Goal: Task Accomplishment & Management: Use online tool/utility

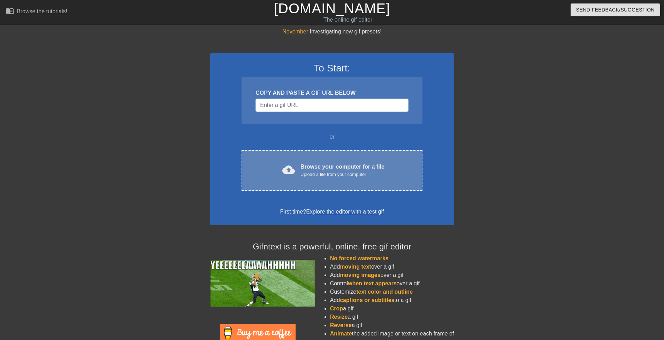
click at [314, 163] on div "Browse your computer for a file Upload a file from your computer" at bounding box center [342, 170] width 84 height 15
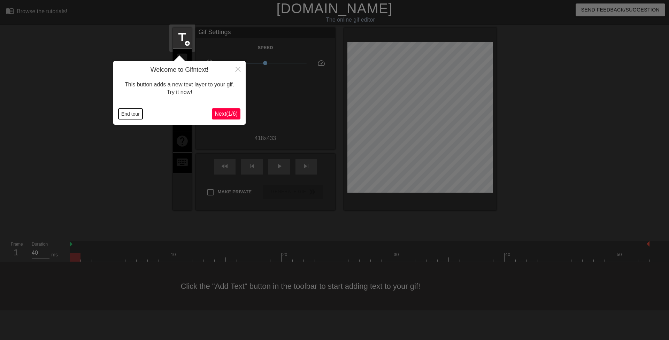
click at [134, 117] on button "End tour" at bounding box center [130, 114] width 24 height 10
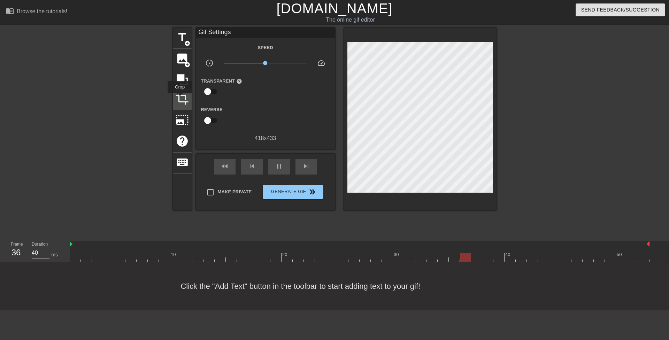
click at [180, 98] on span "crop" at bounding box center [182, 98] width 13 height 13
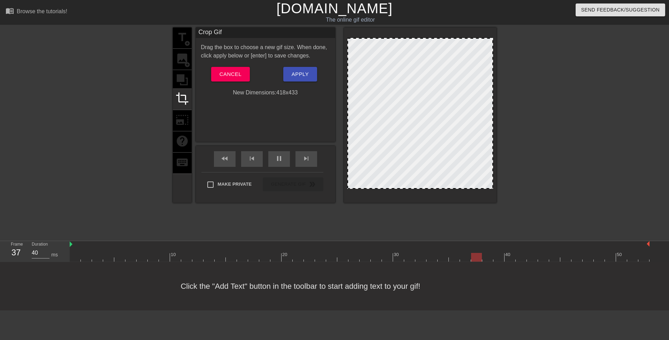
drag, startPoint x: 347, startPoint y: 82, endPoint x: 343, endPoint y: 82, distance: 3.8
click at [343, 82] on div "title add_circle image add_circle crop photo_size_select_large help keyboard Cr…" at bounding box center [335, 115] width 324 height 175
click at [304, 76] on span "Apply" at bounding box center [300, 74] width 17 height 9
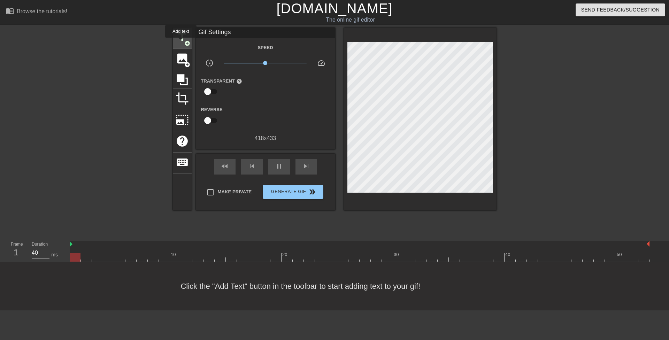
click at [181, 42] on span "title" at bounding box center [182, 37] width 13 height 13
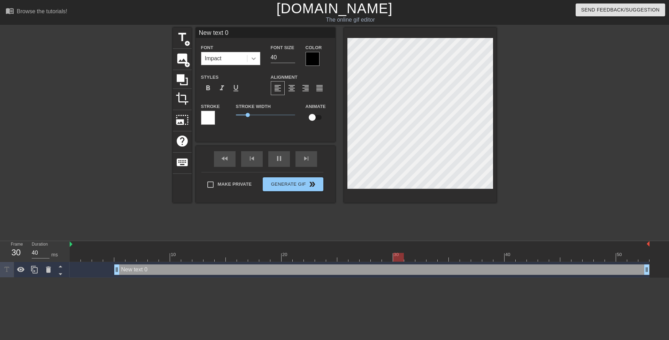
click at [259, 57] on div at bounding box center [253, 58] width 13 height 13
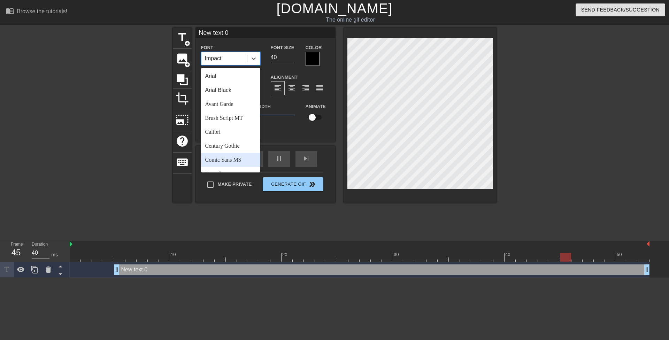
click at [244, 156] on div "Comic Sans MS" at bounding box center [230, 160] width 59 height 14
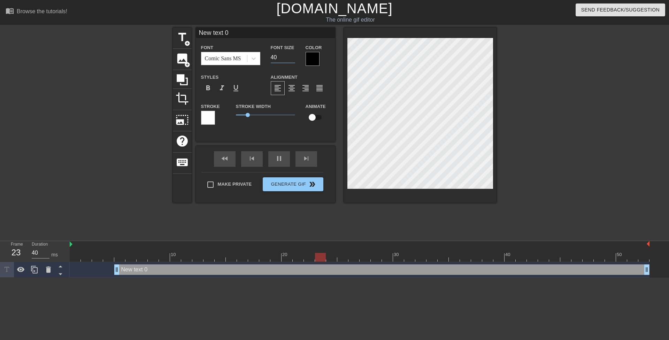
drag, startPoint x: 274, startPoint y: 56, endPoint x: 269, endPoint y: 55, distance: 5.5
click at [269, 55] on div "Font Size 40" at bounding box center [282, 54] width 35 height 23
type input "20"
drag, startPoint x: 100, startPoint y: 269, endPoint x: 43, endPoint y: 264, distance: 57.3
click at [43, 264] on div "Frame 2 Duration 40 ms 10 20 30 40 50 New text 0 drag_handle drag_handle" at bounding box center [334, 259] width 669 height 37
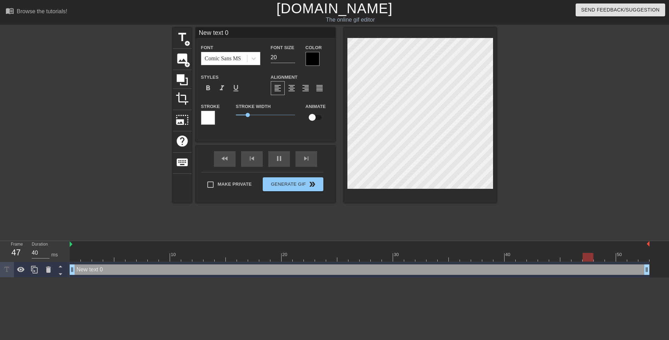
click at [312, 61] on div at bounding box center [312, 59] width 14 height 14
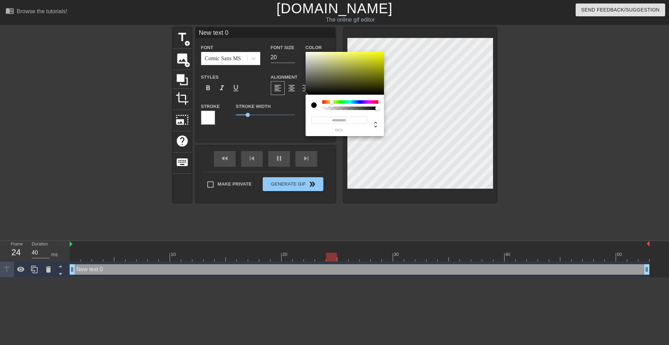
click at [332, 101] on div at bounding box center [350, 101] width 56 height 3
drag, startPoint x: 365, startPoint y: 61, endPoint x: 410, endPoint y: 34, distance: 51.9
click at [410, 34] on div "#FAFF00 hex" at bounding box center [334, 172] width 669 height 345
click at [332, 102] on div at bounding box center [332, 102] width 4 height 4
click at [355, 76] on div at bounding box center [344, 73] width 78 height 43
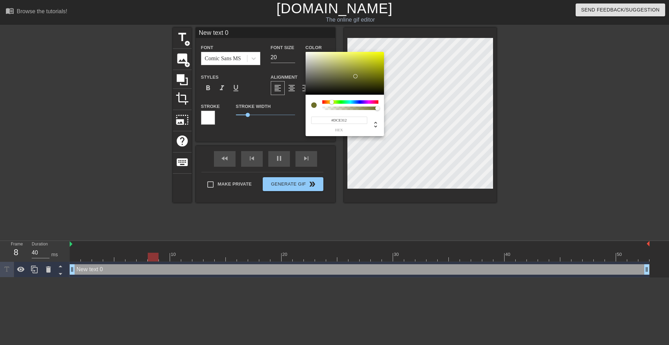
type input "#F6FF00"
drag, startPoint x: 365, startPoint y: 72, endPoint x: 410, endPoint y: 26, distance: 64.0
click at [415, 21] on div "#F6FF00 hex" at bounding box center [334, 172] width 669 height 345
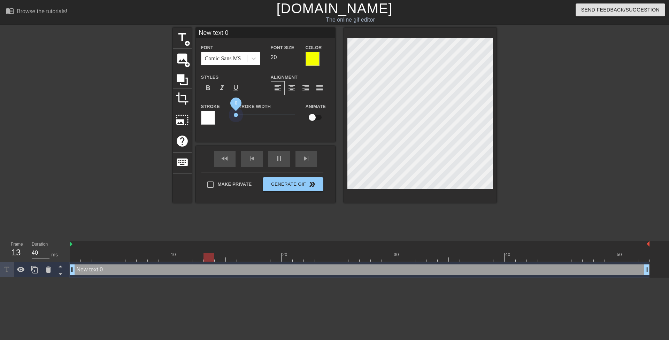
drag, startPoint x: 247, startPoint y: 115, endPoint x: 277, endPoint y: 117, distance: 29.7
click at [217, 115] on div "Stroke Stroke Width 0 Animate" at bounding box center [265, 116] width 139 height 29
click at [185, 97] on span "crop" at bounding box center [182, 98] width 13 height 13
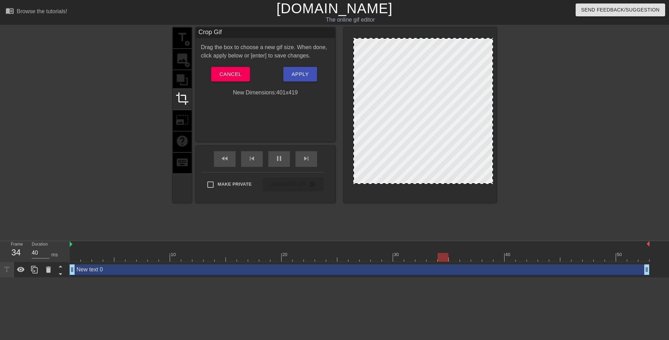
drag, startPoint x: 348, startPoint y: 188, endPoint x: 354, endPoint y: 184, distance: 7.7
click at [354, 184] on div at bounding box center [353, 183] width 7 height 7
click at [304, 74] on span "Apply" at bounding box center [300, 74] width 17 height 9
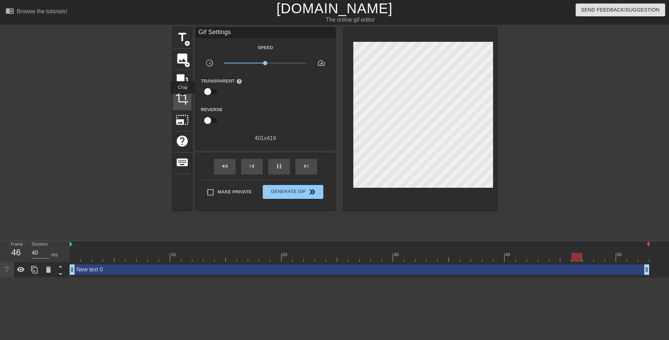
click at [183, 99] on span "crop" at bounding box center [182, 98] width 13 height 13
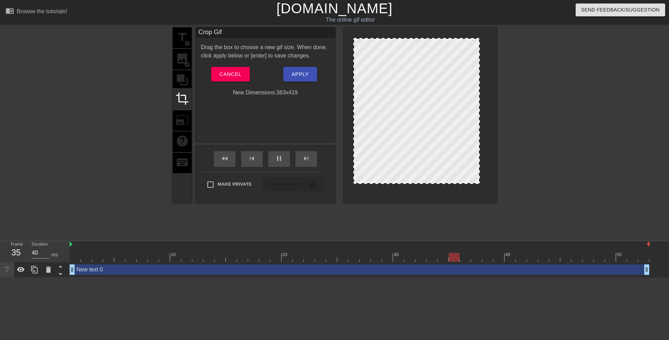
drag, startPoint x: 492, startPoint y: 94, endPoint x: 479, endPoint y: 94, distance: 13.2
click at [356, 85] on div at bounding box center [417, 111] width 126 height 146
click at [292, 71] on span "Apply" at bounding box center [300, 74] width 17 height 9
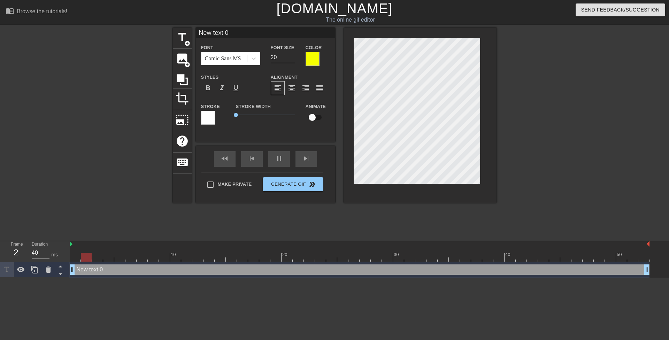
scroll to position [1, 2]
click at [184, 94] on span "crop" at bounding box center [182, 98] width 13 height 13
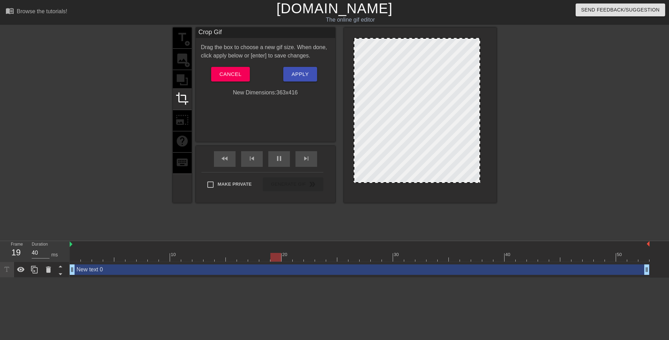
click at [368, 182] on div at bounding box center [416, 181] width 125 height 3
click at [309, 76] on button "Apply" at bounding box center [300, 74] width 34 height 15
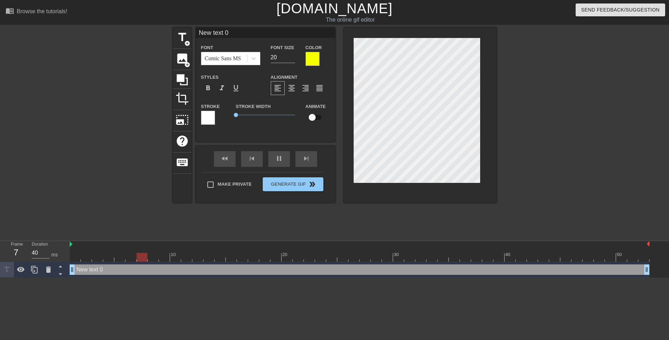
scroll to position [1, 1]
paste textarea "Of course I know how old you are"
type input "Of course I know how old you are"
type textarea "Of course I know how old you are"
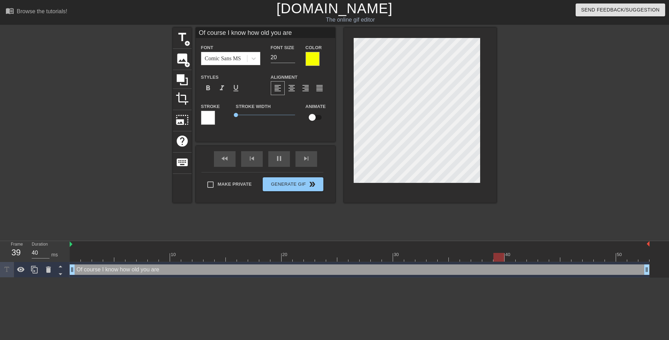
click at [519, 145] on div at bounding box center [557, 132] width 105 height 209
type input "W"
type textarea "W"
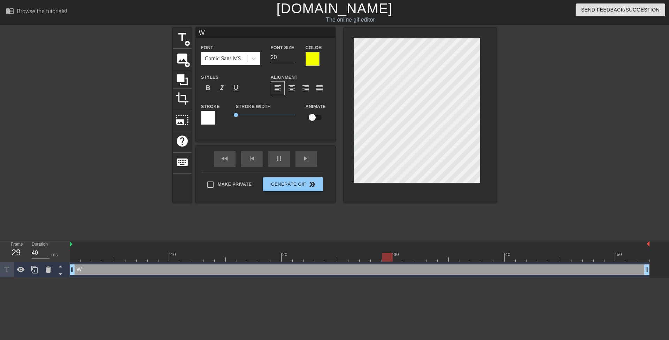
type input "We"
type textarea "We"
type input "Wel"
type textarea "Wel"
type input "Well"
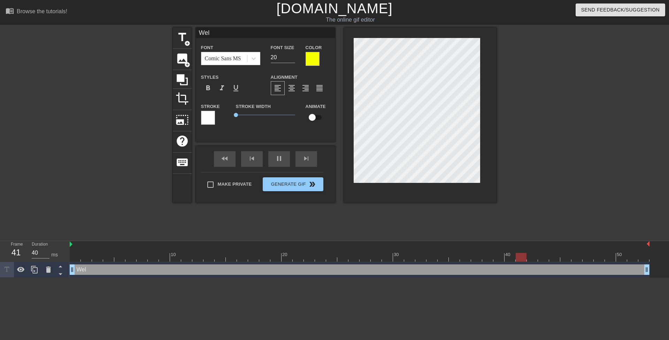
type textarea "Well"
type input "I"
type textarea "I"
type input "I"
type textarea "I"
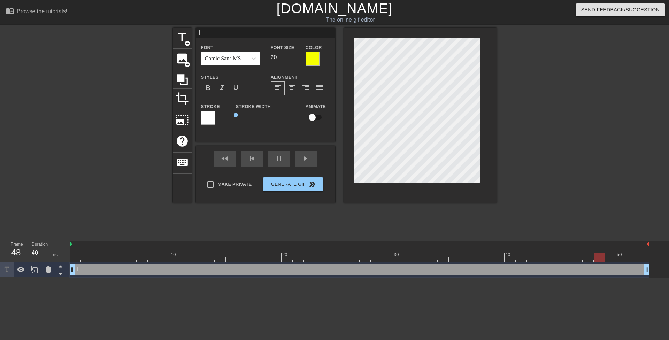
type input "I m"
type textarea "I m"
type input "I me"
type textarea "I me"
type input "I mea"
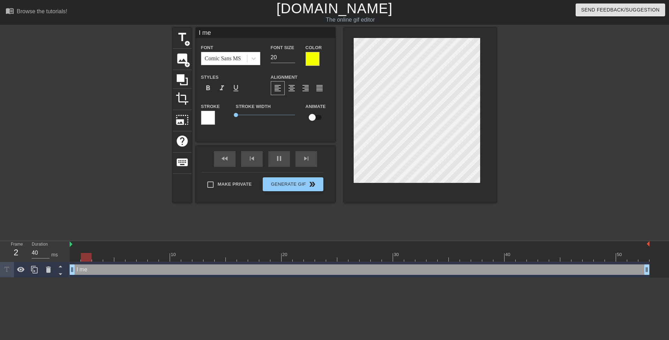
type textarea "I mea"
type input "I mean"
type textarea "I mean"
type input "I mean."
type textarea "I mean."
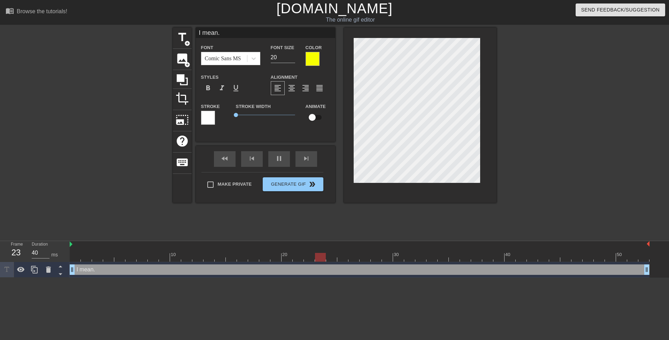
type input "I mean.."
type textarea "I mean.."
type input "I mean..."
type textarea "I mean..."
type input "I mean..."
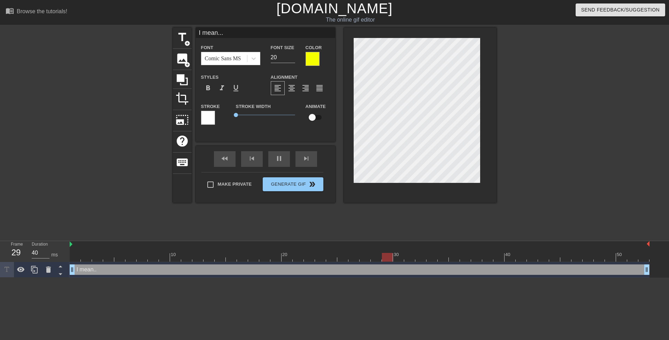
type textarea "I mean..."
type input "I mean... a"
type textarea "I mean... a"
type input "I mean... ag"
type textarea "I mean... ag"
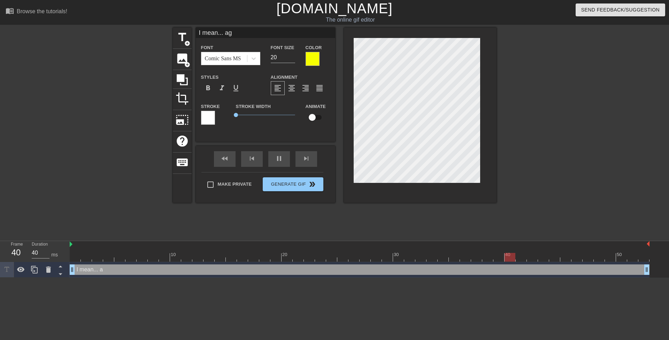
type input "I mean... age"
type textarea "I mean... age"
type input "I mean... age"
type textarea "I mean... age"
type input "I mean... age i"
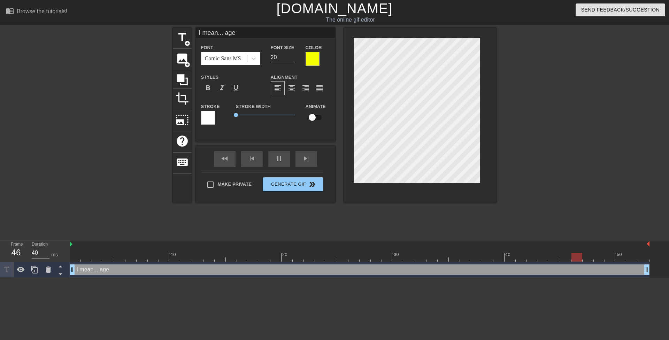
type textarea "I mean... age i"
type input "I mean... age is"
type textarea "I mean... age is"
type input "I mean... age is"
type textarea "I mean... age is"
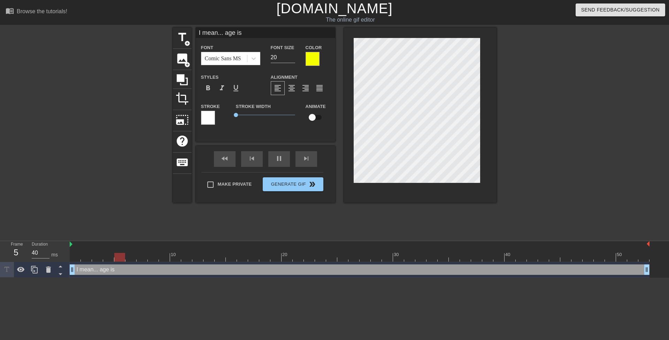
type input "I mean... age is j"
type textarea "I mean... age is j"
type input "I mean... age is ju"
type textarea "I mean... age is ju"
type input "I mean... age is jus"
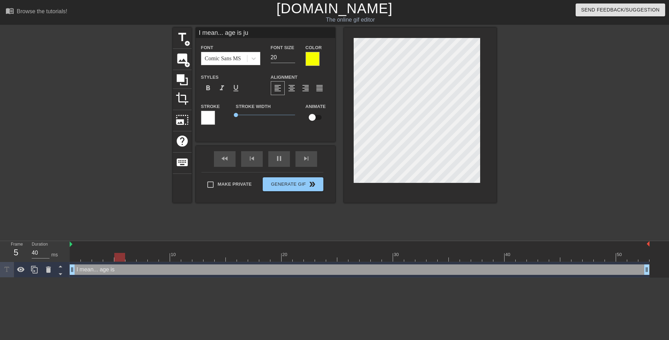
type textarea "I mean... age is jus"
type input "I mean... age is just"
type textarea "I mean... age is just"
type input "I mean... age is just"
type textarea "I mean... age is just"
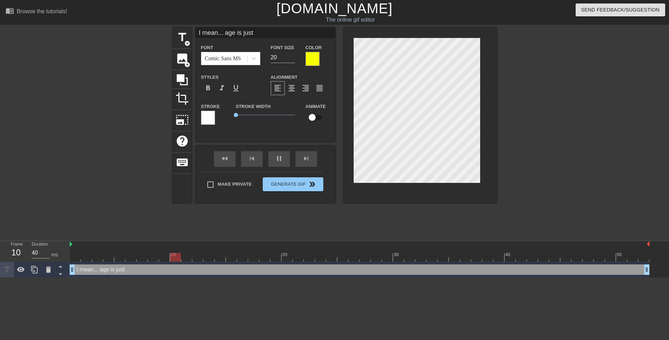
type input "I mean... age is just a"
type textarea "I mean... age is just a"
type input "I mean... age is just a"
type textarea "I mean... age is just a"
type input "I mean... age is just a u"
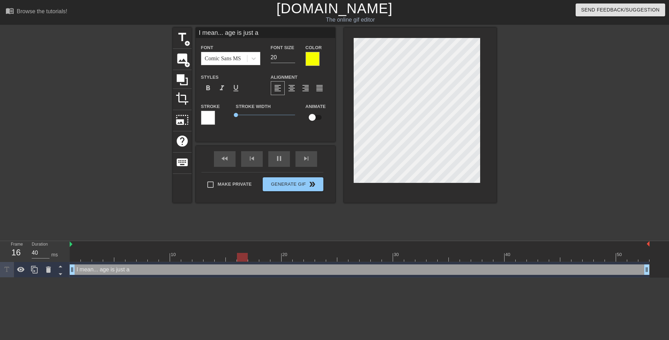
type textarea "I mean... age is just a u"
type input "I mean... age is just a um"
type textarea "I mean... age is just a um"
type input "I mean... age is just a umb"
type textarea "I mean... age is just a umb"
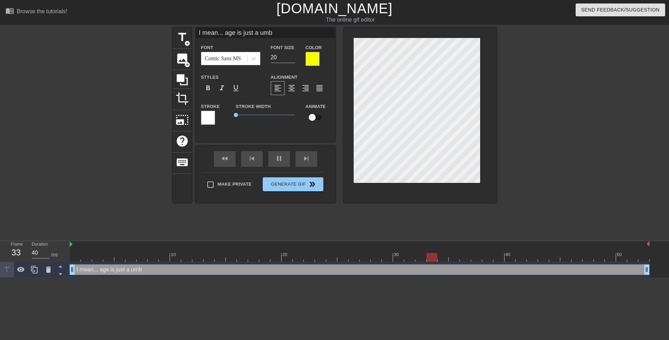
type input "I mean... age is just a um"
type textarea "I mean... age is just a um"
type input "I mean... age is just a u"
type textarea "I mean... age is just a u"
type input "I mean... age is just a"
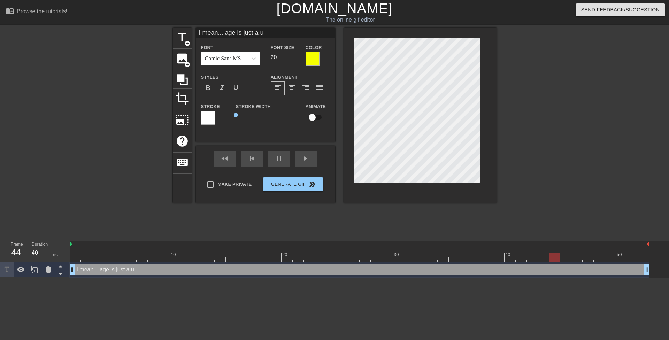
type textarea "I mean... age is just a"
type input "I mean... age is just a n"
type textarea "I mean... age is just a n"
type input "I mean... age is just a nu"
type textarea "I mean... age is just a nu"
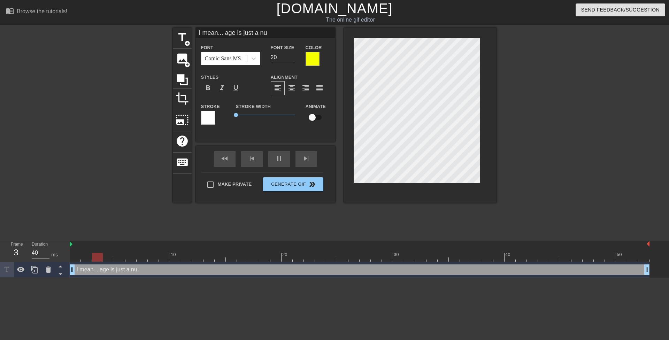
type input "I mean... age is just a nuy"
type textarea "I mean... age is just a nuy"
type input "I mean... age is just a nuym"
type textarea "I mean... age is just a nuym"
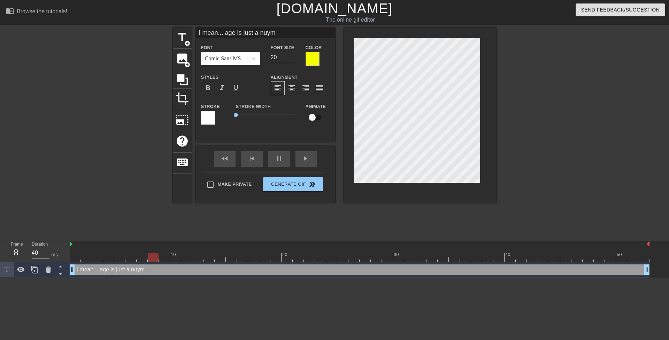
type input "I mean... age is just a nuy"
type textarea "I mean... age is just a nuy"
type input "I mean... age is just a nu"
type textarea "I mean... age is just a nu"
type input "I mean... age is just a num"
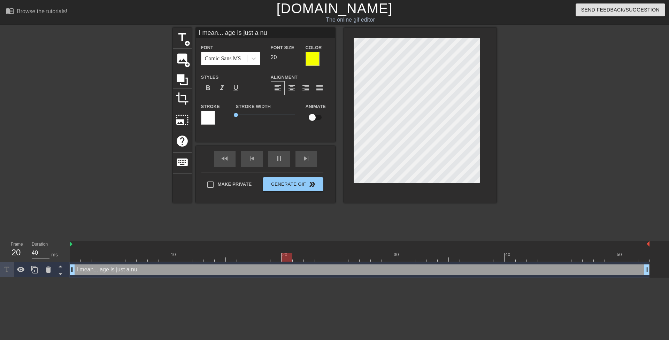
type textarea "I mean... age is just a num"
type input "I mean... age is just a numb"
type textarea "I mean... age is just a numb"
type input "I mean... age is just a numbe"
type textarea "I mean... age is just a numbe"
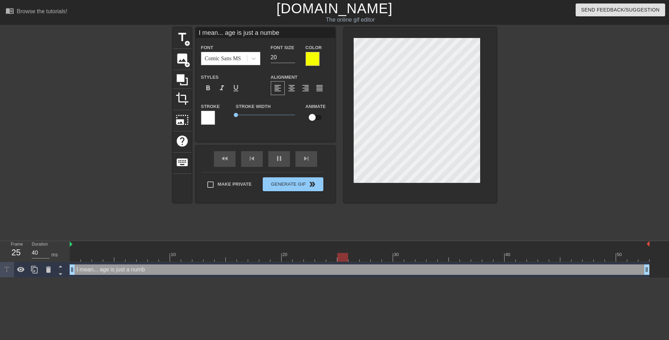
type input "I mean... age is just a number"
type textarea "I mean... age is just a number"
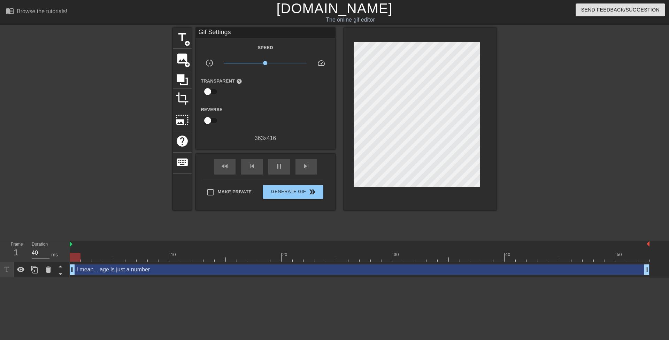
click at [552, 148] on div at bounding box center [557, 132] width 105 height 209
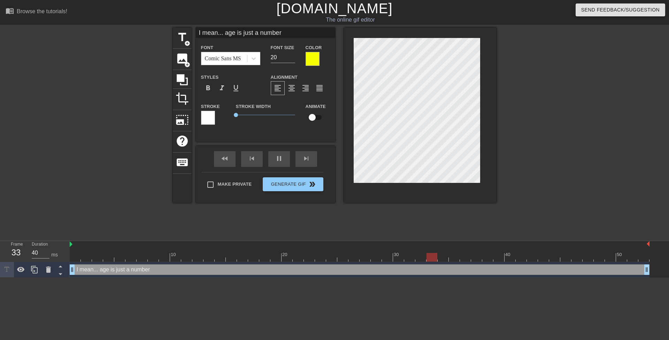
scroll to position [1, 1]
type input "Sge is just a number"
type textarea "Sge is just a number"
type input "Soge is just a number"
type textarea "Soge is just a number"
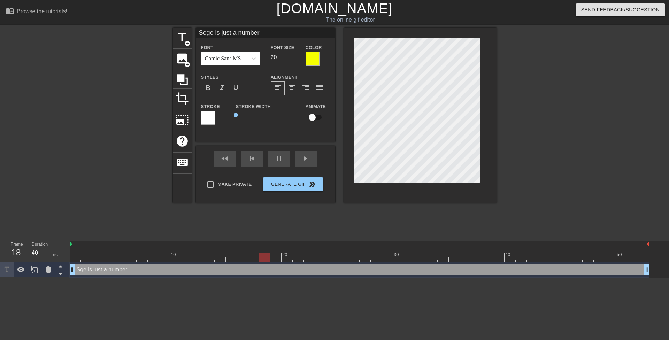
type input "So ge is just a number"
type textarea "So ge is just a number"
type input "So wge is just a number"
type textarea "So wge is just a number"
type input "So whge is just a number"
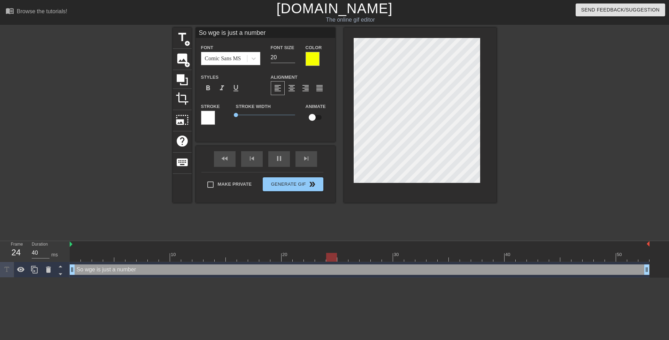
type textarea "So whge is just a number"
type input "So whage is just a number"
type textarea "So whage is just a number"
type input "So whatge is just a number"
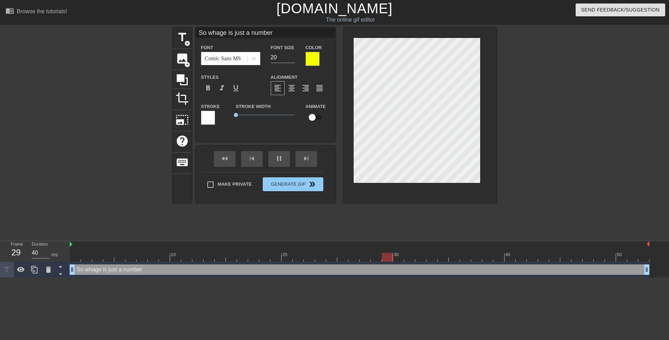
type textarea "So whatge is just a number"
type input "So what?ge is just a number"
type textarea "So what?ge is just a number"
type input "So what? ge is just a number"
type textarea "So what? ge is just a number"
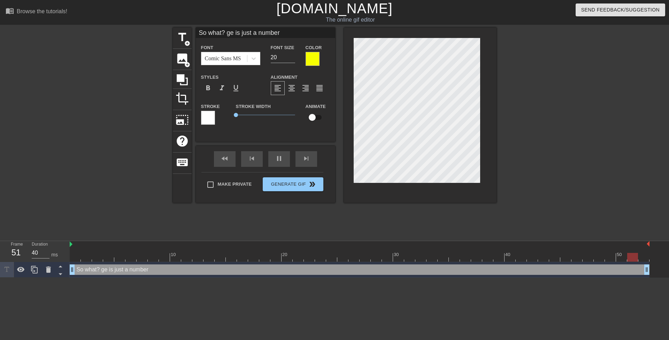
type input "So what? Age is just a number"
type textarea "So what? Age is just a number"
type input "So what? Age is just a number."
type textarea "So what? Age is just a number."
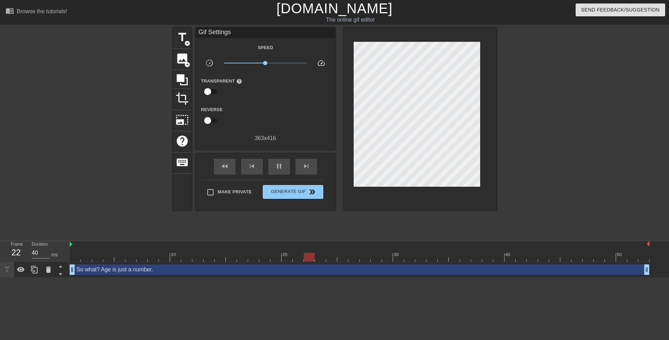
click at [551, 148] on div at bounding box center [557, 132] width 105 height 209
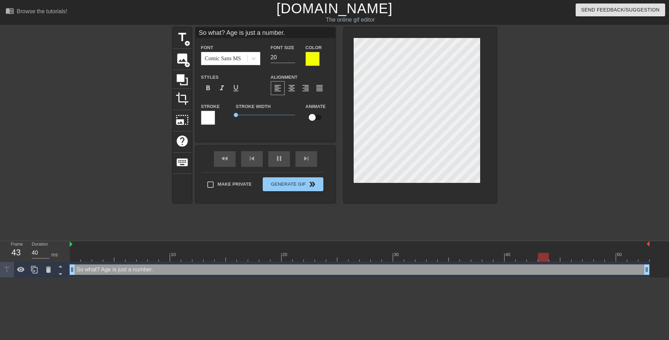
scroll to position [1, 2]
type input "So what?Age is just a number."
type textarea "So what?Age is just a number."
type input "So what?Age is just a number."
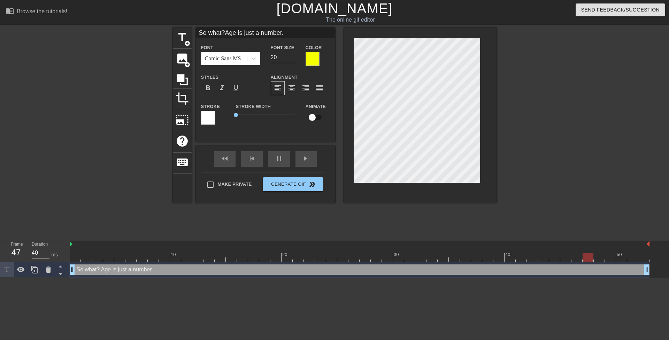
type textarea "So what? Age is just a number."
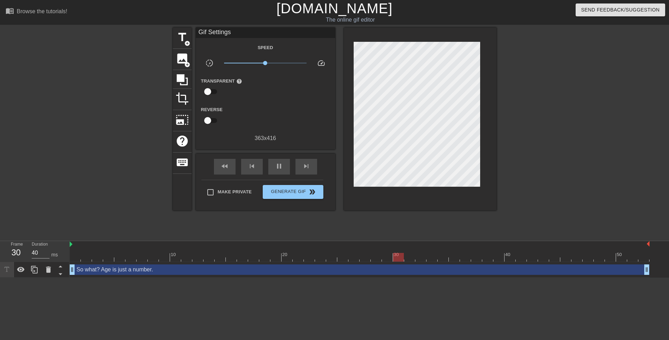
click at [518, 166] on div at bounding box center [557, 132] width 105 height 209
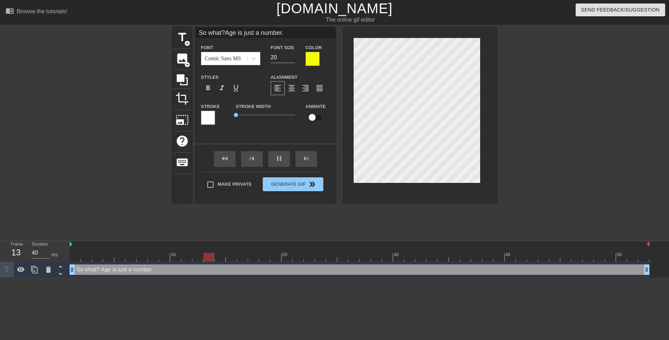
type input "Age is just a number."
type textarea "Age is just a number."
click at [552, 163] on div at bounding box center [557, 132] width 105 height 209
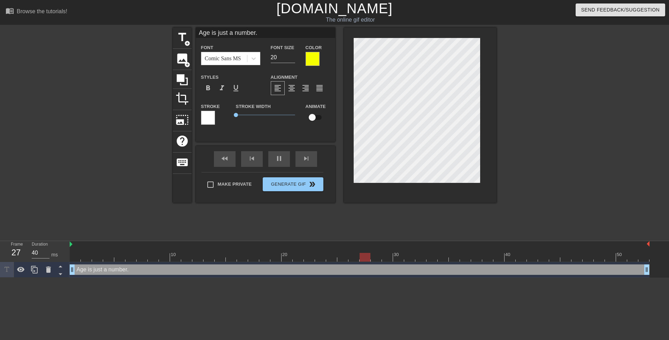
type input "Age is just a number."
type textarea "Age is just a number."
type input "SAge is just a number."
type textarea "S Age is just a number."
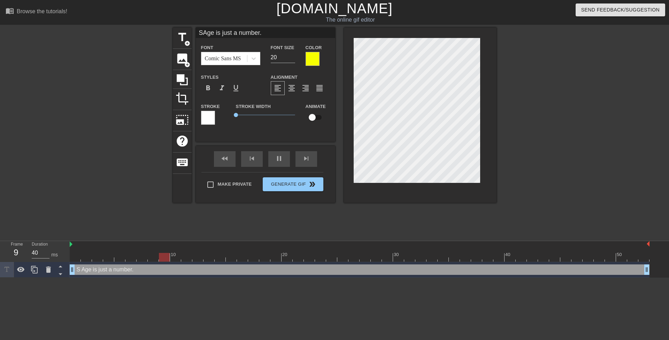
type input "SoAge is just a number."
type textarea "So Age is just a number."
type input "So Age is just a number."
type textarea "So Age is just a number."
type input "So wAge is just a number."
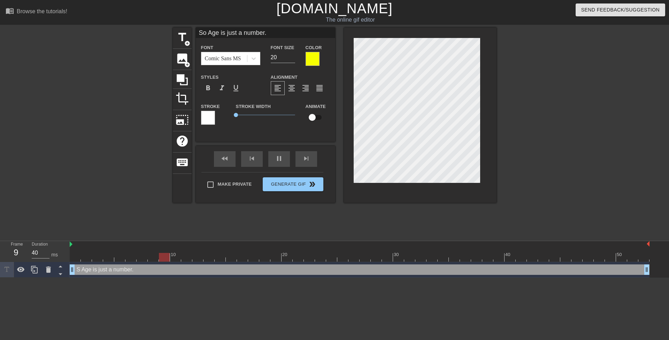
type textarea "So w Age is just a number."
type input "So whAge is just a number."
type textarea "So wh Age is just a number."
type input "So whaAge is just a number."
type textarea "So wha Age is just a number."
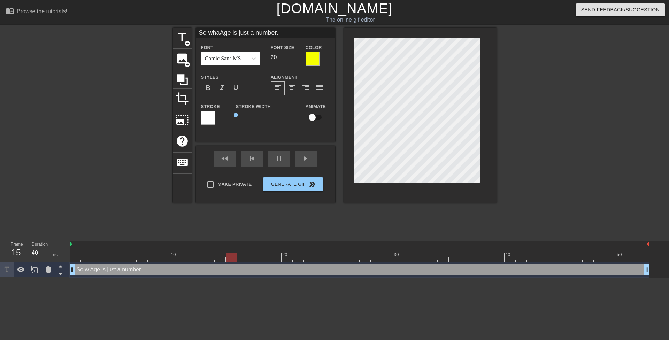
type input "So whatAge is just a number."
type textarea "So what Age is just a number."
type input "So what?Age is just a number."
type textarea "So what? Age is just a number."
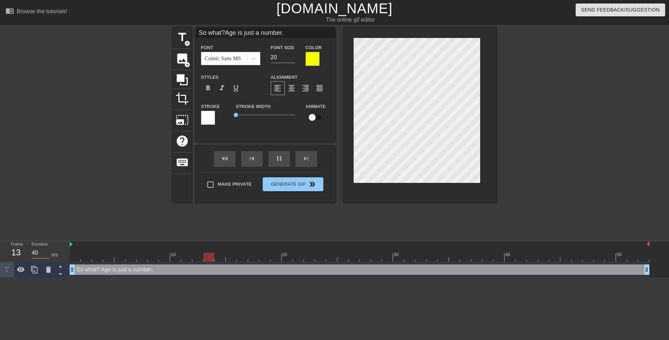
click at [542, 134] on div at bounding box center [557, 132] width 105 height 209
type input "So what?Age is justa number."
type textarea "So what? Age is justa number."
type input "So what?Age is justa number."
type textarea "So what? Age is just a number."
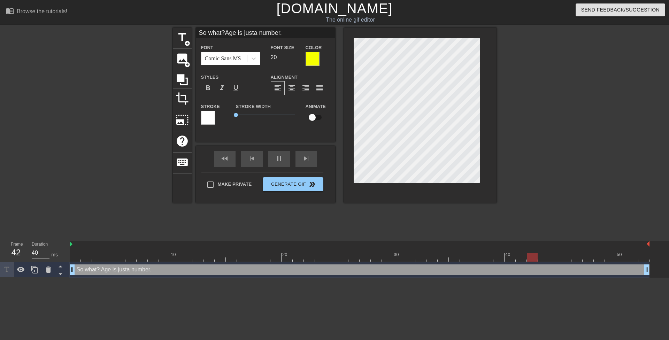
scroll to position [2, 1]
click at [531, 63] on div at bounding box center [557, 132] width 105 height 209
click at [313, 60] on div at bounding box center [312, 59] width 14 height 14
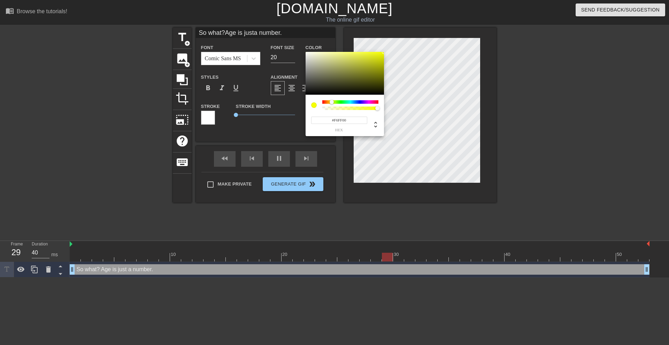
type input "So what?Age is justa number."
type input "#797A60"
type input "So what?Age is justa number."
type input "#4C4D41"
type input "So what?Age is justa number."
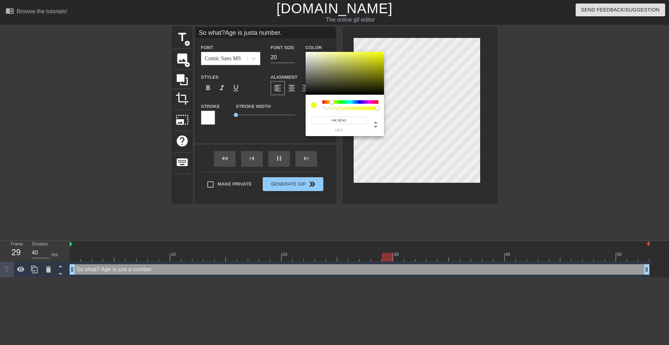
type input "#000000"
drag, startPoint x: 322, startPoint y: 74, endPoint x: 272, endPoint y: 145, distance: 86.8
click at [272, 145] on div "#000000 hex" at bounding box center [334, 172] width 669 height 345
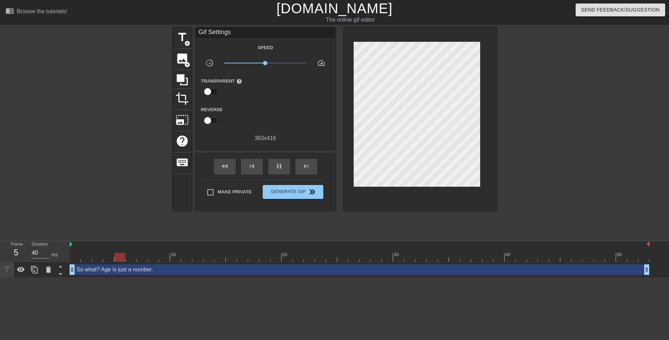
click at [547, 86] on div at bounding box center [557, 132] width 105 height 209
click at [185, 95] on span "crop" at bounding box center [182, 98] width 13 height 13
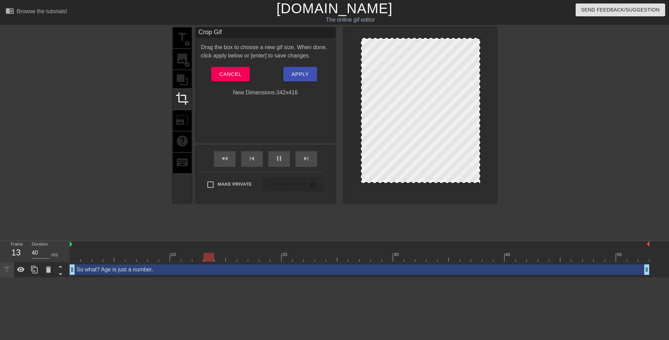
drag, startPoint x: 354, startPoint y: 78, endPoint x: 362, endPoint y: 78, distance: 7.3
click at [478, 82] on div at bounding box center [478, 111] width 3 height 144
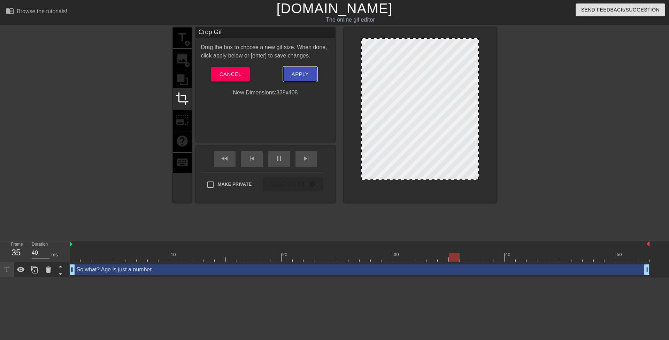
click at [303, 67] on button "Apply" at bounding box center [300, 74] width 34 height 15
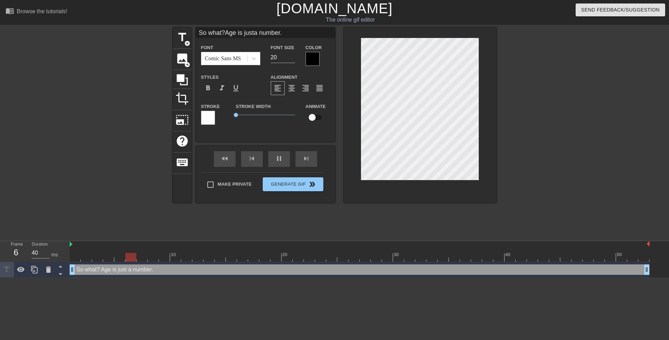
click at [315, 61] on div at bounding box center [312, 59] width 14 height 14
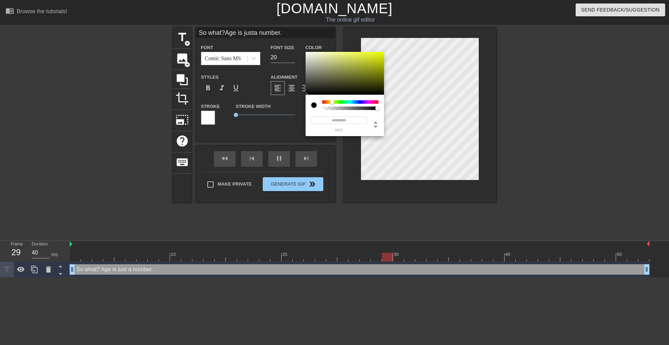
click at [332, 102] on div at bounding box center [350, 101] width 56 height 3
type input "So what?Age is justa number."
type input "#686C2F"
type input "So what?Age is justa number."
type input "#A9B229"
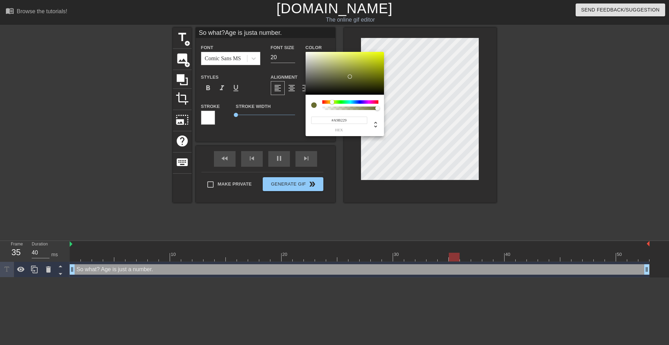
type input "So what?Age is justa number."
type input "#EEFF00"
drag, startPoint x: 360, startPoint y: 69, endPoint x: 412, endPoint y: 32, distance: 64.2
click at [418, 29] on div "#EEFF00 hex" at bounding box center [334, 172] width 669 height 345
type input "So what?Age is justa number."
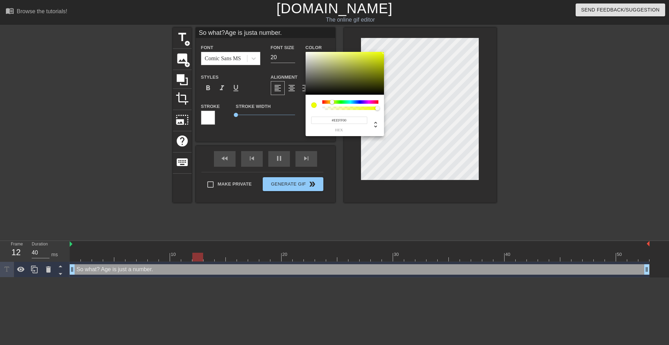
type input "#FFF200"
type input "So what?Age is justa number."
type input "#FFE900"
type input "So what?Age is justa number."
type input "#FFDF00"
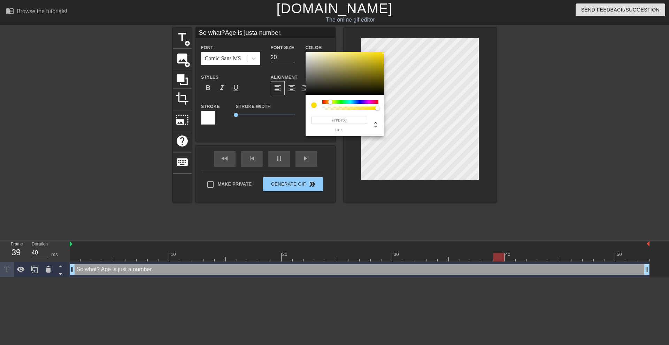
type input "So what?Age is justa number."
type input "#FFD600"
type input "So what?Age is justa number."
type input "#FFDF00"
type input "So what?Age is justa number."
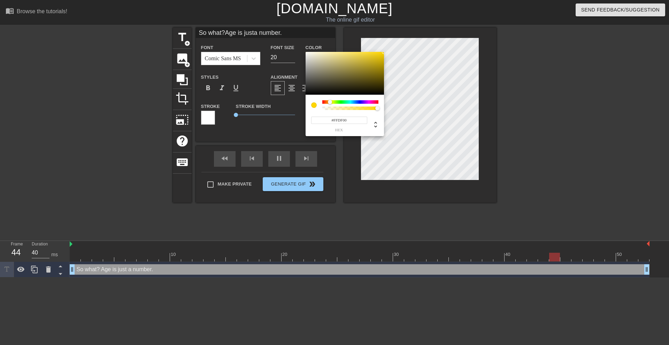
type input "#FFE900"
type input "So what?Age is justa number."
type input "#FFF200"
type input "So what?Age is justa number."
type input "#FFFC00"
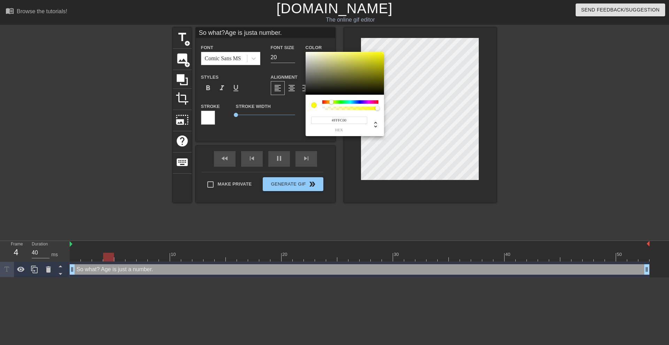
type input "So what?Age is justa number."
type input "#F9FF00"
type input "So what?Age is justa number."
type input "#EFFF00"
type input "So what?Age is justa number."
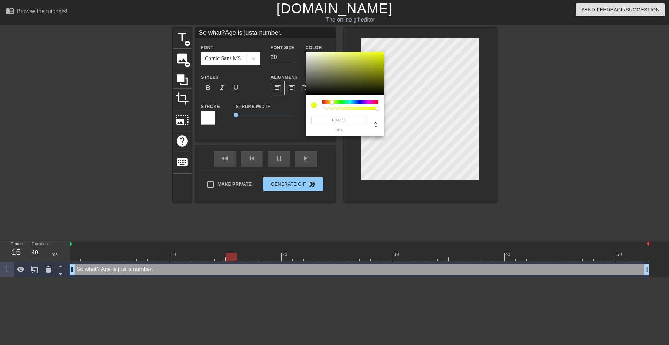
type input "#F9FF00"
type input "So what?Age is justa number."
type input "#FFFC00"
type input "So what?Age is justa number."
type input "#F9FF00"
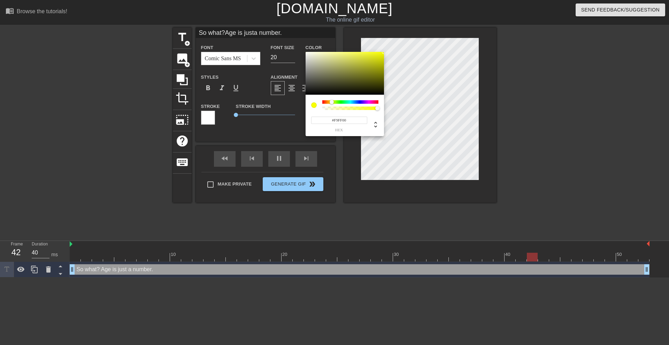
click at [332, 103] on div at bounding box center [332, 102] width 4 height 4
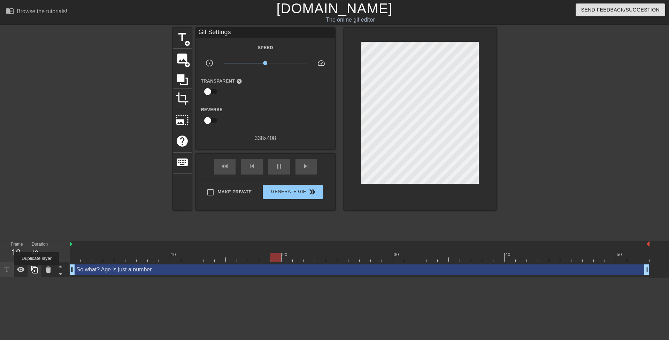
click at [36, 269] on icon at bounding box center [34, 269] width 8 height 8
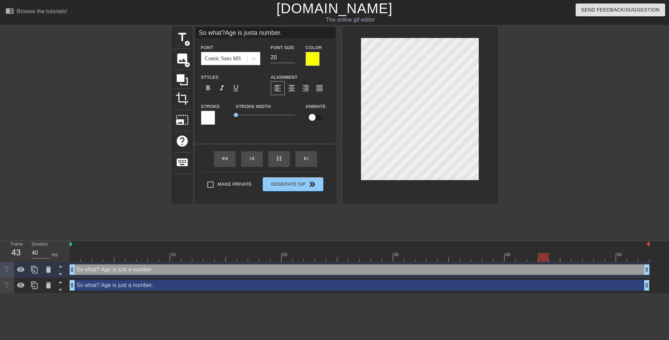
click at [101, 285] on div "So what? Age is just a number. drag_handle drag_handle" at bounding box center [360, 285] width 580 height 10
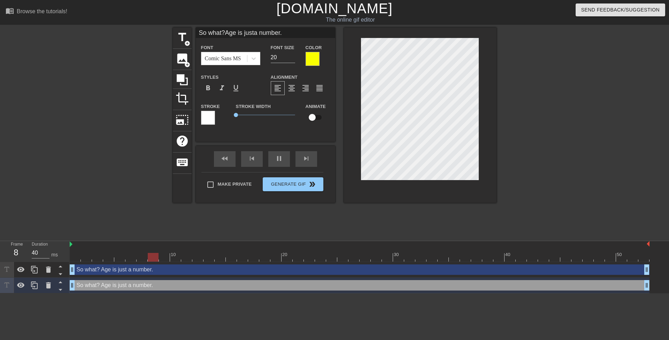
click at [316, 54] on div at bounding box center [312, 59] width 14 height 14
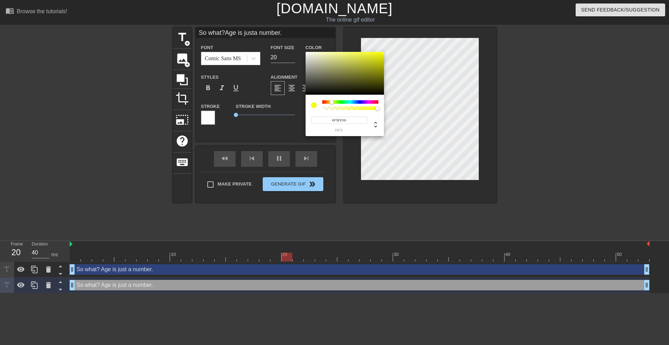
type input "So what?Age is justa number."
type input "#4F4F42"
type input "So what?Age is justa number."
type input "#36362F"
type input "So what?Age is justa number."
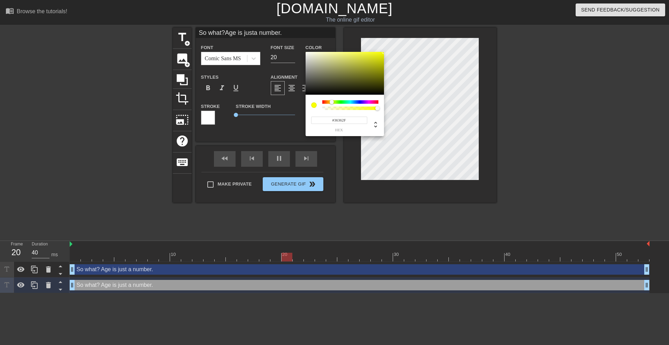
type input "#000000"
drag, startPoint x: 305, startPoint y: 96, endPoint x: 234, endPoint y: 150, distance: 89.0
click at [243, 140] on div "#000000 hex" at bounding box center [334, 172] width 669 height 345
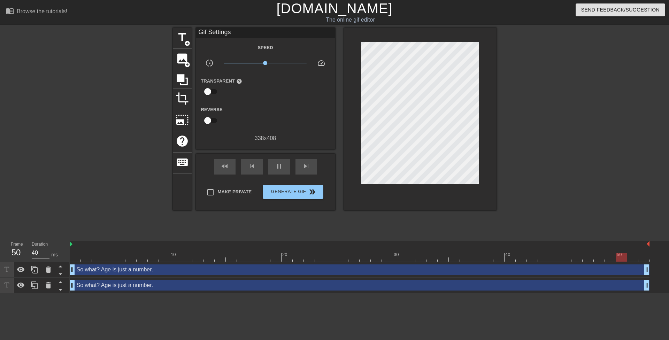
click at [193, 284] on div "So what? Age is just a number. drag_handle drag_handle" at bounding box center [360, 285] width 580 height 10
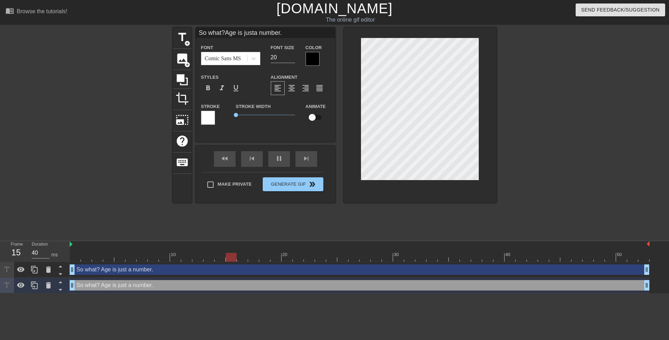
click at [210, 116] on div at bounding box center [208, 118] width 14 height 14
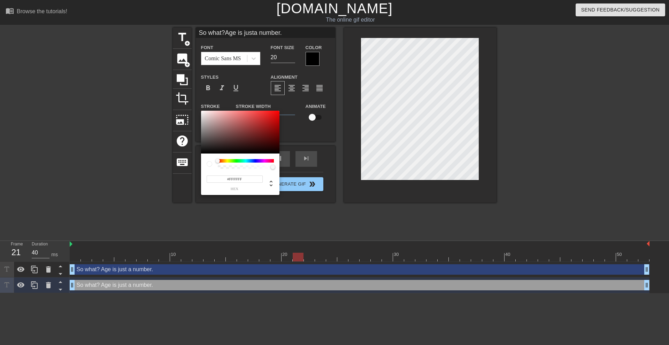
type input "So what?Age is justa number."
type input "#513434"
type input "So what?Age is justa number."
type input "#1D1818"
type input "So what?Age is justa number."
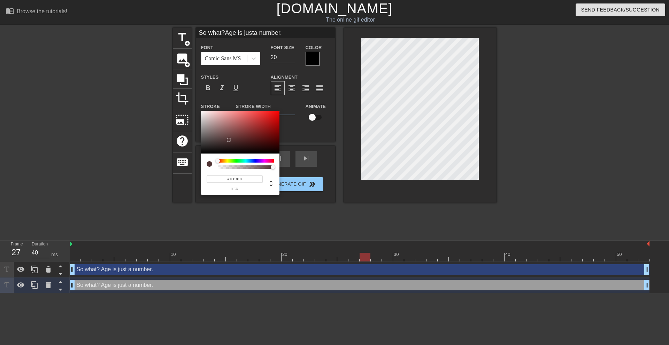
type input "#000000"
drag, startPoint x: 228, startPoint y: 140, endPoint x: 153, endPoint y: 233, distance: 118.9
click at [144, 202] on div "#000000 hex" at bounding box center [334, 172] width 669 height 345
type input "So what?Age is justa number."
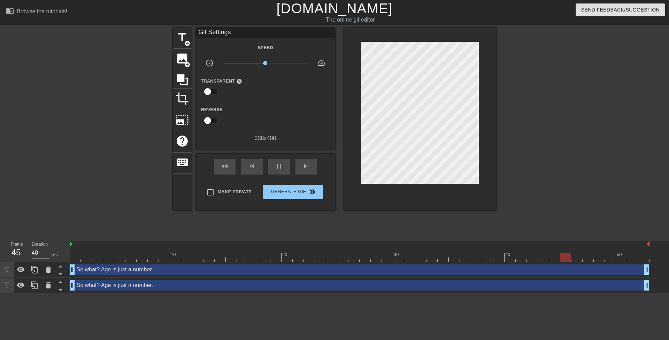
drag, startPoint x: 171, startPoint y: 273, endPoint x: 171, endPoint y: 283, distance: 9.8
click at [171, 283] on div "So what? Age is just a number. drag_handle drag_handle" at bounding box center [360, 285] width 580 height 10
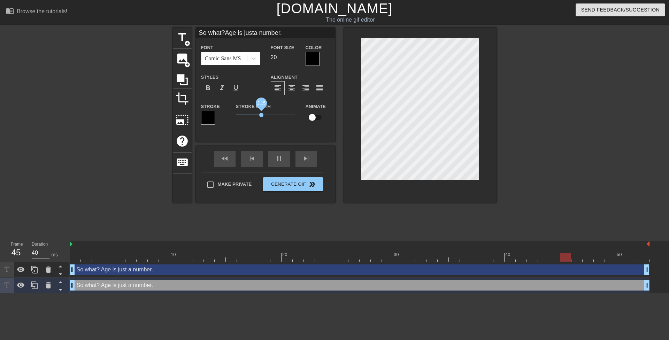
type input "So what?Age is justa number."
drag, startPoint x: 239, startPoint y: 115, endPoint x: 265, endPoint y: 115, distance: 26.1
click at [265, 115] on span "2.5" at bounding box center [265, 115] width 59 height 8
click at [581, 79] on div at bounding box center [557, 132] width 105 height 209
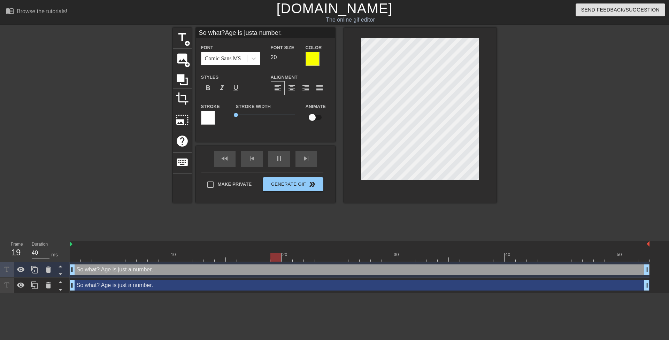
click at [397, 283] on div "So what? Age is just a number. drag_handle drag_handle" at bounding box center [360, 285] width 580 height 10
type input "So what?Age is justa number."
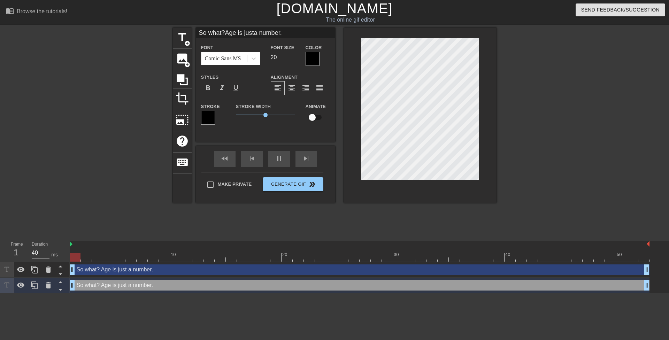
click at [532, 152] on div at bounding box center [557, 132] width 105 height 209
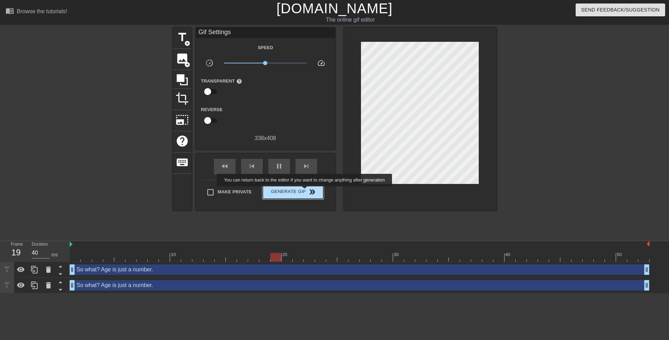
click at [305, 191] on span "Generate Gif double_arrow" at bounding box center [292, 192] width 55 height 8
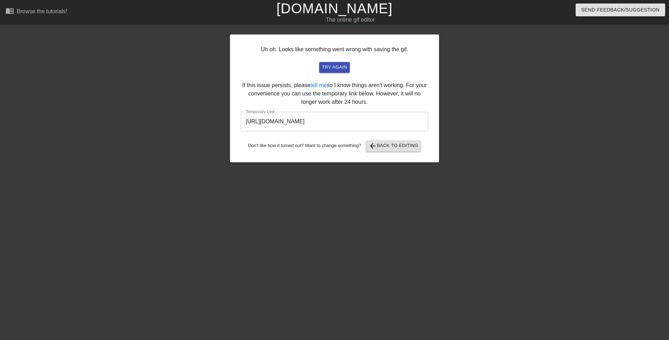
click at [359, 124] on input "https://www.gifntext.com/temp_generations/XtbNnz8x.gif" at bounding box center [334, 122] width 187 height 20
click at [359, 123] on input "https://www.gifntext.com/temp_generations/XtbNnz8x.gif" at bounding box center [334, 122] width 187 height 20
click at [360, 123] on input "https://www.gifntext.com/temp_generations/XtbNnz8x.gif" at bounding box center [334, 122] width 187 height 20
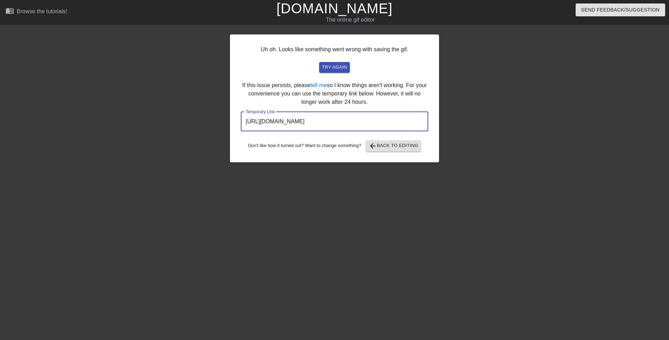
click at [387, 188] on div "Uh oh. Looks like something went wrong with saving the gif. try again If this i…" at bounding box center [334, 132] width 209 height 209
click at [390, 168] on div "Uh oh. Looks like something went wrong with saving the gif. try again If this i…" at bounding box center [334, 132] width 209 height 209
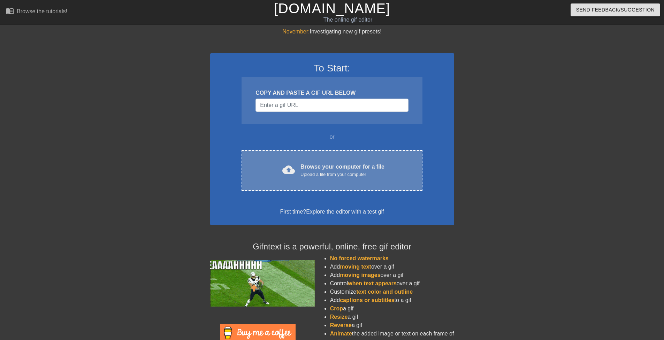
click at [346, 154] on div "cloud_upload Browse your computer for a file Upload a file from your computer C…" at bounding box center [331, 170] width 180 height 41
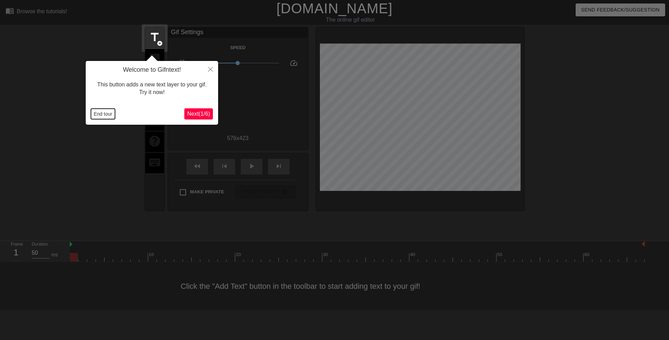
click at [110, 116] on button "End tour" at bounding box center [103, 114] width 24 height 10
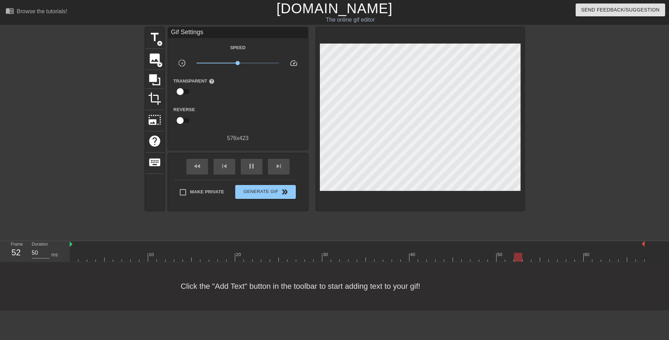
click at [526, 163] on div "title add_circle image add_circle crop photo_size_select_large help keyboard Gi…" at bounding box center [334, 132] width 669 height 209
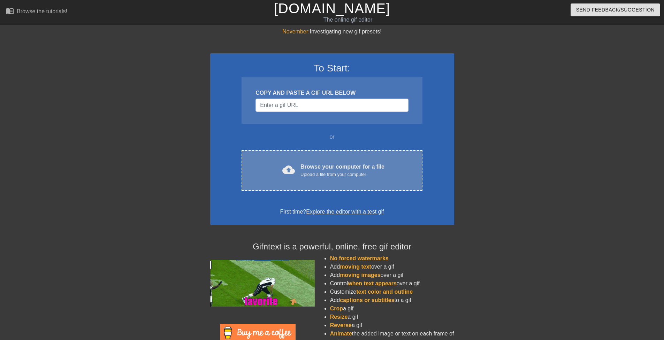
click at [339, 158] on div "cloud_upload Browse your computer for a file Upload a file from your computer C…" at bounding box center [331, 170] width 180 height 41
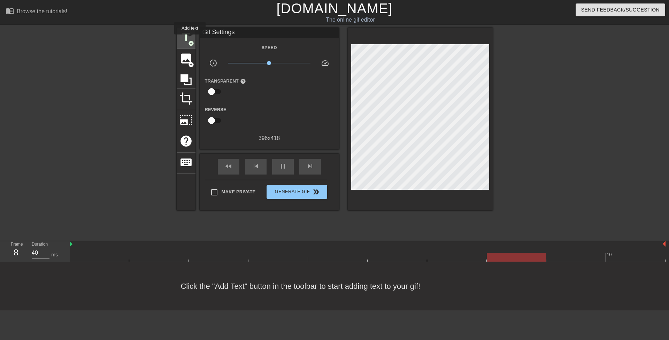
click at [187, 37] on span "title" at bounding box center [185, 37] width 13 height 13
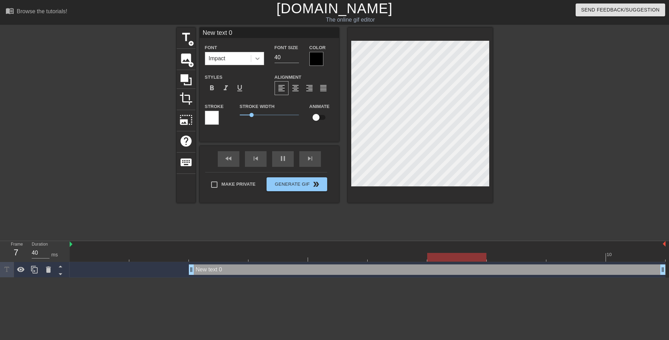
click at [260, 55] on icon at bounding box center [257, 58] width 7 height 7
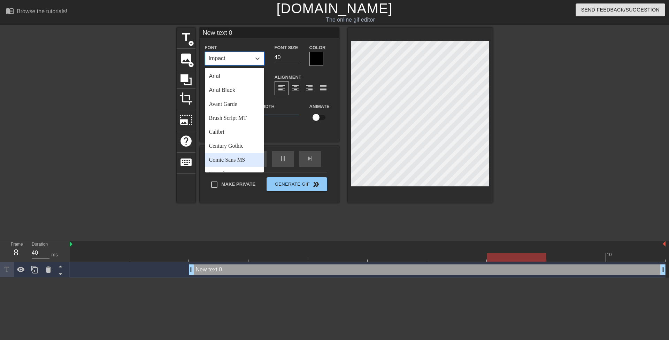
click at [242, 158] on div "Comic Sans MS" at bounding box center [234, 160] width 59 height 14
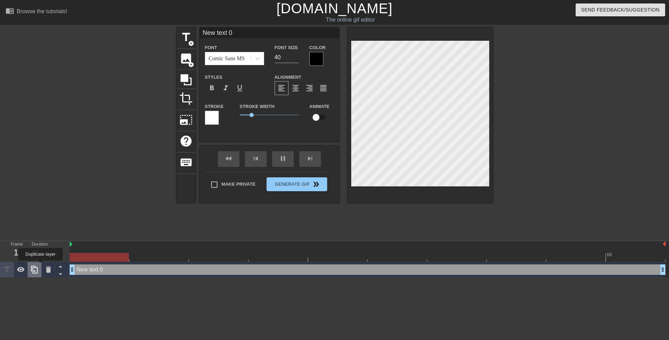
drag, startPoint x: 190, startPoint y: 268, endPoint x: 40, endPoint y: 265, distance: 150.5
click at [40, 265] on div "Frame 1 Duration 40 ms 10 New text 0 drag_handle drag_handle" at bounding box center [334, 259] width 669 height 37
drag, startPoint x: 278, startPoint y: 56, endPoint x: 273, endPoint y: 56, distance: 5.2
click at [273, 56] on div "Font Size 40" at bounding box center [286, 54] width 35 height 23
type input "20"
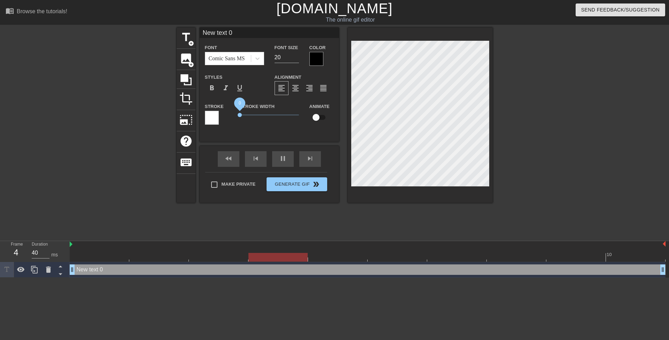
drag, startPoint x: 249, startPoint y: 115, endPoint x: 210, endPoint y: 107, distance: 39.8
click at [209, 112] on div "Stroke Stroke Width 0 Animate" at bounding box center [269, 116] width 139 height 29
click at [313, 61] on div at bounding box center [316, 59] width 14 height 14
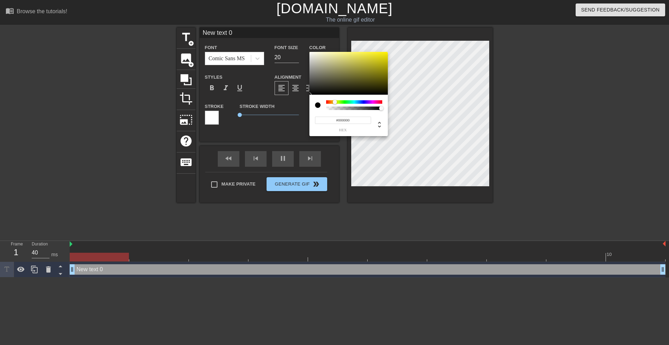
drag, startPoint x: 328, startPoint y: 102, endPoint x: 335, endPoint y: 102, distance: 6.3
click at [335, 102] on div at bounding box center [337, 102] width 4 height 4
drag, startPoint x: 394, startPoint y: 56, endPoint x: 418, endPoint y: 40, distance: 29.1
click at [417, 39] on div "#FFF300 hex" at bounding box center [334, 172] width 669 height 345
type input "#F9FF00"
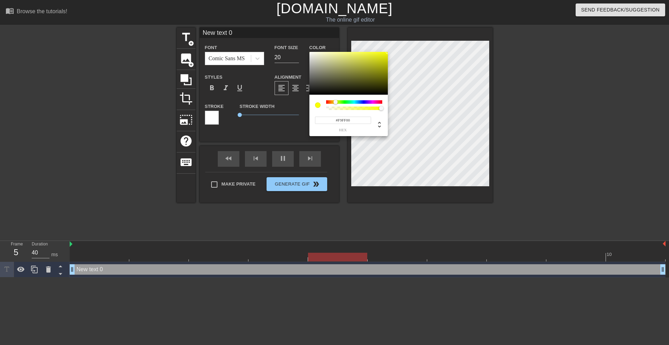
click at [335, 103] on div at bounding box center [335, 102] width 4 height 4
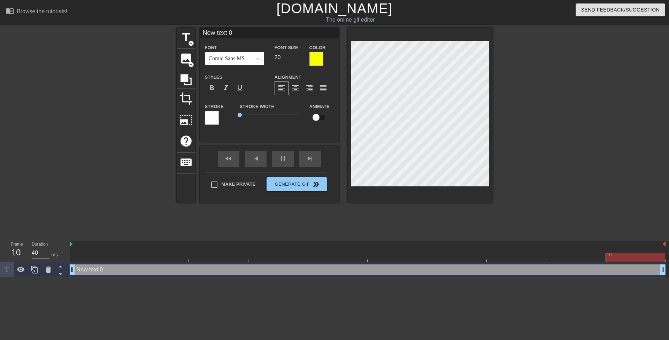
paste textarea "At this rate, I'm gonna end up with this teen's baby!"
type input "At this rate, I'm gonna end up with this teen's baby!"
type textarea "At this rate, I'm gonna end up with this teen's baby!"
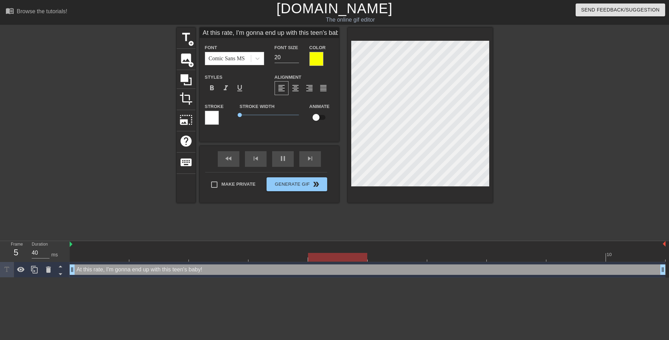
scroll to position [1, 1]
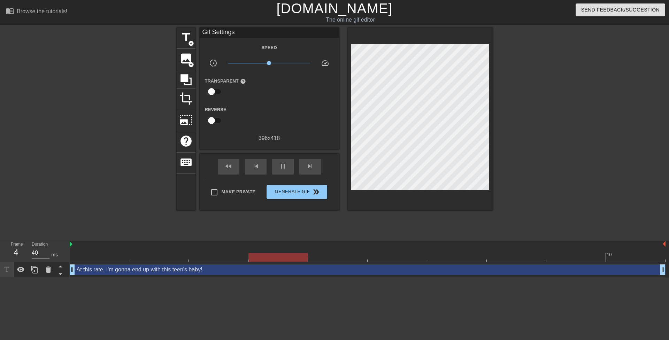
drag, startPoint x: 542, startPoint y: 137, endPoint x: 496, endPoint y: 134, distance: 45.3
click at [537, 136] on div at bounding box center [553, 132] width 105 height 209
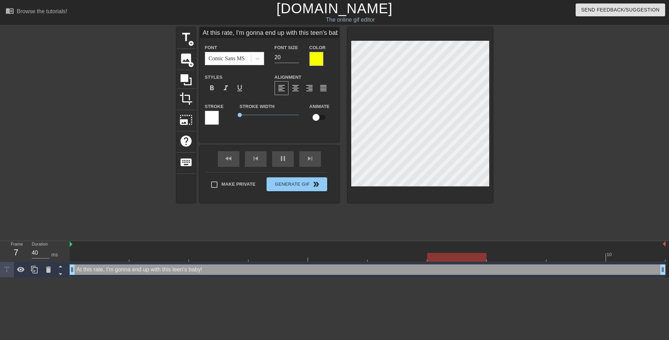
type input "At this rate,I'm gonna end up with this teen's baby!"
type textarea "At this rate,I'm gonna end up with this teen's baby!"
type input "At this rate,I'm gonna end up with this teen's baby!"
type textarea "At this rate, I'm gonna end up with this teen's baby!"
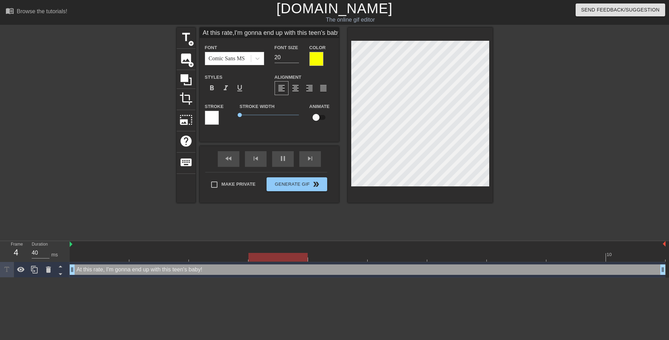
type input "At this rate,I'm gonna end up with this teen's baby!"
type textarea "At this rate,I'm gonna end up with this teen's baby!"
type input "At this rate, I'm gonna end up with this teen's baby!"
type textarea "At this rate, I'm gonna end up with this teen's baby!"
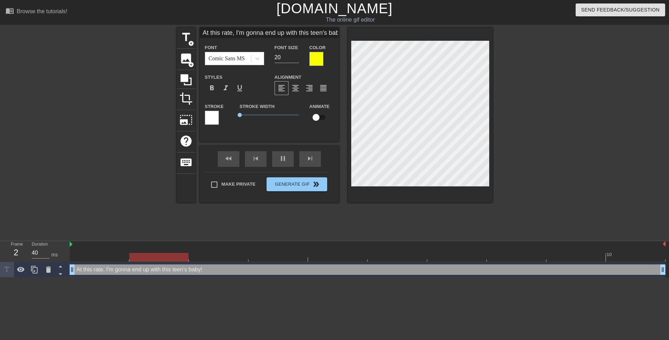
type input "At this rate, I'mgonna end up with this teen's baby!"
type textarea "At this rate, I'mgonna end up with this teen's baby!"
type input "At this rate, I'mgonna end up with this teen's baby!"
type textarea "At this rate, I'm gonna end up with this teen's baby!"
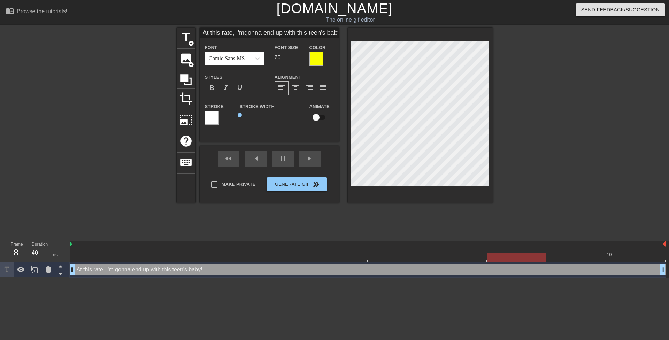
type input "At this rate, I'mgonna end up withthis teen's baby!"
type textarea "At this rate, I'm gonna end up withthis teen's baby!"
type input "At this rate, I'mgonna end up withthis teen's baby!"
type textarea "At this rate, I'm gonna end up with this teen's baby!"
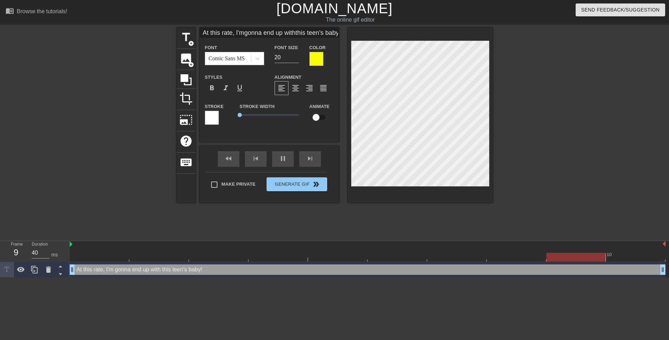
drag, startPoint x: 554, startPoint y: 141, endPoint x: 492, endPoint y: 142, distance: 61.7
click at [553, 141] on div at bounding box center [553, 132] width 105 height 209
click at [549, 148] on div at bounding box center [553, 132] width 105 height 209
type input "At this rate, I'mgonna end up withthis teen's baby!"
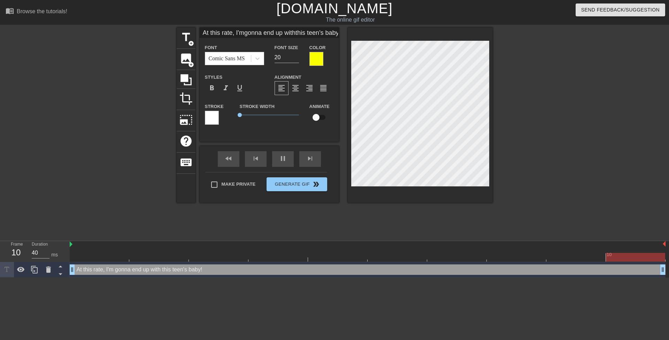
type textarea "At this rate, I'm gonna end up with this teen's baby!"
type input "OAt this rate, I'mgonna end up withthis teen's baby!"
type textarea "O At this rate, I'm gonna end up with this teen's baby!"
type input "OhAt this rate, I'mgonna end up withthis teen's baby!"
type textarea "Oh At this rate, I'm gonna end up with this teen's baby!"
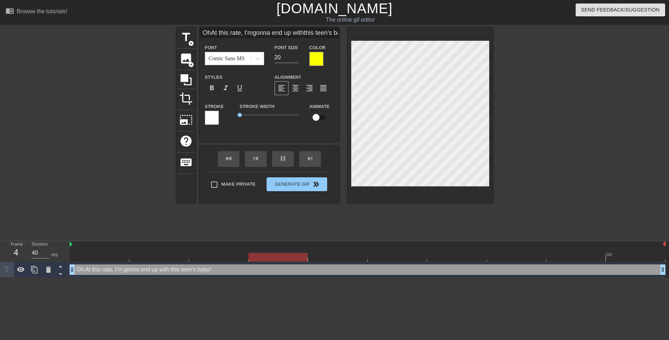
type input "Oh At this rate, I'mgonna end up withthis teen's baby!"
type textarea "Oh At this rate, I'm gonna end up with this teen's baby!"
type input "Oh gAt this rate, I'mgonna end up withthis teen's baby!"
type textarea "Oh g At this rate, I'm gonna end up with this teen's baby!"
type input "Oh goAt this rate, I'mgonna end up withthis teen's baby!"
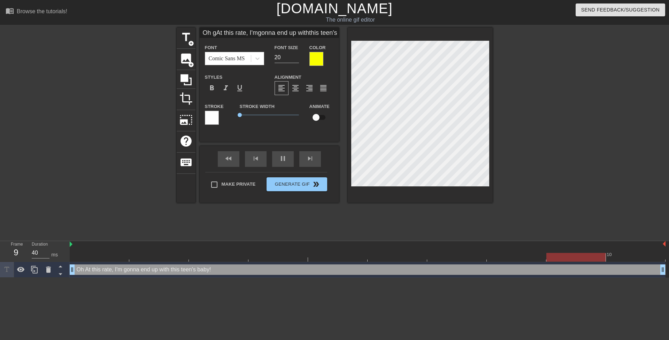
type textarea "Oh go At this rate, I'm gonna end up with this teen's baby!"
type input "Oh godAt this rate, I'mgonna end up withthis teen's baby!"
type textarea "Oh god At this rate, I'm gonna end up with this teen's baby!"
type input "Oh god,At this rate, I'mgonna end up withthis teen's baby!"
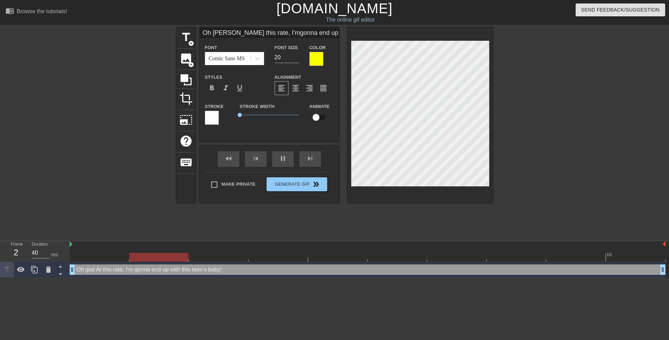
type textarea "Oh god, At this rate, I'm gonna end up with this teen's baby!"
type input "Oh god, At this rate, I'mgonna end up withthis teen's baby!"
type textarea "Oh god, At this rate, I'm gonna end up with this teen's baby!"
type input "Oh god, hAt this rate, I'mgonna end up withthis teen's baby!"
type textarea "Oh god, h At this rate, I'm gonna end up with this teen's baby!"
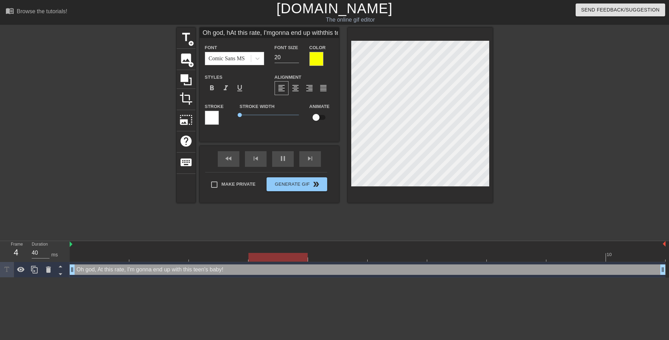
type input "Oh god, heAt this rate, I'mgonna end up withthis teen's baby!"
type textarea "Oh god, he At this rate, I'm gonna end up with this teen's baby!"
type input "Oh god, he'At this rate, I'mgonna end up withthis teen's baby!"
type textarea "Oh god, he' At this rate, I'm gonna end up with this teen's baby!"
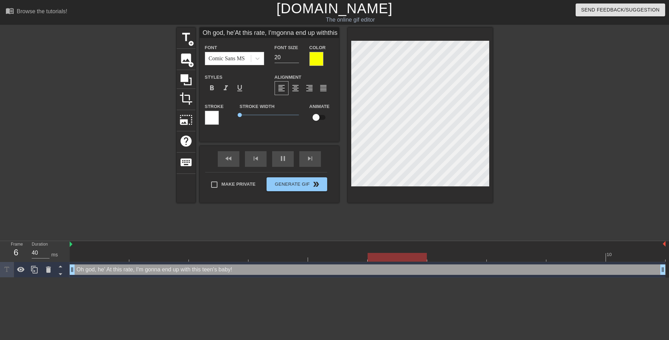
type input "Oh god, he'sAt this rate, I'mgonna end up withthis teen's baby!"
type textarea "Oh god, he's At this rate, I'm gonna end up with this teen's baby!"
type input "Oh god, he's At this rate, I'mgonna end up withthis teen's baby!"
type textarea "Oh god, he's At this rate, I'm gonna end up with this teen's baby!"
type input "Oh god, he's gAt this rate, I'mgonna end up withthis teen's baby!"
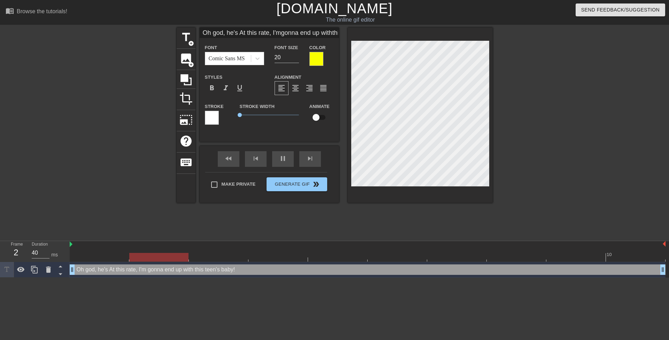
type textarea "Oh god, he's g At this rate, I'm gonna end up with this teen's baby!"
type input "Oh god, he's goAt this rate, I'mgonna end up withthis teen's baby!"
type textarea "Oh god, he's go At this rate, I'm gonna end up with this teen's baby!"
type input "Oh god, he's gAt this rate, I'mgonna end up withthis teen's baby!"
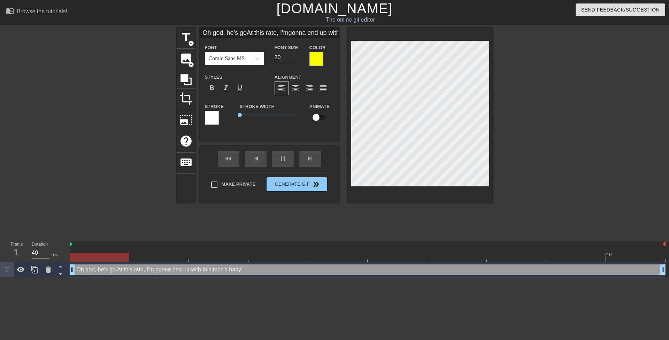
type textarea "Oh god, he's g At this rate, I'm gonna end up with this teen's baby!"
type input "Oh god, he's At this rate, I'mgonna end up withthis teen's baby!"
type textarea "Oh god, he's At this rate, I'm gonna end up with this teen's baby!"
type input "Oh god, he's gAt this rate, I'mgonna end up withthis teen's baby!"
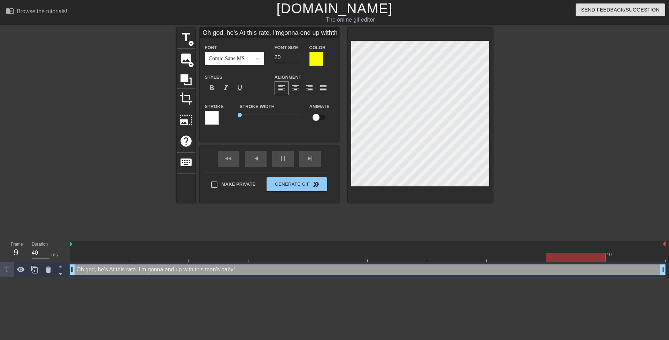
type textarea "Oh god, he's g At this rate, I'm gonna end up with this teen's baby!"
type input "Oh god, he's goAt this rate, I'mgonna end up withthis teen's baby!"
type textarea "Oh god, he's go At this rate, I'm gonna end up with this teen's baby!"
type input "Oh god, he's gonAt this rate, I'mgonna end up withthis teen's baby!"
type textarea "Oh god, he's gon At this rate, I'm gonna end up with this teen's baby!"
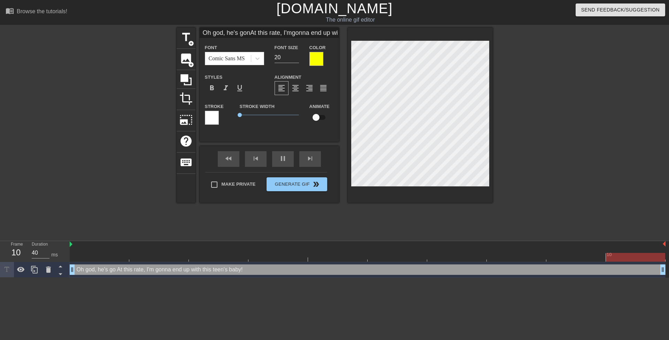
type input "Oh god, he's gonnAt this rate, I'mgonna end up withthis teen's baby!"
type textarea "Oh god, he's gonn At this rate, I'm gonna end up with this teen's baby!"
type input "Oh god, he's gonnaAt this rate, I'mgonna end up withthis teen's baby!"
type textarea "Oh god, he's gonna At this rate, I'm gonna end up with this teen's baby!"
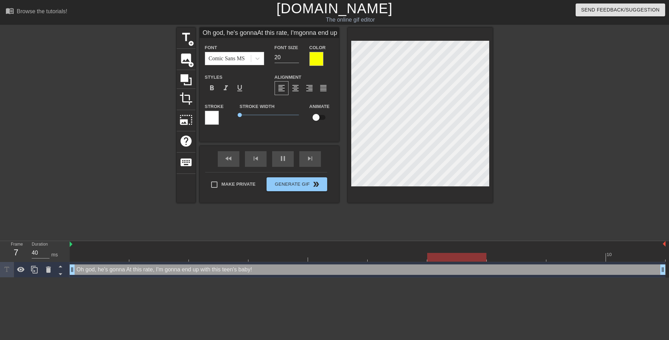
type input "Oh god, he's gonnaAt this rate, I'mgonna end up withthis teen's baby!"
type textarea "Oh god, he's gonna At this rate, I'm gonna end up with this teen's baby!"
type input "Oh god, he's gonnacAt this rate, I'mgonna end up withthis teen's baby!"
type textarea "Oh god, he's gonna c At this rate, I'm gonna end up with this teen's baby!"
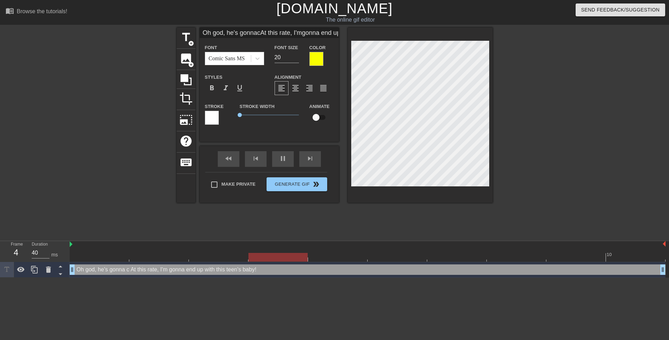
type input "Oh god, he's gonnacuAt this rate, I'mgonna end up withthis teen's baby!"
type textarea "Oh god, he's gonna cu At this rate, I'm gonna end up with this teen's baby!"
type input "Oh god, he's gonnacumAt this rate, I'mgonna end up withthis teen's baby!"
type textarea "Oh god, he's gonna cum At this rate, I'm gonna end up with this teen's baby!"
type input "Oh god, he's gonnacum At this rate, I'mgonna end up withthis teen's baby!"
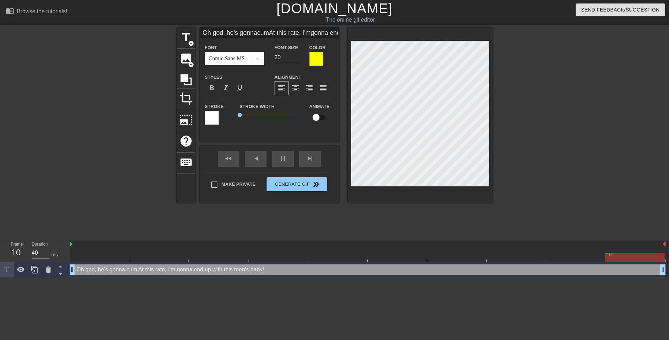
type textarea "Oh god, he's gonna cum At this rate, I'm gonna end up with this teen's baby!"
type input "Oh god, he's gonnacum iAt this rate, I'mgonna end up withthis teen's baby!"
type textarea "Oh god, he's gonna cum i At this rate, I'm gonna end up with this teen's baby!"
type input "Oh god, he's gonnacum inAt this rate, I'mgonna end up withthis teen's baby!"
type textarea "Oh god, he's gonna cum in At this rate, I'm gonna end up with this teen's baby!"
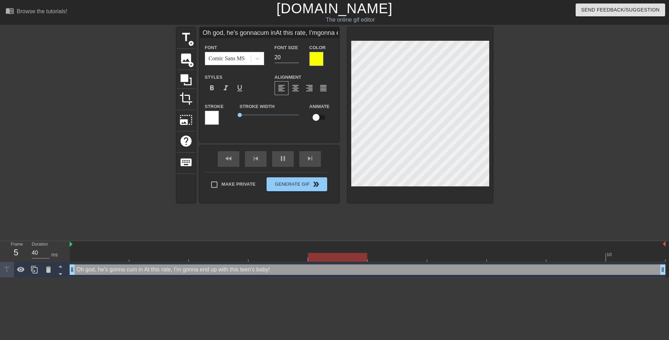
type input "Oh god, he's gonnacum insAt this rate, I'mgonna end up withthis teen's baby!"
type textarea "Oh god, he's gonna cum ins At this rate, I'm gonna end up with this teen's baby!"
type input "Oh god, he's gonnacum insiAt this rate, I'mgonna end up withthis teen's baby!"
type textarea "Oh god, he's gonna cum insi At this rate, I'm gonna end up with this teen's bab…"
type input "Oh god, he's gonnacum insidAt this rate, I'mgonna end up withthis teen's baby!"
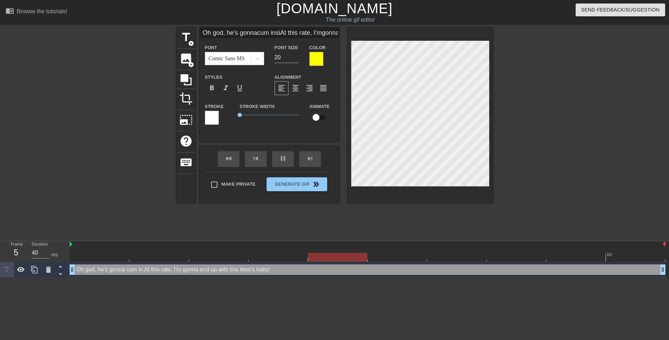
type textarea "Oh god, he's gonna cum insid At this rate, I'm gonna end up with this teen's ba…"
type input "Oh god, he's gonnacum insideAt this rate, I'mgonna end up withthis teen's baby!"
type textarea "Oh god, he's gonna cum inside At this rate, I'm gonna end up with this teen's b…"
type input "Oh god, he's gonnacum inside At this rate, I'mgonna end up withthis teen's baby!"
type textarea "Oh god, he's gonna cum inside At this rate, I'm gonna end up with this teen's b…"
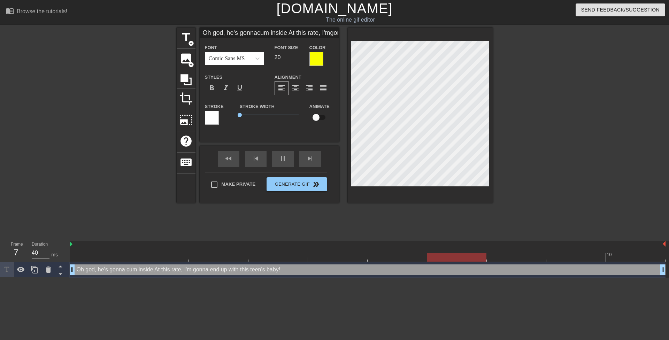
type input "Oh god, he's gonnacum inside mAt this rate, I'mgonna end up withthis teen's bab…"
type textarea "Oh god, he's gonna cum inside m At this rate, I'm gonna end up with this teen's…"
type input "Oh god, he's gonnacum inside meAt this rate, I'mgonna end up withthis teen's ba…"
type textarea "Oh god, he's gonna cum inside me At this rate, I'm gonna end up with this teen'…"
type input "Oh god, he's gonnacum inside me At this rate, I'mgonna end up withthis teen's b…"
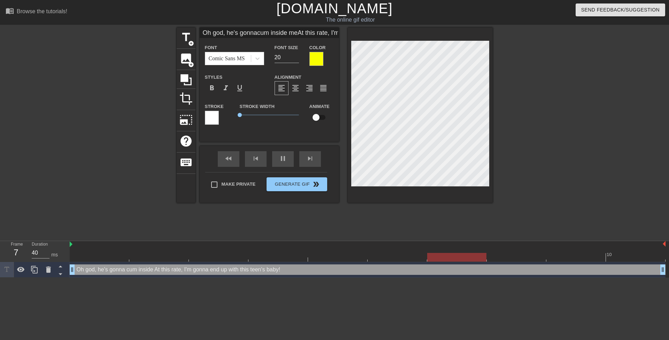
type textarea "Oh god, he's gonna cum inside me At this rate, I'm gonna end up with this teen'…"
type input "Oh god, he's gonnacum inside me aAt this rate, I'mgonna end up withthis teen's …"
type textarea "Oh god, he's gonna cum inside me a At this rate, I'm gonna end up with this tee…"
type input "Oh god, he's gonnacum inside me agAt this rate, I'mgonna end up withthis teen's…"
type textarea "Oh god, he's gonna cum inside me ag At this rate, I'm gonna end up with this te…"
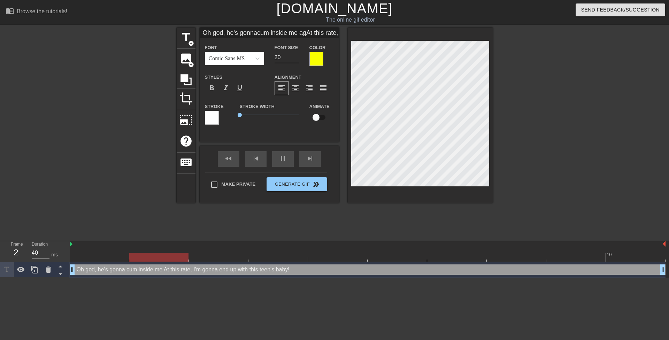
type input "Oh god, he's gonnacum inside me agaAt this rate, I'mgonna end up withthis teen'…"
type textarea "Oh god, he's gonna cum inside me aga At this rate, I'm gonna end up with this t…"
type input "Oh god, he's gonnacum inside me agaiAt this rate, I'mgonna end up withthis teen…"
type textarea "Oh god, he's gonna cum inside me agai At this rate, I'm gonna end up with this …"
type input "Oh god, he's gonnacum inside me againAt this rate, I'mgonna end up withthis tee…"
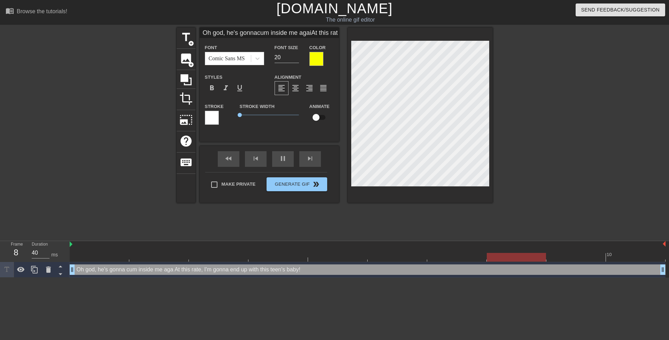
type textarea "Oh god, he's gonna cum inside me again At this rate, I'm gonna end up with this…"
click at [605, 142] on div "title add_circle image add_circle crop photo_size_select_large help keyboard Oh…" at bounding box center [334, 132] width 669 height 209
type input "Oh god, he's gonnacum inside me again.At this rate, I'mgonna end up withthis te…"
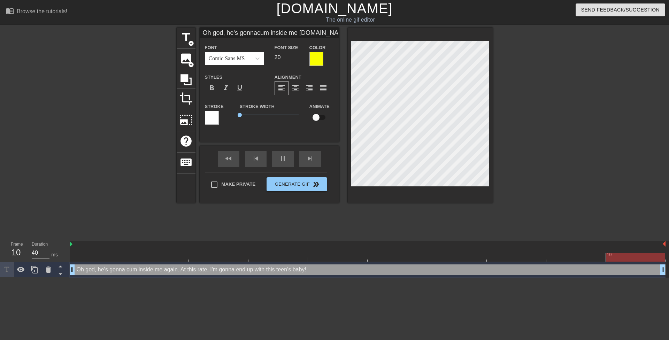
type textarea "Oh god, he's gonna cum inside me again. At this rate, I'm gonna end up with thi…"
type input "At this rate, I'mgonna end up withthis teen's baby!"
type textarea "At this rate, I'm gonna end up with this teen's baby!"
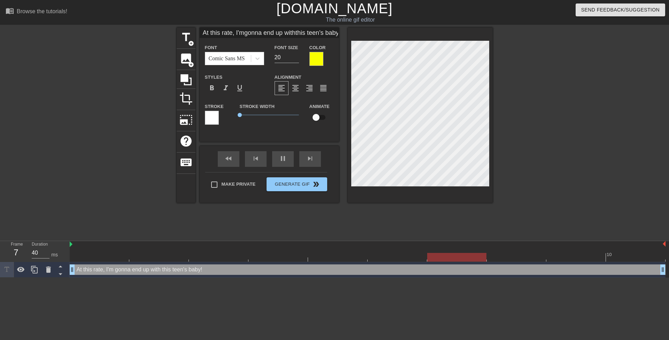
scroll to position [1, 1]
type input "At this rate, I'mgonna end up withthis teen's baby!"
type textarea "At this rate, I'm gonna end up with this teen's baby!"
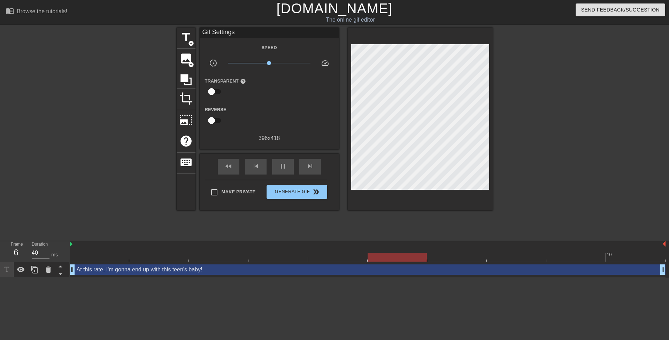
drag, startPoint x: 118, startPoint y: 117, endPoint x: 123, endPoint y: 43, distance: 73.6
click at [116, 113] on div at bounding box center [116, 132] width 105 height 209
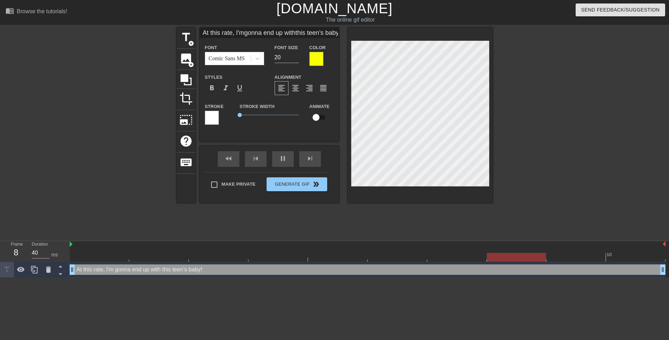
type input "OAt this rate, I'mgonna end up withthis teen's baby!"
type textarea "O At this rate, I'm gonna end up with this teen's baby!"
type input "OhAt this rate, I'mgonna end up withthis teen's baby!"
type textarea "Oh At this rate, I'm gonna end up with this teen's baby!"
type input "Oh,At this rate, I'mgonna end up withthis teen's baby!"
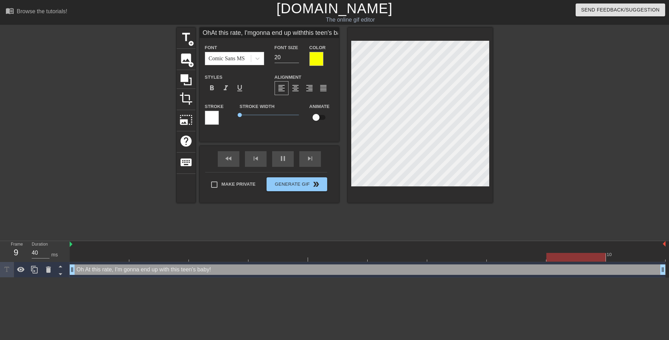
type textarea "Oh, At this rate, I'm gonna end up with this teen's baby!"
type input "Oh, At this rate, I'mgonna end up withthis teen's baby!"
type textarea "Oh, At this rate, I'm gonna end up with this teen's baby!"
type input "Oh, gAt this rate, I'mgonna end up withthis teen's baby!"
type textarea "Oh, g At this rate, I'm gonna end up with this teen's baby!"
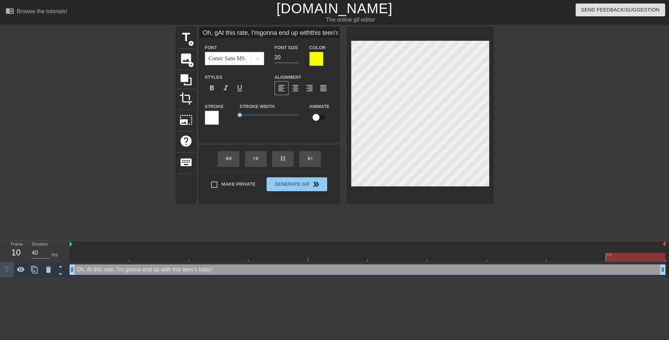
type input "Oh, goAt this rate, I'mgonna end up withthis teen's baby!"
type textarea "Oh, go At this rate, I'm gonna end up with this teen's baby!"
type input "Oh, godAt this rate, I'mgonna end up withthis teen's baby!"
type textarea "Oh, god At this rate, I'm gonna end up with this teen's baby!"
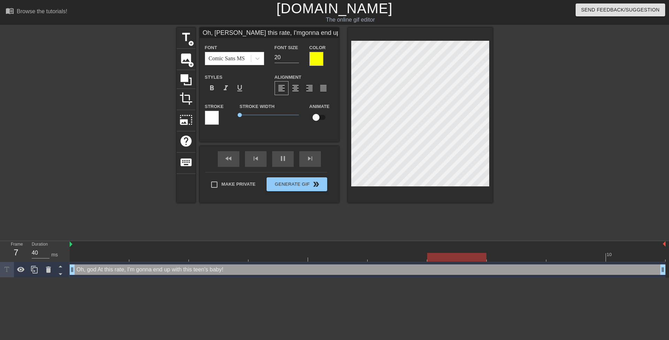
type input "Oh, goAt this rate, I'mgonna end up withthis teen's baby!"
type textarea "Oh, go At this rate, I'm gonna end up with this teen's baby!"
type input "Oh, gAt this rate, I'mgonna end up withthis teen's baby!"
type textarea "Oh, g At this rate, I'm gonna end up with this teen's baby!"
type input "Oh, At this rate, I'mgonna end up withthis teen's baby!"
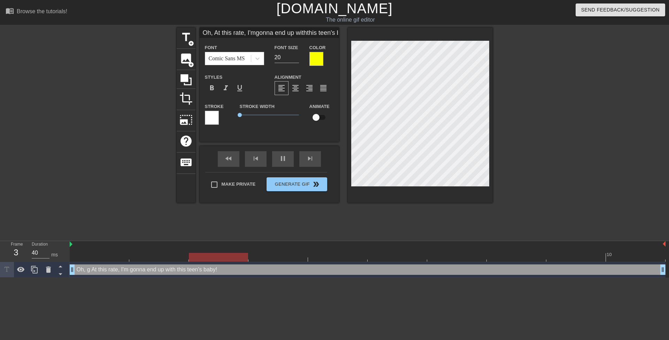
type textarea "Oh, At this rate, I'm gonna end up with this teen's baby!"
type input "Oh,At this rate, I'mgonna end up withthis teen's baby!"
type textarea "Oh, At this rate, I'm gonna end up with this teen's baby!"
type input "OhAt this rate, I'mgonna end up withthis teen's baby!"
type textarea "Oh At this rate, I'm gonna end up with this teen's baby!"
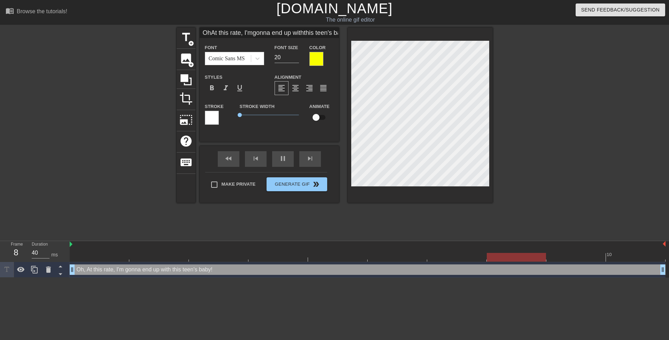
type input "Oh At this rate, I'mgonna end up withthis teen's baby!"
type textarea "Oh At this rate, I'm gonna end up with this teen's baby!"
type input "Oh gAt this rate, I'mgonna end up withthis teen's baby!"
type textarea "Oh g At this rate, I'm gonna end up with this teen's baby!"
type input "Oh goAt this rate, I'mgonna end up withthis teen's baby!"
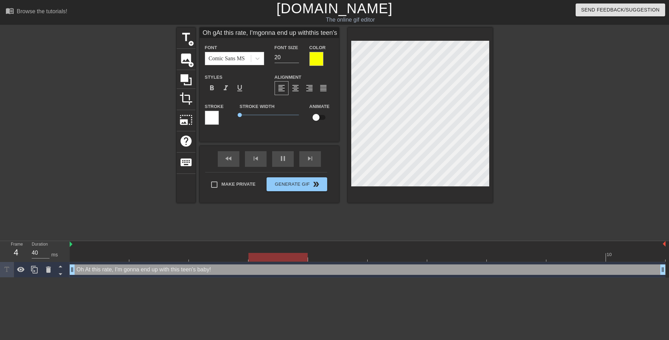
type textarea "Oh go At this rate, I'm gonna end up with this teen's baby!"
type input "Oh godAt this rate, I'mgonna end up withthis teen's baby!"
type textarea "Oh god At this rate, I'm gonna end up with this teen's baby!"
type input "Oh god,At this rate, I'mgonna end up withthis teen's baby!"
type textarea "Oh god, At this rate, I'm gonna end up with this teen's baby!"
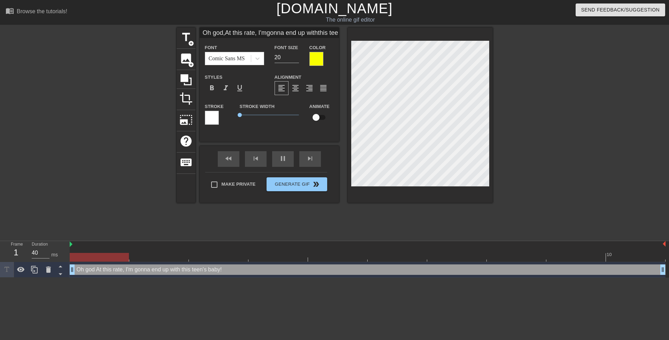
type input "Oh god, At this rate, I'mgonna end up withthis teen's baby!"
type textarea "Oh god, At this rate, I'm gonna end up with this teen's baby!"
type input "Oh god, aAt this rate, I'mgonna end up withthis teen's baby!"
type textarea "Oh god, a At this rate, I'm gonna end up with this teen's baby!"
type input "Oh god, atAt this rate, I'mgonna end up withthis teen's baby!"
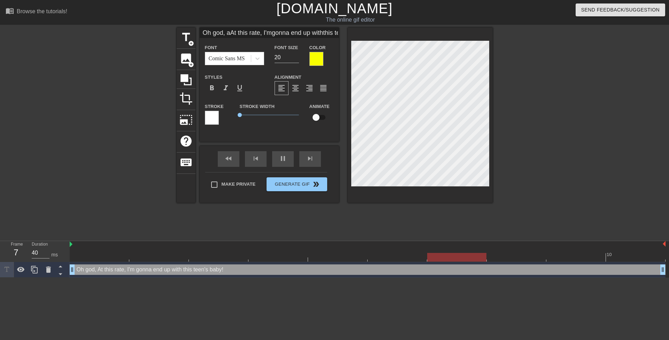
type textarea "Oh god, at At this rate, I'm gonna end up with this teen's baby!"
type input "Oh god, at At this rate, I'mgonna end up withthis teen's baby!"
type textarea "Oh god, at At this rate, I'm gonna end up with this teen's baby!"
type input "Oh god, at tAt this rate, I'mgonna end up withthis teen's baby!"
type textarea "Oh god, at t At this rate, I'm gonna end up with this teen's baby!"
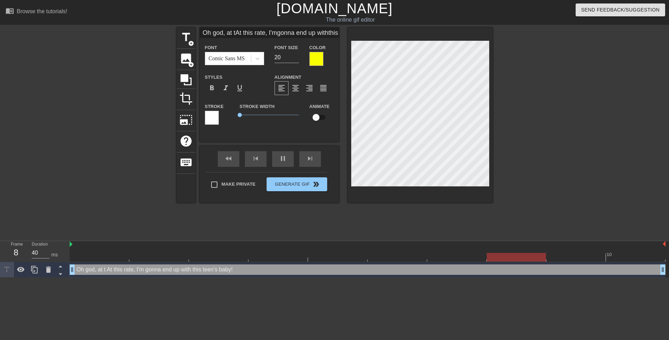
type input "Oh god, at thAt this rate, I'mgonna end up withthis teen's baby!"
type textarea "Oh god, at th At this rate, I'm gonna end up with this teen's baby!"
type input "Oh god, at thiAt this rate, I'mgonna end up withthis teen's baby!"
type textarea "Oh god, at thi At this rate, I'm gonna end up with this teen's baby!"
type input "Oh god, at thisAt this rate, I'mgonna end up withthis teen's baby!"
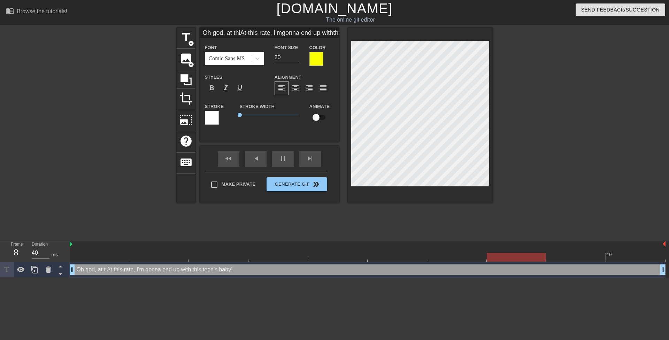
type textarea "Oh god, at this At this rate, I'm gonna end up with this teen's baby!"
type input "Oh god, at this At this rate, I'mgonna end up withthis teen's baby!"
type textarea "Oh god, at this At this rate, I'm gonna end up with this teen's baby!"
type input "Oh god, at thisAt this rate, I'mgonna end up withthis teen's baby!"
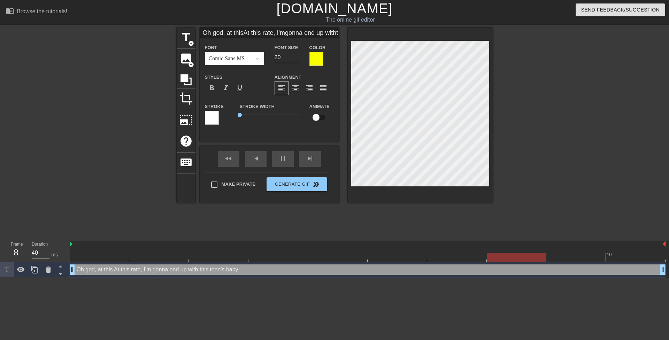
type textarea "Oh god, at this At this rate, I'm gonna end up with this teen's baby!"
type input "Oh god, at thisrate, I'mgonna end up withthis teen's baby!"
type textarea "Oh god, at this rate, I'm gonna end up with this teen's baby!"
type input "Oh god, at thisrate I'mgonna end up withthis teen's baby!"
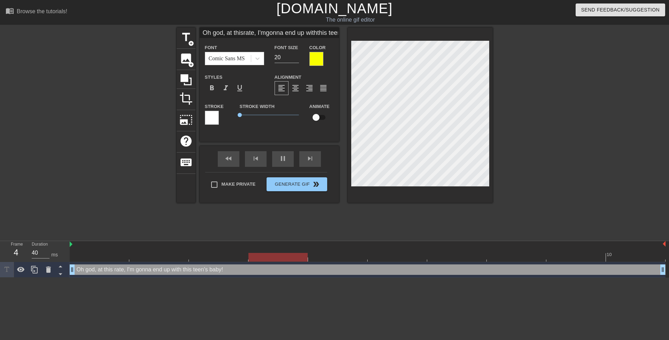
type textarea "Oh god, at this rate I'm gonna end up with this teen's baby!"
type input "Oh god, at thisrate I'mgonna end up withthis teen's baby!"
type textarea "Oh god, at this rate I'mgonna end up with this teen's baby!"
type input "Oh god, at thisrate I'm gonna end up withthis teen's baby!"
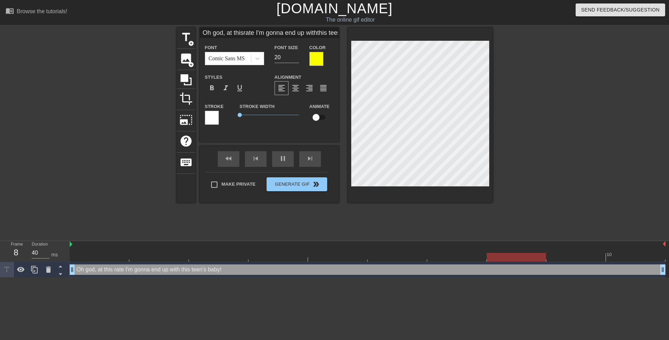
type textarea "Oh god, at this rate I'm gonna end up with this teen's baby!"
type input "Oh god, at thisrate I'm gonnaend up withthis teen's baby!"
type textarea "Oh god, at this rate I'm gonnaend up with this teen's baby!"
type input "Oh god, at thisrate I'm gonnaend up withthis teen's baby!"
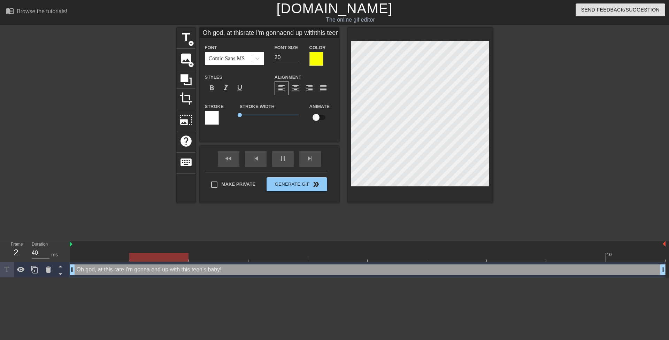
type textarea "Oh god, at this rate I'm gonna end up with this teen's baby!"
type input "Oh god, at thisrate I'm gonnaend up withthis teen's baby!"
type textarea "Oh god, at this rate I'm gonna end up withthis teen's baby!"
type input "Oh god, at thisrate I'm gonnaend up with this teen's baby!"
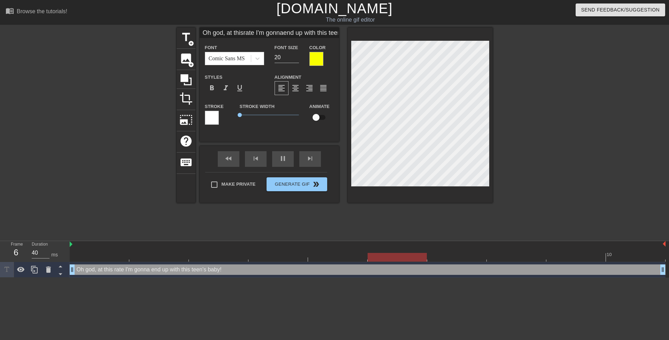
type textarea "Oh god, at this rate I'm gonna end up with this teen's baby!"
type input "Oh god, at thisrate I'm gonnaend up with thisteen's baby!"
type textarea "Oh god, at this rate I'm gonna end up with thisteen's baby!"
type input "Oh god, at thisrate I'm gonnaend up with thisteen's baby!"
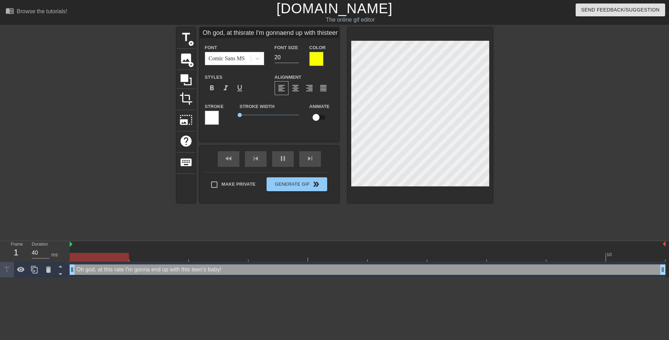
type textarea "Oh god, at this rate I'm gonna end up with this teen's baby!"
type input "Oh god. at thisrate I'm gonnaend up with thisteen's baby!"
type textarea "Oh god. at this rate I'm gonna end up with this teen's baby!"
type input "Oh god.. at thisrate I'm gonnaend up with thisteen's baby!"
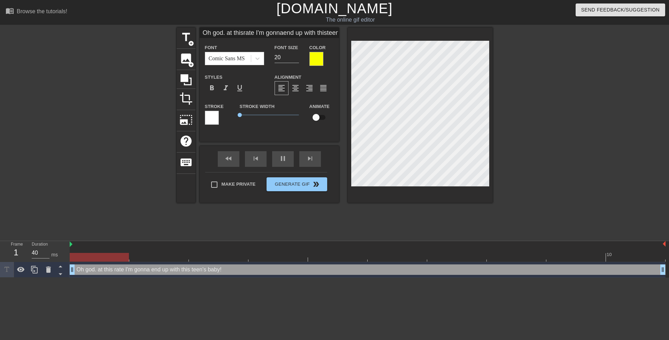
type textarea "Oh god.. at this rate I'm gonna end up with this teen's baby!"
type input "Oh god... at thisrate I'm gonnaend up with thisteen's baby!"
type textarea "Oh god... at this rate I'm gonna end up with this teen's baby!"
type input "Oh god.. at thisrate I'm gonnaend up with thisteen's baby!"
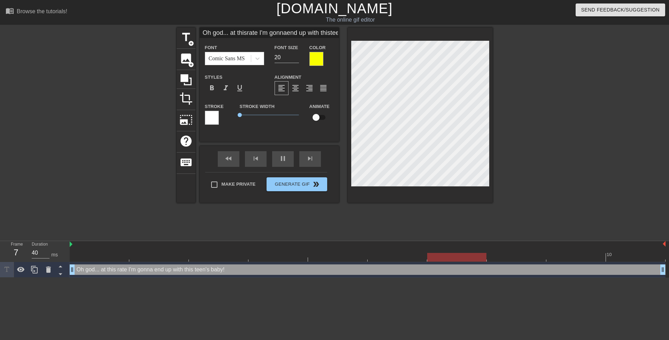
type textarea "Oh god.. at this rate I'm gonna end up with this teen's baby!"
type input "Oh god. at thisrate I'm gonnaend up with thisteen's baby!"
type textarea "Oh god. at this rate I'm gonna end up with this teen's baby!"
type input "Oh god at thisrate I'm gonnaend up with thisteen's baby!"
type textarea "Oh god at this rate I'm gonna end up with this teen's baby!"
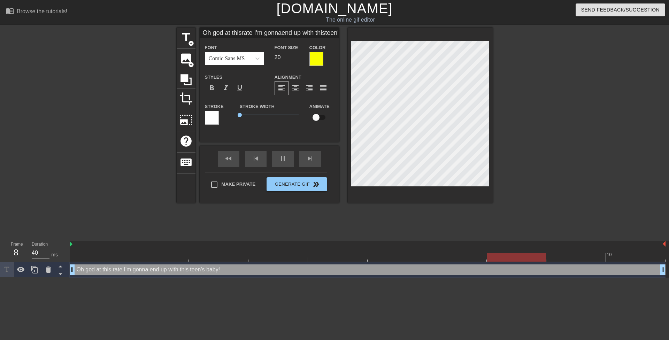
type input "Oh god, at thisrate I'm gonnaend up with thisteen's baby!"
type textarea "Oh god, at this rate I'm gonna end up with this teen's baby!"
click at [311, 56] on div at bounding box center [316, 59] width 14 height 14
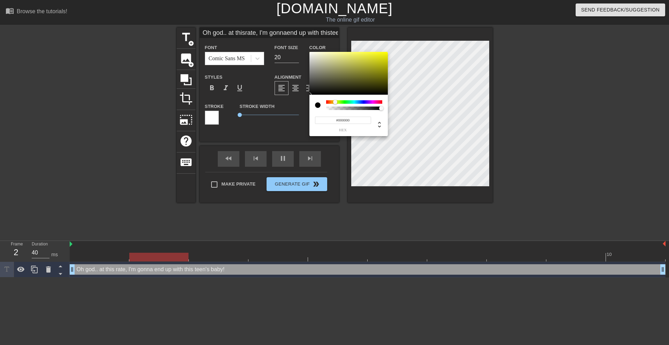
drag, startPoint x: 316, startPoint y: 87, endPoint x: 268, endPoint y: 121, distance: 58.8
click at [268, 121] on div "#000000 hex" at bounding box center [334, 172] width 669 height 345
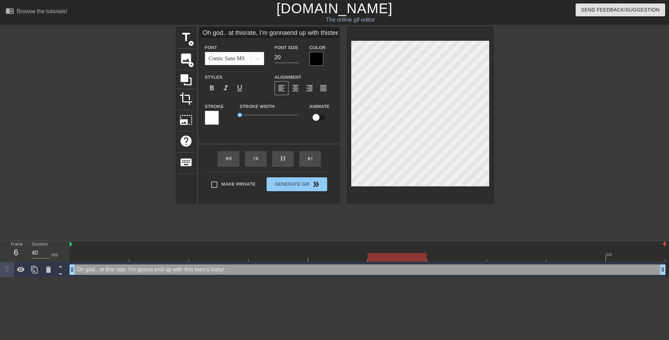
click at [571, 135] on div at bounding box center [553, 132] width 105 height 209
click at [554, 134] on div at bounding box center [553, 132] width 105 height 209
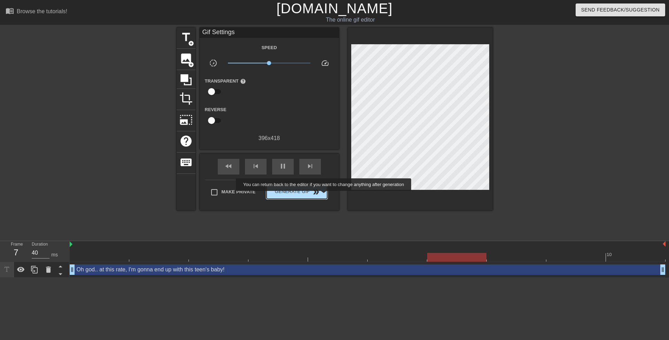
click at [323, 192] on span "Generate Gif double_arrow" at bounding box center [296, 192] width 55 height 8
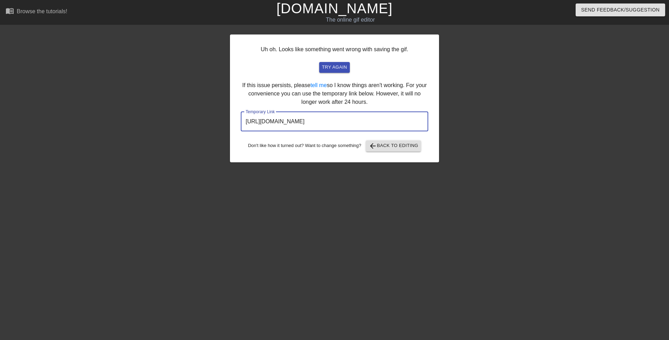
click at [349, 122] on input "https://www.gifntext.com/temp_generations/GthFQkgY.gif" at bounding box center [334, 122] width 187 height 20
click at [348, 122] on input "https://www.gifntext.com/temp_generations/GthFQkgY.gif" at bounding box center [334, 122] width 187 height 20
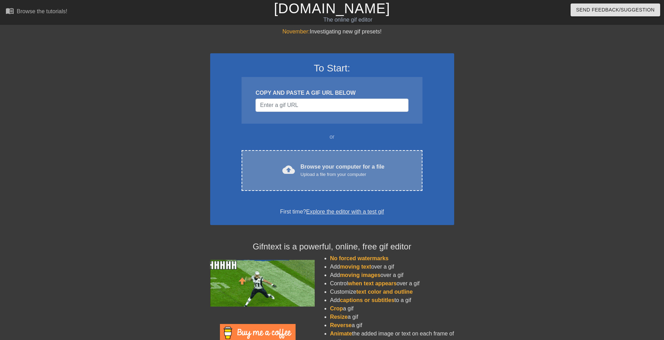
click at [341, 169] on div "Browse your computer for a file Upload a file from your computer" at bounding box center [342, 170] width 84 height 15
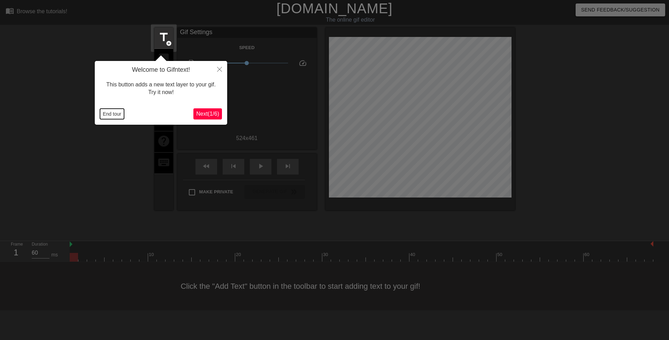
click at [116, 111] on button "End tour" at bounding box center [112, 114] width 24 height 10
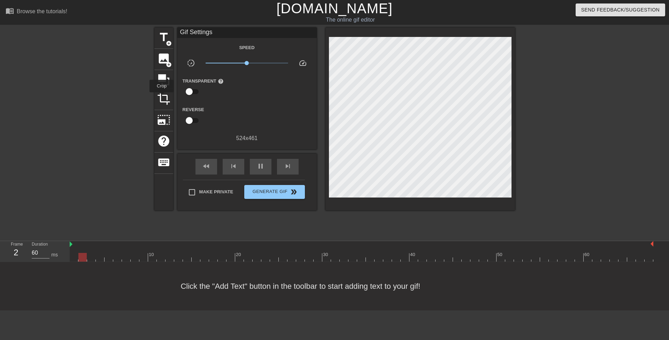
drag, startPoint x: 162, startPoint y: 97, endPoint x: 220, endPoint y: 113, distance: 61.0
click at [161, 97] on span "crop" at bounding box center [163, 98] width 13 height 13
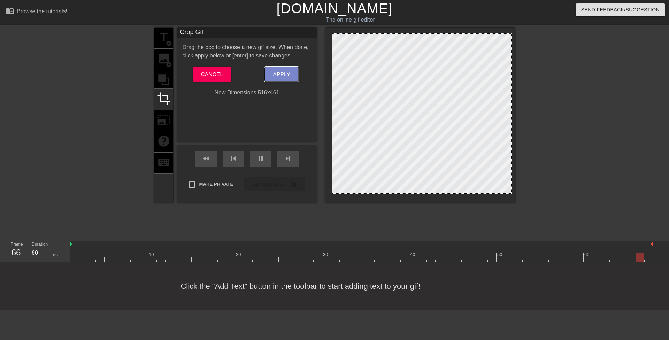
click at [279, 74] on span "Apply" at bounding box center [281, 74] width 17 height 9
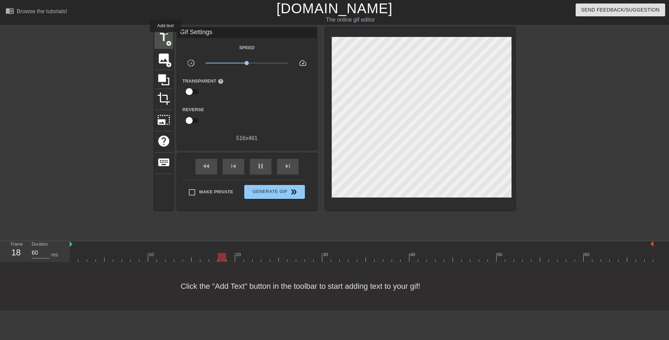
click at [164, 35] on span "title" at bounding box center [163, 37] width 13 height 13
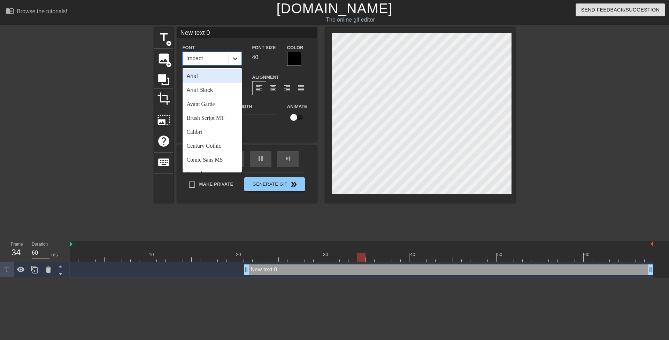
click at [240, 57] on div at bounding box center [235, 58] width 13 height 13
click at [224, 159] on div "Comic Sans MS" at bounding box center [212, 160] width 59 height 14
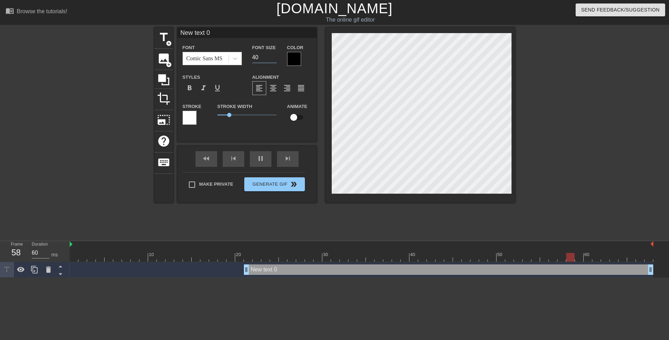
drag, startPoint x: 255, startPoint y: 57, endPoint x: 249, endPoint y: 56, distance: 5.6
click at [249, 56] on div "Font Size 40" at bounding box center [264, 54] width 35 height 23
type input "20"
drag, startPoint x: 247, startPoint y: 267, endPoint x: 27, endPoint y: 257, distance: 220.0
click at [21, 261] on div "Frame 11 Duration 60 ms 10 20 30 40 50 60 New text 0 drag_handle drag_handle" at bounding box center [334, 259] width 669 height 37
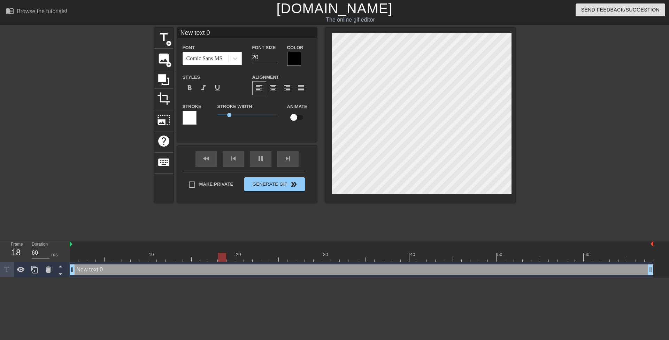
drag, startPoint x: 228, startPoint y: 116, endPoint x: 198, endPoint y: 116, distance: 30.3
click at [199, 116] on div "Stroke Stroke Width 1 Animate" at bounding box center [246, 116] width 139 height 29
click at [292, 59] on div at bounding box center [294, 59] width 14 height 14
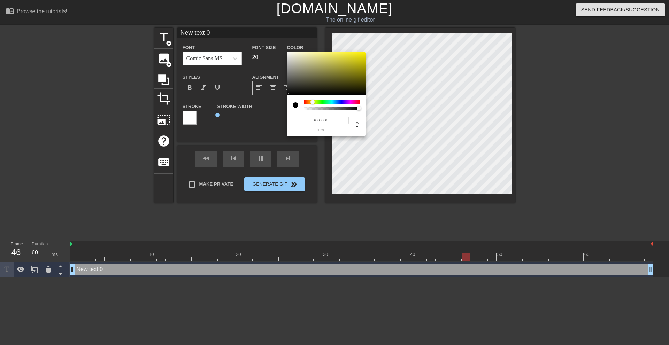
click at [312, 102] on div at bounding box center [332, 101] width 56 height 3
drag, startPoint x: 355, startPoint y: 59, endPoint x: 385, endPoint y: 38, distance: 35.8
click at [385, 38] on div "#FFF400 hex" at bounding box center [334, 172] width 669 height 345
type input "#F9FF00"
click at [313, 103] on div at bounding box center [313, 102] width 4 height 4
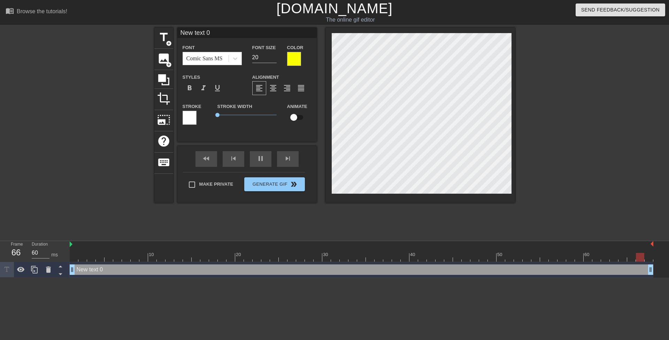
type input ""God, if anyone knew what we were doing, I’d lose everything.""
type textarea ""God, if anyone knew what we were doing, I’d lose everything.""
type input "Y, if anyone knew what we were doing, I’d lose everything.""
type textarea "Y, if anyone knew what we were doing, I’d lose everything.""
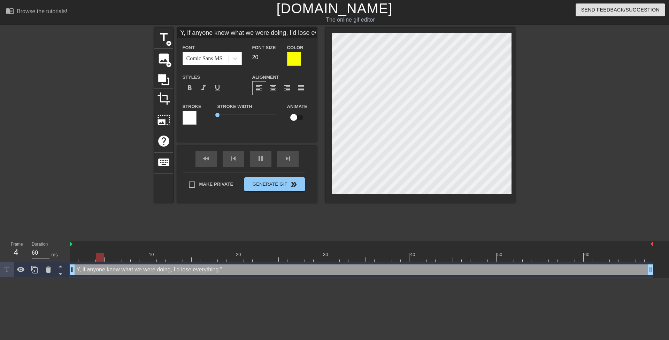
type input "Yo, if anyone knew what we were doing, I’d lose everything.""
type textarea "Yo, if anyone knew what we were doing, I’d lose everything.""
type input "You, if anyone knew what we were doing, I’d lose everything.""
type textarea "You, if anyone knew what we were doing, I’d lose everything.""
type input "You , if anyone knew what we were doing, I’d lose everything.""
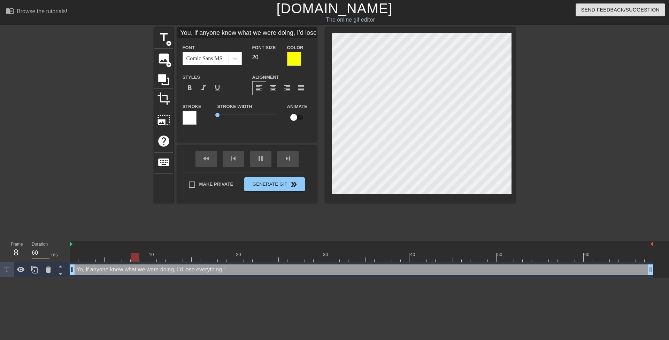
type textarea "You , if anyone knew what we were doing, I’d lose everything.""
type input "You k, if anyone knew what we were doing, I’d lose everything.""
type textarea "You k, if anyone knew what we were doing, I’d lose everything.""
type input "You kn, if anyone knew what we were doing, I’d lose everything.""
type textarea "You kn, if anyone knew what we were doing, I’d lose everything.""
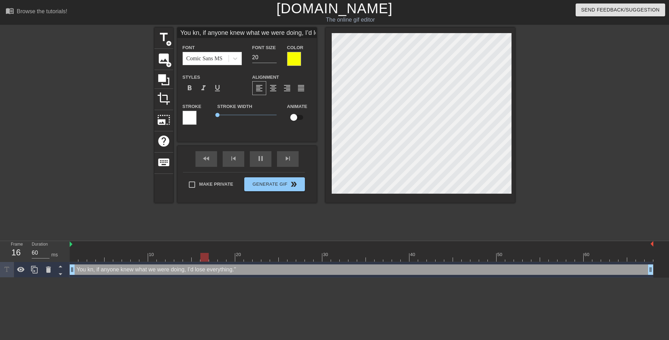
type input "You kno, if anyone knew what we were doing, I’d lose everything.""
type textarea "You kno, if anyone knew what we were doing, I’d lose everything.""
type input "You know, if anyone knew what we were doing, I’d lose everything.""
type textarea "You know, if anyone knew what we were doing, I’d lose everything.""
type input "You know., if anyone knew what we were doing, I’d lose everything.""
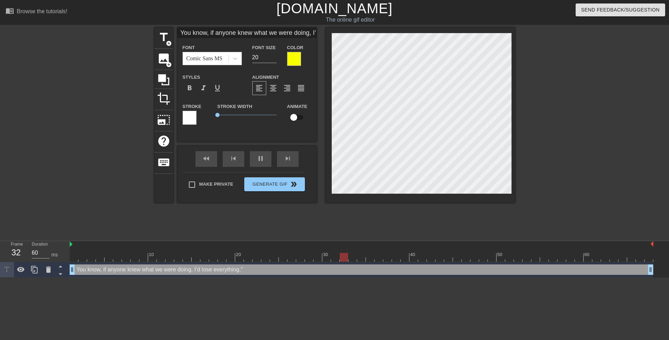
type textarea "You know., if anyone knew what we were doing, I’d lose everything.""
type input "You know.., if anyone knew what we were doing, I’d lose everything.""
type textarea "You know.., if anyone knew what we were doing, I’d lose everything.""
type input "You know..., if anyone knew what we were doing, I’d lose everything.""
type textarea "You know..., if anyone knew what we were doing, I’d lose everything.""
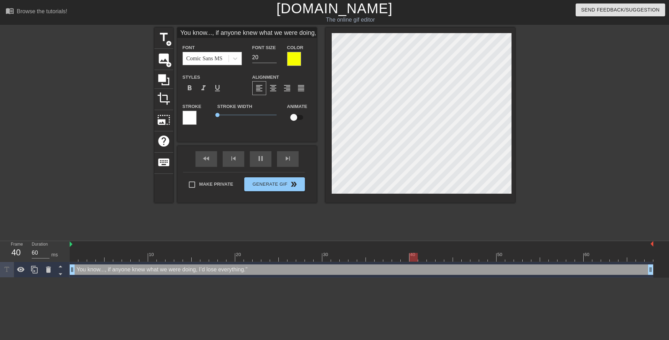
type input "You know...., if anyone knew what we were doing, I’d lose everything.""
type textarea "You know...., if anyone knew what we were doing, I’d lose everything.""
type input "You know..., if anyone knew what we were doing, I’d lose everything.""
type textarea "You know..., if anyone knew what we were doing, I’d lose everything.""
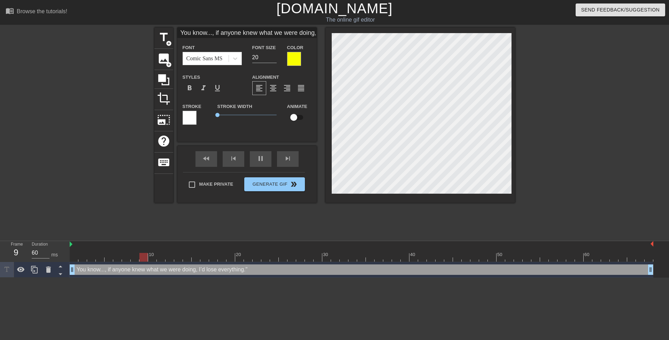
type input "You know... if anyone knew what we were doing, I’d lose everything.""
type textarea "You know... if anyone knew what we were doing, I’d lose everything.""
type input "You know... if anyoneknew what we were doing, I’d lose everything.""
type textarea "You know... if anyoneknew what we were doing, I’d lose everything.""
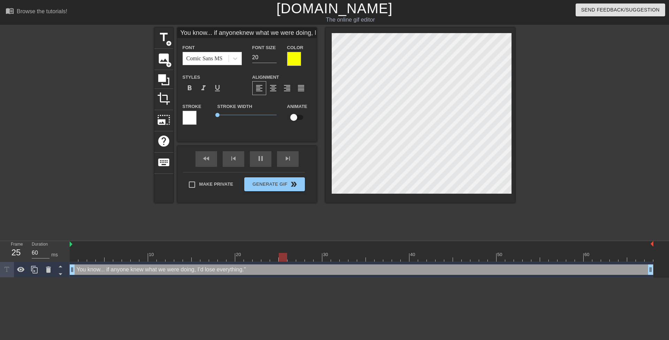
type input "You know... if anyoneknew what we were doing, I’d lose everything.""
type textarea "You know... if anyone knew what we were doing, I’d lose everything.""
type input "You know... if anyoneknew what we weredoing, I’d lose everything.""
type textarea "You know... if anyone knew what we weredoing, I’d lose everything.""
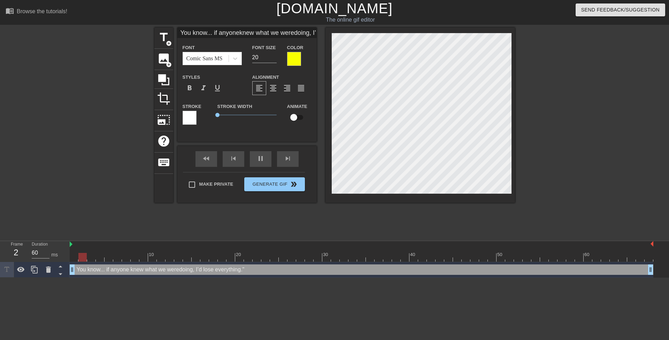
type input "You know... if anyoneknew what we weredoing, I’d lose everything.""
type textarea "You know... if anyone knew what we were doing, I’d lose everything.""
type input "You know... If anyoneknew what we weredoing, I’d lose everything.""
type textarea "You know... If anyone knew what we were doing, I’d lose everything.""
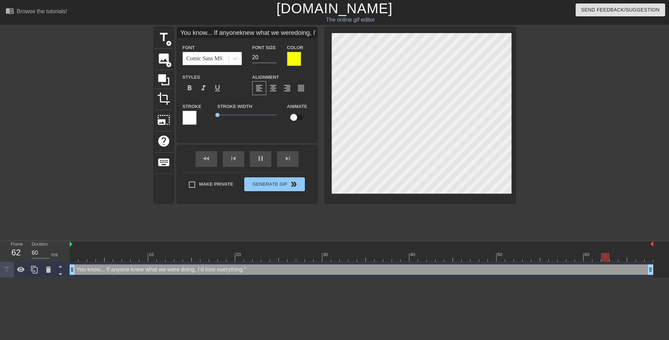
type input "You know... Ifanyoneknew what we weredoing, I’d lose everything.""
type textarea "You know... Ifanyone knew what we were doing, I’d lose everything.""
type input "You know... Ifanyoneknew what we weredoing, I’d lose everything.""
type textarea "You know... If anyone knew what we were doing, I’d lose everything.""
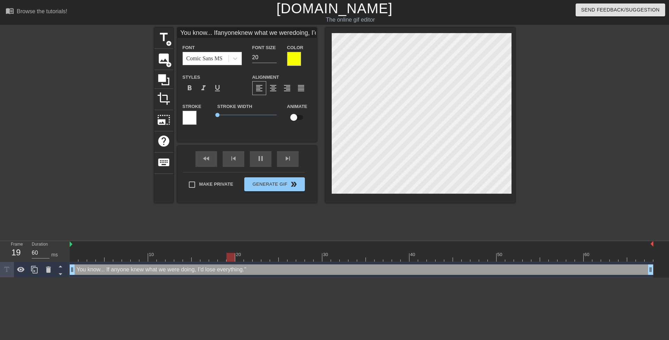
type input "You know... Ifanyoneknew what we weredoing, I’d lose everything.""
type textarea "You know... If anyoneknew what we were doing, I’d lose everything.""
type input "You know... Ifanyone knew what we weredoing, I’d lose everything.""
type textarea "You know... If anyone knew what we were doing, I’d lose everything.""
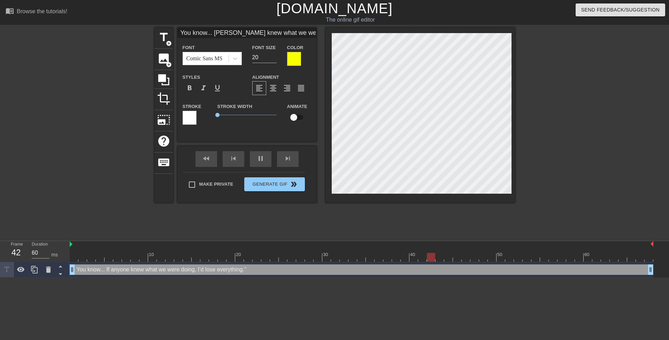
type input "You know... Ifanyone knewwhat we weredoing, I’d lose everything.""
type textarea "You know... If anyone knewwhat we were doing, I’d lose everything.""
type input "You know... Ifanyone knewwhat we weredoing, I’d lose everything.""
type textarea "You know... If anyone knew what we were doing, I’d lose everything.""
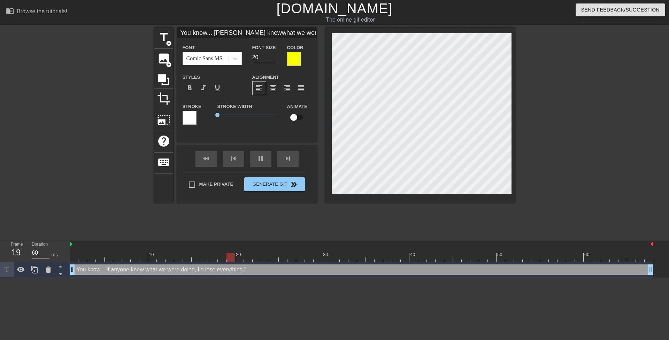
type input "You know... Ifanyone knewwhat we weredoing, I’d loseeverything.""
type textarea "You know... If anyone knew what we were doing, I’d loseeverything.""
type input "You know... Ifanyone knewwhat we weredoing, I’d loseeverything.""
type textarea "You know... If anyone knew what we were doing, I’d lose everything.""
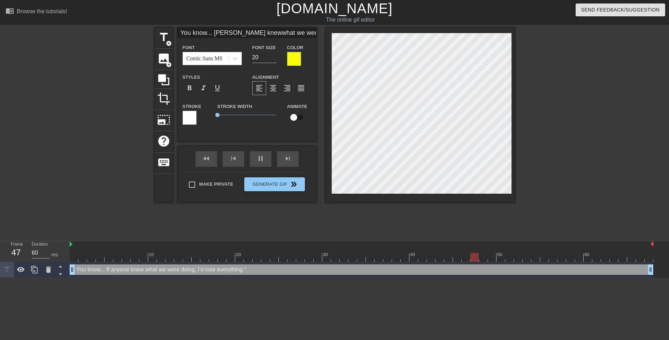
type input "You know...Ifanyone knewwhat we weredoing, I’d loseeverything.""
type textarea "You know...If anyone knew what we were doing, I’d lose everything.""
type input "You know...Ifanyone knewwhat we weredoing, I’d loseeverything.""
type textarea "You know... If anyone knew what we were doing, I’d lose everything.""
type input "You know...Ifanyone knewwhat we weredoing, I’d loseeverything.""
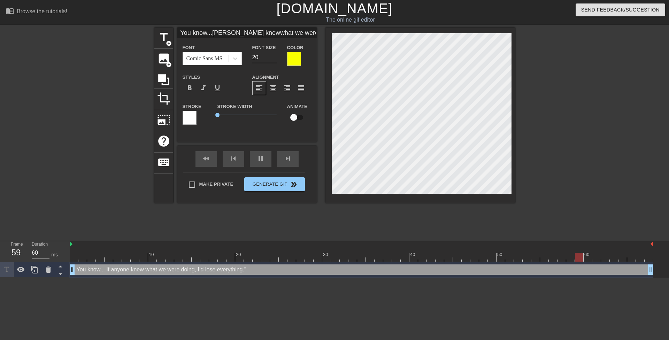
type textarea "You know...If anyone knew what we were doing, I’d lose everything.""
type input "You know..Ifanyone knewwhat we weredoing, I’d loseeverything.""
type textarea "You know..If anyone knew what we were doing, I’d lose everything.""
type input "You know.. Ifanyone knewwhat we weredoing, I’d loseeverything.""
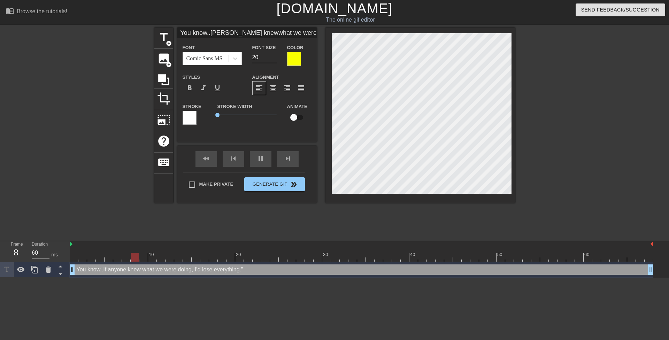
type textarea "You know.. If anyone knew what we were doing, I’d lose everything.""
type input "You know.. fanyone knewwhat we weredoing, I’d loseeverything.""
type textarea "You know.. f anyone knew what we were doing, I’d lose everything.""
type input "You know.. ifanyone knewwhat we weredoing, I’d loseeverything.""
type textarea "You know.. if anyone knew what we were doing, I’d lose everything.""
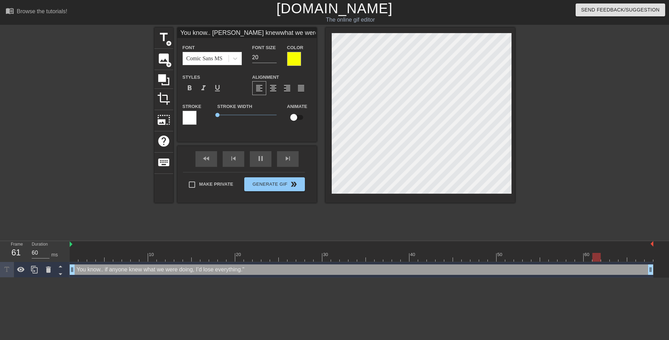
scroll to position [1, 2]
type input "You know... ifanyone knewwhat we weredoing, I’d loseeverything.""
type textarea "You know... if anyone knew what we were doing, I’d lose everything.""
type input "You know... ifanyone knewwhat we weredoing, I’d loseeverything.""
type input "21"
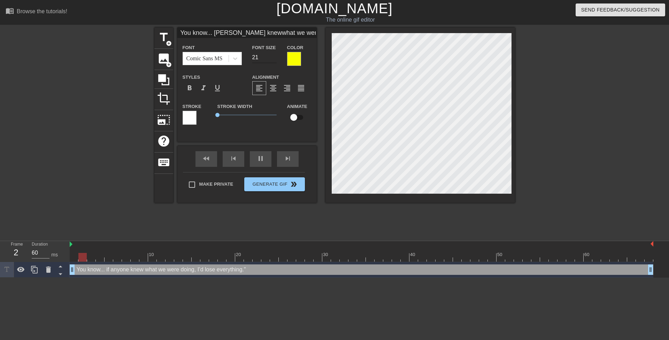
click at [272, 55] on input "21" at bounding box center [264, 57] width 24 height 11
type input "Y ifanyone knewwhat we weredoing, I’d loseeverything.""
type textarea "Y if anyone knew what we were doing, I’d lose everything.""
type input "Yo ifanyone knewwhat we weredoing, I’d loseeverything.""
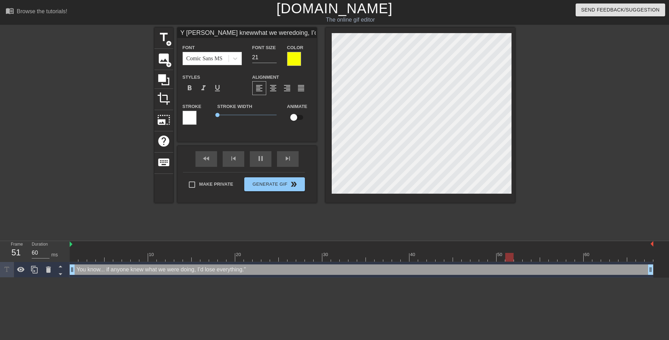
type textarea "Yo if anyone knew what we were doing, I’d lose everything.""
type input "You ifanyone knewwhat we weredoing, I’d loseeverything.""
type textarea "You if anyone knew what we were doing, I’d lose everything.""
type input "You ifanyone knewwhat we weredoing, I’d loseeverything.""
type textarea "You if anyone knew what we were doing, I’d lose everything.""
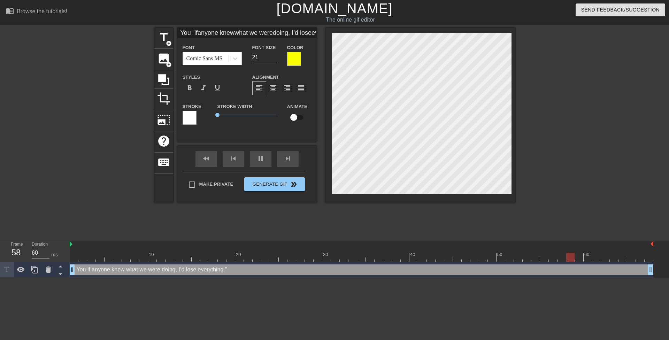
type input "You b ifanyone knewwhat we weredoing, I’d loseeverything.""
type textarea "You b if anyone knew what we were doing, I’d lose everything.""
type input "You be ifanyone knewwhat we weredoing, I’d loseeverything.""
type textarea "You be if anyone knew what we were doing, I’d lose everything.""
type input "You bet ifanyone knewwhat we weredoing, I’d loseeverything.""
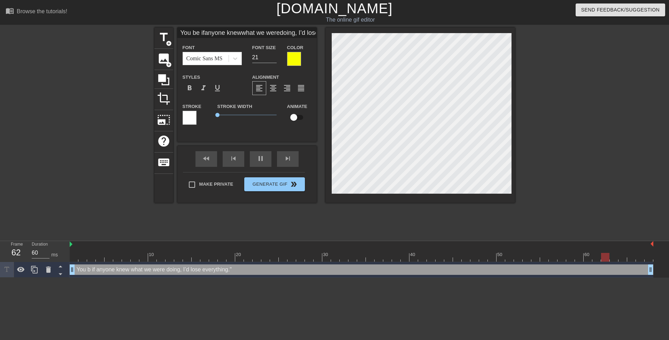
type textarea "You bet if anyone knew what we were doing, I’d lose everything.""
type input "You bett ifanyone knewwhat we weredoing, I’d loseeverything.""
type textarea "You bett if anyone knew what we were doing, I’d lose everything.""
type input "You bette ifanyone knewwhat we weredoing, I’d loseeverything.""
type textarea "You bette if anyone knew what we were doing, I’d lose everything.""
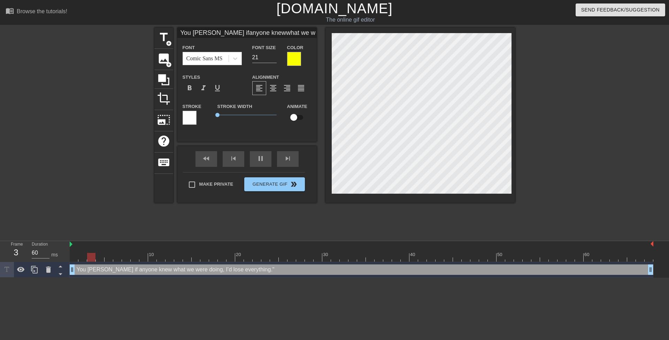
type input "You better ifanyone knewwhat we weredoing, I’d loseeverything.""
type textarea "You better if anyone knew what we were doing, I’d lose everything.""
type input "You better ifanyone knewwhat we weredoing, I’d loseeverything.""
type textarea "You better j if anyone knew what we were doing, I’d lose everything.""
type input "You better jk ifanyone knewwhat we weredoing, I’d loseeverything.""
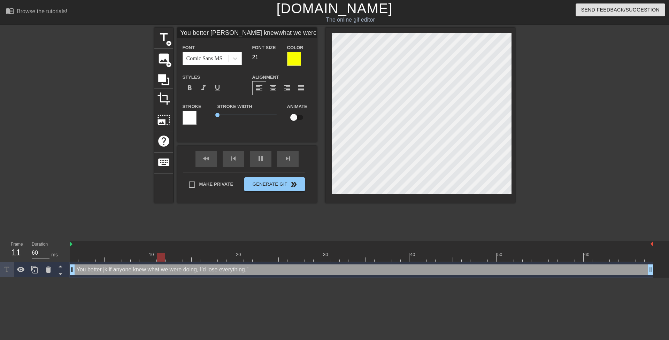
type textarea "You better jke if anyone knew what we were doing, I’d lose everything.""
type input "You better jkee ifanyone knewwhat we weredoing, I’d loseeverything.""
type textarea "You better jkee if anyone knew what we were doing, I’d lose everything.""
type input "You better jke ifanyone knewwhat we weredoing, I’d loseeverything.""
type textarea "You better jke if anyone knew what we were doing, I’d lose everything.""
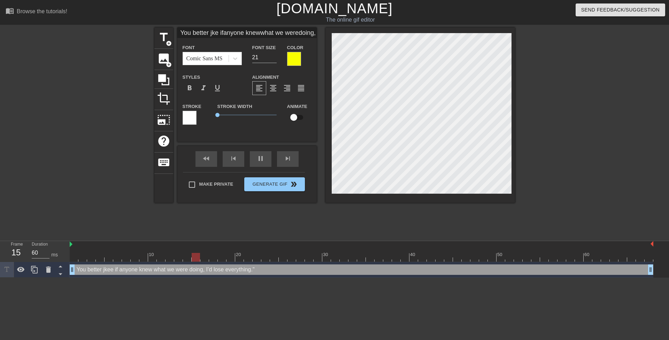
type input "You better jk ifanyone knewwhat we weredoing, I’d loseeverything.""
type textarea "You better jk if anyone knew what we were doing, I’d lose everything.""
type input "You better j ifanyone knewwhat we weredoing, I’d loseeverything.""
type textarea "You better j if anyone knew what we were doing, I’d lose everything.""
type input "You better ifanyone knewwhat we weredoing, I’d loseeverything.""
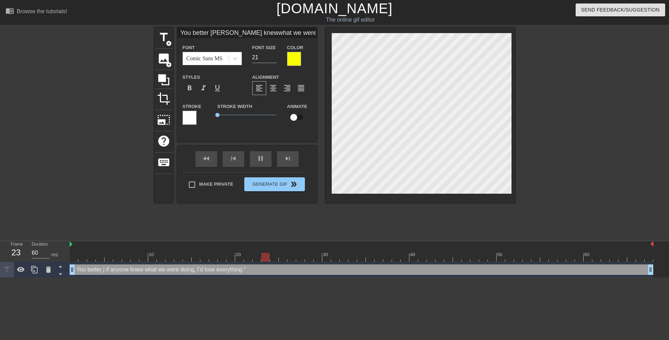
type textarea "You better if anyone knew what we were doing, I’d lose everything.""
type input "You better k ifanyone knewwhat we weredoing, I’d loseeverything.""
type textarea "You better k if anyone knew what we were doing, I’d lose everything.""
type input "You better ke ifanyone knewwhat we weredoing, I’d loseeverything.""
type textarea "You better ke if anyone knew what we were doing, I’d lose everything.""
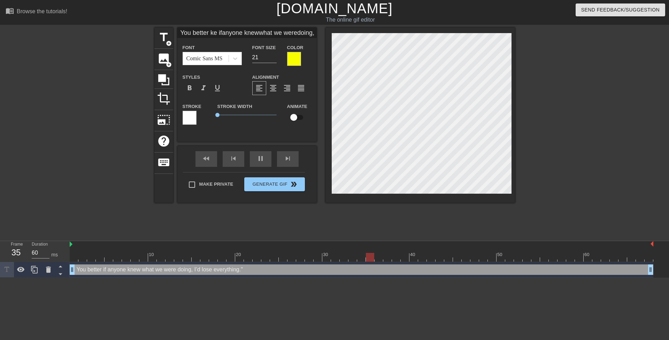
type input "You better kee ifanyone knewwhat we weredoing, I’d loseeverything.""
type textarea "You better kee if anyone knew what we were doing, I’d lose everything.""
type input "You better keep ifanyone knewwhat we weredoing, I’d loseeverything.""
type textarea "You better keep if anyone knew what we were doing, I’d lose everything.""
type input "You better keep ifanyone knewwhat we weredoing, I’d loseeverything.""
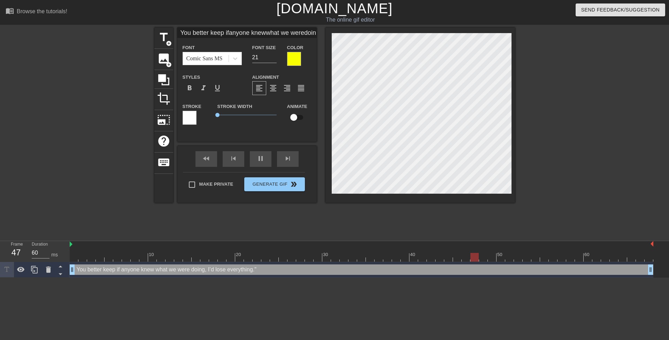
type textarea "You better keep if anyone knew what we were doing, I’d lose everything.""
type input "You better keepy ifanyone knewwhat we weredoing, I’d loseeverything.""
type textarea "You better keep y if anyone knew what we were doing, I’d lose everything.""
type input "You better keepyo ifanyone knewwhat we weredoing, I’d loseeverything.""
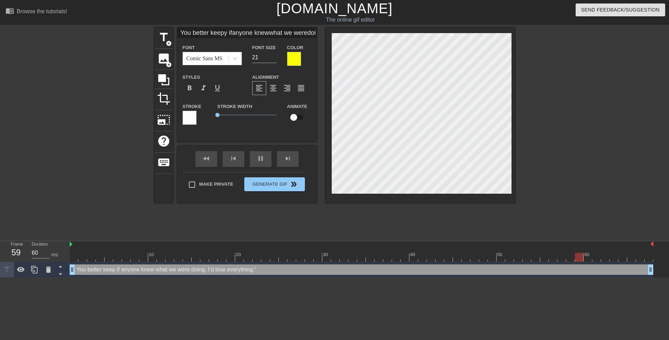
type textarea "You better keep yo if anyone knew what we were doing, I’d lose everything.""
type input "You better keepyou ifanyone knewwhat we weredoing, I’d loseeverything.""
type textarea "You better keep you if anyone knew what we were doing, I’d lose everything.""
type input "You better keepyour ifanyone knewwhat we weredoing, I’d loseeverything.""
type textarea "You better keep your if anyone knew what we were doing, I’d lose everything.""
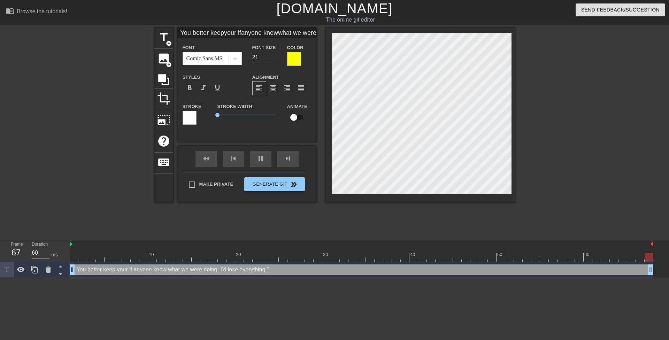
type input "You better keepyour ifanyone knewwhat we weredoing, I’d loseeverything.""
type textarea "You better keep your if anyone knew what we were doing, I’d lose everything.""
type input "You better keepyour m ifanyone knewwhat we weredoing, I’d loseeverything.""
type textarea "You better keep your m if anyone knew what we were doing, I’d lose everything.""
type input "You better keepyour mo ifanyone knewwhat we weredoing, I’d loseeverything.""
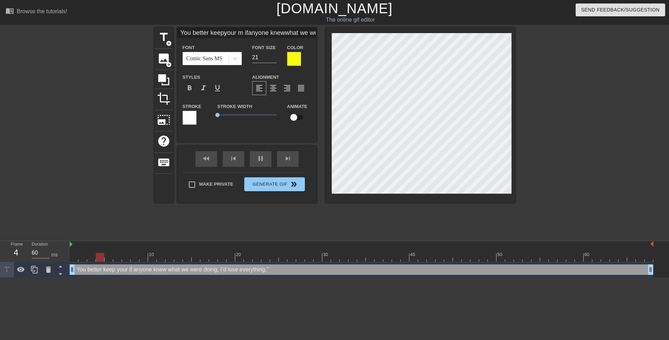
type textarea "You better keep your mo if anyone knew what we were doing, I’d lose everything.""
type input "You better keepyour mou ifanyone knewwhat we weredoing, I’d loseeverything.""
type textarea "You better keep your mou if anyone knew what we were doing, I’d lose everything…"
type input "You better keepyour mout ifanyone knewwhat we weredoing, I’d loseeverything.""
type textarea "You better keep your mout if anyone knew what we were doing, I’d lose everythin…"
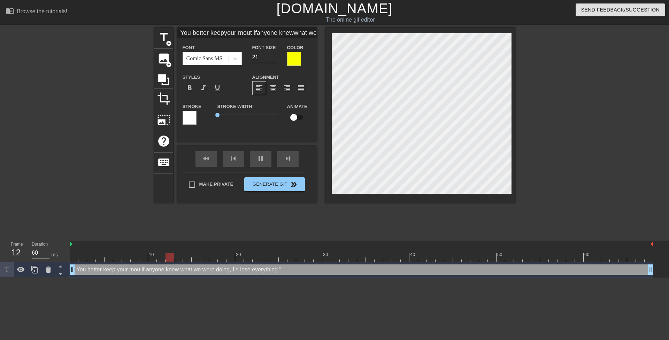
type input "You better keepyour mouth ifanyone knewwhat we weredoing, I’d loseeverything.""
type textarea "You better keep your mouth if anyone knew what we were doing, I’d lose everythi…"
type input "You better keepyour mouth ifanyone knewwhat we weredoing, I’d loseeverything.""
type textarea "You better keep your mouth if anyone knew what we were doing, I’d lose everythi…"
type input "You better keepyour mouth s ifanyone knewwhat we weredoing, I’d loseeverything.""
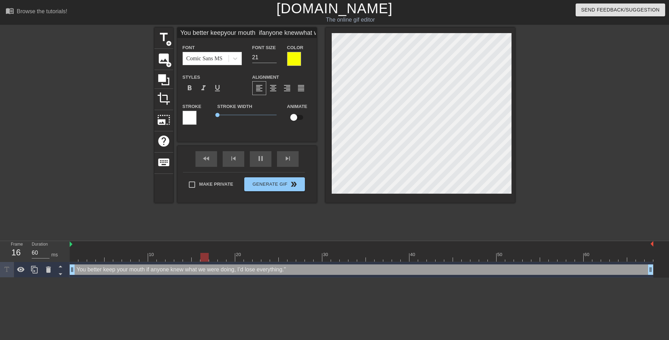
type textarea "You better keep your mouth s if anyone knew what we were doing, I’d lose everyt…"
type input "You better keepyour mouth sh ifanyone knewwhat we weredoing, I’d loseeverything…"
type textarea "You better keep your mouth sh if anyone knew what we were doing, I’d lose every…"
type input "You better keepyour mouth shu ifanyone knewwhat we weredoing, I’d loseeverythin…"
type textarea "You better keep your mouth shu if anyone knew what we were doing, I’d lose ever…"
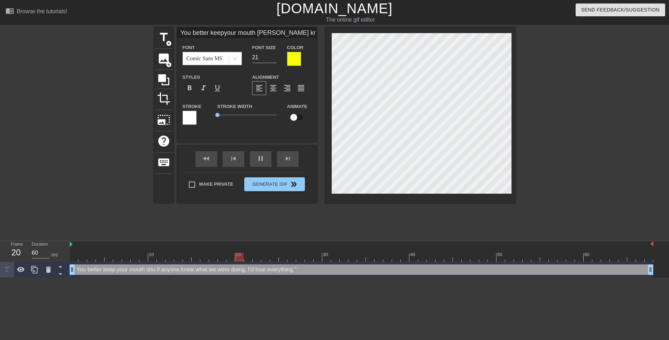
scroll to position [1, 3]
type input "You better keepyour mouth shut ifanyone knewwhat we weredoing, I’d loseeverythi…"
type textarea "You better keep your mouth shut if anyone knew what we were doing, I’d lose eve…"
type input "You better keepyour mouth shut. ifanyone knewwhat we weredoing, I’d loseeveryth…"
type textarea "You better keep your mouth shut. if anyone knew what we were doing, I’d lose ev…"
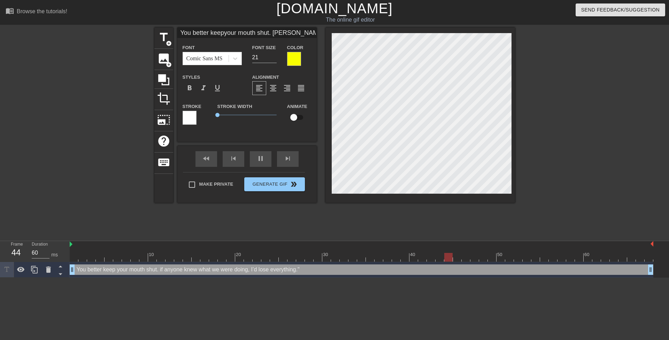
type input "You better keepyour mouth shut. ifanyone knewwhat we weredoing, I’d loseeveryth…"
type textarea "You better keep your mouth shut. if anyone knew what we were doing, I’d lose ev…"
type input "You better keepyour mouth shut.Ifanyone knewwhat we weredoing, I’d loseeverythi…"
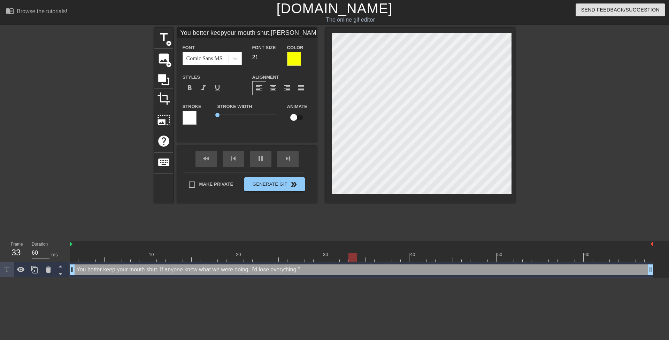
type textarea "You better keep your mouth shut. If anyone knew what we were doing, I’d lose ev…"
type input "You better keepyour mouth shut.Ifanyone knewwhat we weredoing, I’d loseeverythi…"
type textarea "You better keep your mouth shut. Ifanyone knew what we were doing, I’d lose eve…"
type input "You better keepyour mouth shut.If anyone knewwhat we weredoing, I’d loseeveryth…"
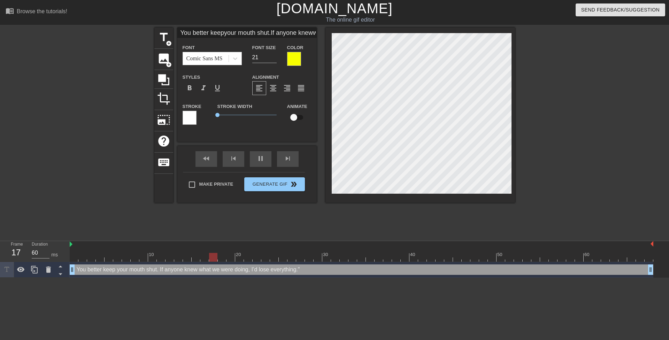
type textarea "You better keep your mouth shut. If anyone knew what we were doing, I’d lose ev…"
type input "You better keepyour mouth shut.If anyone knewwhat we adoing, I’d loseeverything…"
type textarea "You better keep your mouth shut. If anyone knew what we a doing, I’d lose every…"
type input "You better keepyour mouth shut.If anyone knewwhat we ardoing, I’d loseeverythin…"
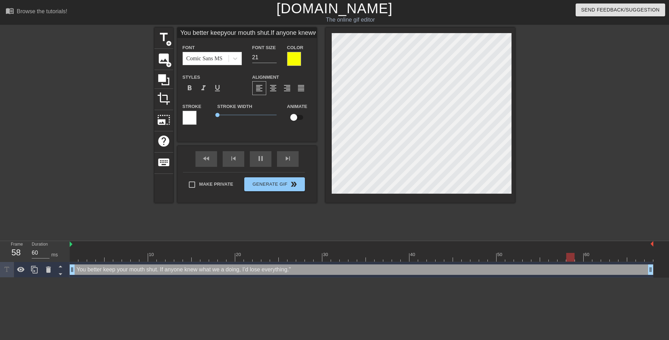
type textarea "You better keep your mouth shut. If anyone knew what we ar doing, I’d lose ever…"
type input "You better keepyour mouth shut.If anyone knewwhat we aredoing, I’d loseeverythi…"
type textarea "You better keep your mouth shut. If anyone knew what we are doing, I’d lose eve…"
type input "You better keepyour mouth shut.If anyone fwhat we aredoing, I’d loseeverything.""
type textarea "You better keep your mouth shut. If anyone f what we are doing, I’d lose everyt…"
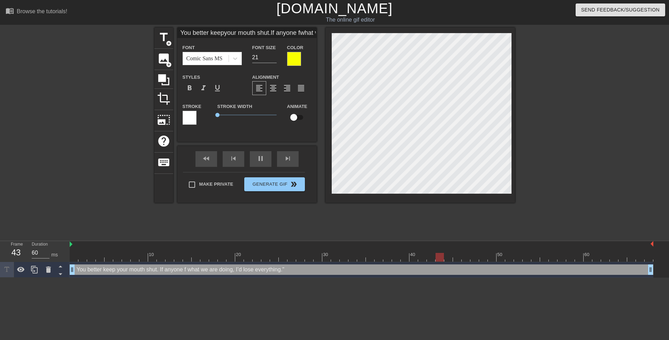
type input "You better keepyour mouth shut.If anyone fiwhat we aredoing, I’d loseeverything…"
type textarea "You better keep your mouth shut. If anyone fi what we are doing, I’d lose every…"
type input "You better keepyour mouth shut.If anyone finwhat we aredoing, I’d loseeverythin…"
type textarea "You better keep your mouth shut. If anyone fin what we are doing, I’d lose ever…"
type input "You better keepyour mouth shut.If anyone findwhat we aredoing, I’d loseeverythi…"
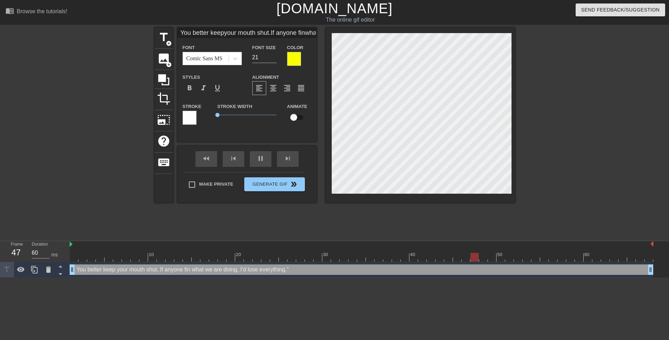
type textarea "You better keep your mouth shut. If anyone find what we are doing, I’d lose eve…"
type input "You better keepyour mouth shut.If anyone find what we aredoing, I’d loseeveryth…"
type textarea "You better keep your mouth shut. If anyone find what we are doing, I’d lose eve…"
type input "You better keepyour mouth shut.If anyone find owhat we aredoing, I’d loseeveryt…"
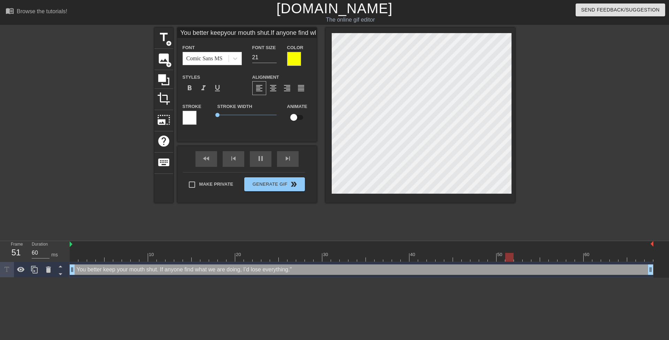
type textarea "You better keep your mouth shut. If anyone find o what we are doing, I’d lose e…"
type input "You better keepyour mouth shut.If anyone find what we aredoing, I’d loseeveryth…"
type textarea "You better keep your mouth shut. If anyone find what we are doing, I’d lose eve…"
type input "You better keepyour mouth shut.If anyone findwhat we aredoing, I’d loseeverythi…"
type textarea "You better keep your mouth shut. If anyone find what we are doing, I’d lose eve…"
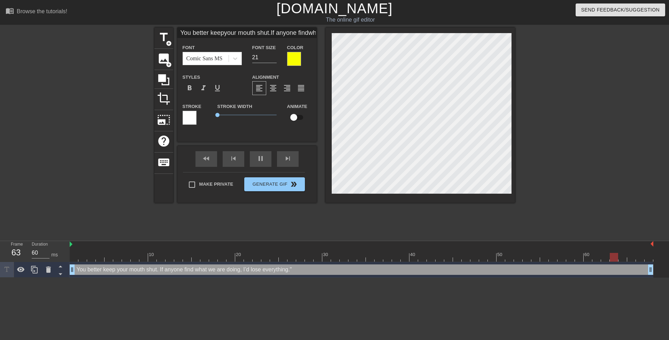
type input "You better keepyour mouth shut.If anyone findswhat we aredoing, I’d loseeveryth…"
type textarea "You better keep your mouth shut. If anyone finds what we are doing, I’d lose ev…"
type input "You better keepyour mouth shut.If anyone findswhat we aredoing, I’d loseeveryth…"
type textarea "You better keep your mouth shut. If anyone finds what we are doing, I’d lose ev…"
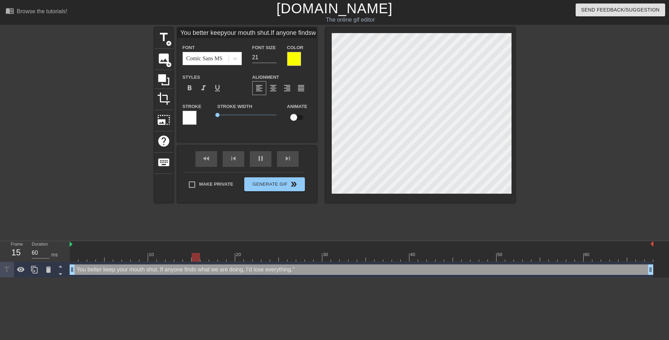
type input "You better keepyour mouth shut.If anyone findsowhat we aredoing, I’d loseeveryt…"
type textarea "You better keep your mouth shut. If anyone finds o what we are doing, I’d lose …"
type input "You better keepyour mouth shut.If anyone findsouwhat we aredoing, I’d loseevery…"
type textarea "You better keep your mouth shut. If anyone finds ou what we are doing, I’d lose…"
type input "You better keepyour mouth shut.If anyone findsoutwhat we aredoing, I’d loseever…"
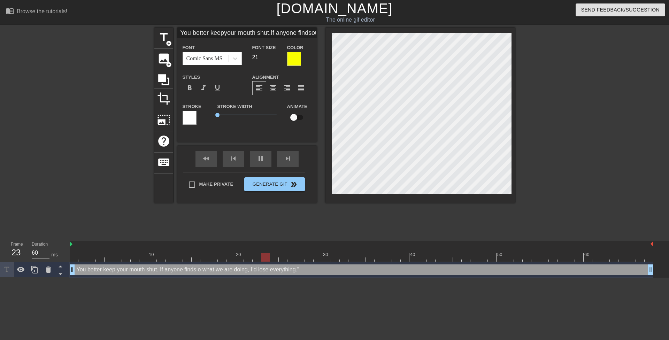
type textarea "You better keep your mouth shut. If anyone finds out what we are doing, I’d los…"
type input "You better keepyour mouth shut.If anyone findsout what we aredoing, I’d loseeve…"
type textarea "You better keep your mouth shut. If anyone finds out w what we are doing, I’d l…"
type input "You better keepyour mouth shut.If anyone findsout whwhat we aredoing, I’d losee…"
type textarea "You better keep your mouth shut. If anyone finds out wh what we are doing, I’d …"
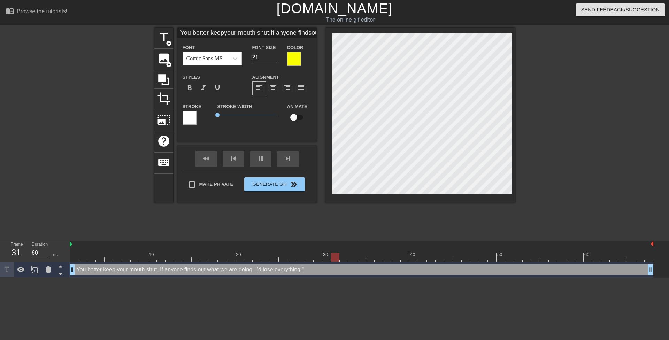
scroll to position [2, 1]
type input "You better keepyour mouth shut.If anyone findsout whawhat we aredoing, I’d lose…"
type textarea "You better keep your mouth shut. If anyone finds out wha what we are doing, I’d…"
type input "You better keepyour mouth shut.If anyone findsout whatwhat we aredoing, I’d los…"
type textarea "You better keep your mouth shut. If anyone finds out what what we are doing, I’…"
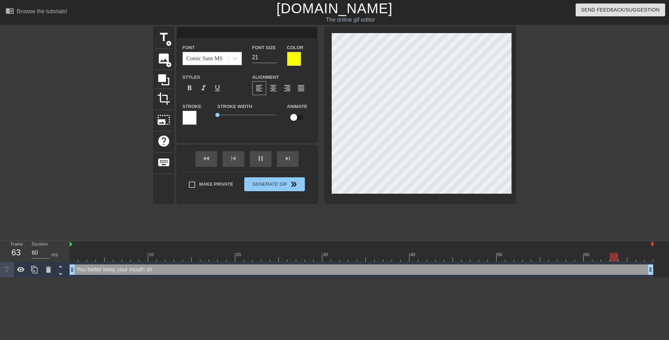
scroll to position [1, 1]
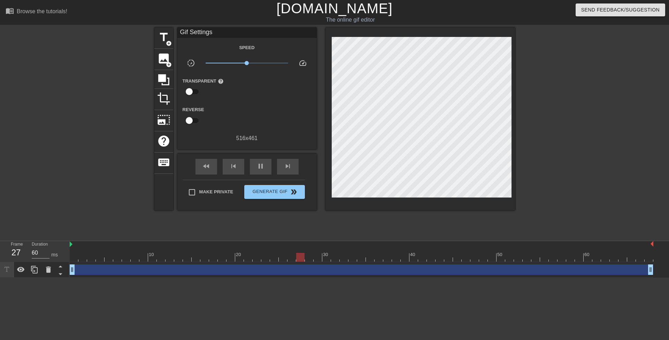
click at [177, 271] on div "drag_handle drag_handle" at bounding box center [361, 269] width 583 height 10
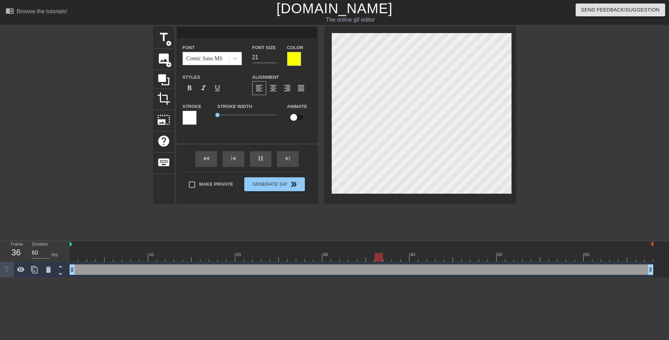
click at [218, 38] on input at bounding box center [246, 33] width 139 height 10
click at [188, 34] on input "f" at bounding box center [246, 33] width 139 height 10
paste textarea "If someone finds out what I’ve been doing to you, I’ll lose everything"
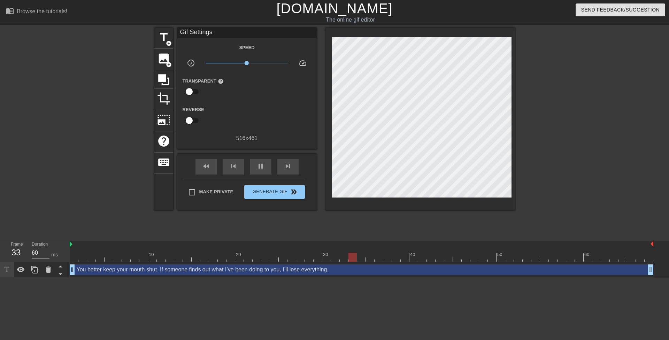
drag, startPoint x: 630, startPoint y: 145, endPoint x: 585, endPoint y: 145, distance: 45.6
click at [627, 143] on div "title add_circle image add_circle crop photo_size_select_large help keyboard Gi…" at bounding box center [334, 132] width 669 height 209
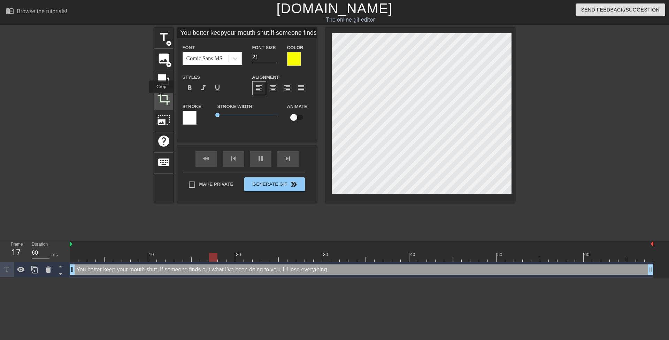
click at [161, 98] on span "crop" at bounding box center [163, 98] width 13 height 13
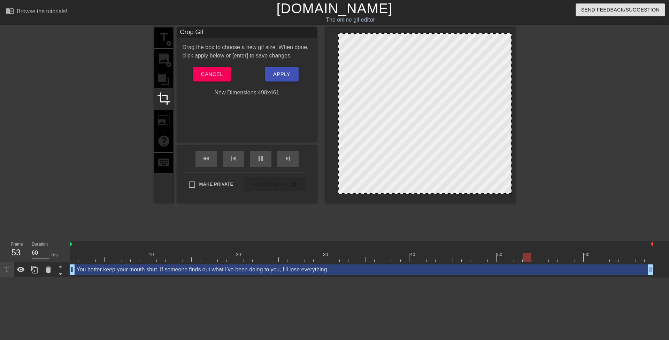
drag, startPoint x: 332, startPoint y: 103, endPoint x: 338, endPoint y: 102, distance: 6.3
click at [338, 102] on div at bounding box center [338, 113] width 3 height 159
click at [509, 106] on div at bounding box center [419, 115] width 189 height 175
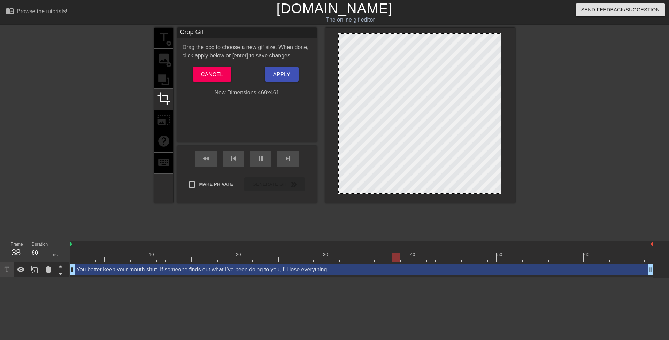
drag, startPoint x: 511, startPoint y: 105, endPoint x: 501, endPoint y: 105, distance: 10.1
click at [501, 105] on div at bounding box center [500, 113] width 3 height 159
click at [271, 73] on button "Apply" at bounding box center [282, 74] width 34 height 15
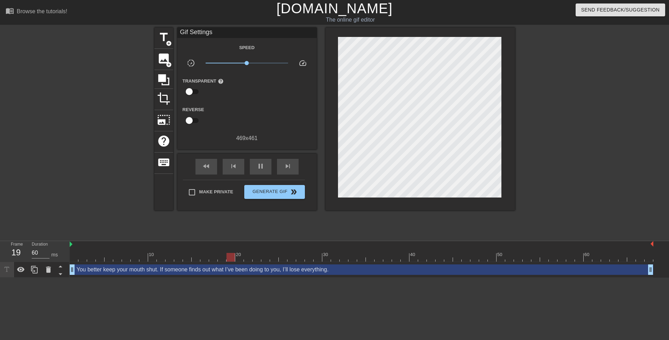
click at [576, 94] on div at bounding box center [575, 132] width 105 height 209
click at [280, 196] on button "Generate Gif double_arrow" at bounding box center [274, 192] width 60 height 14
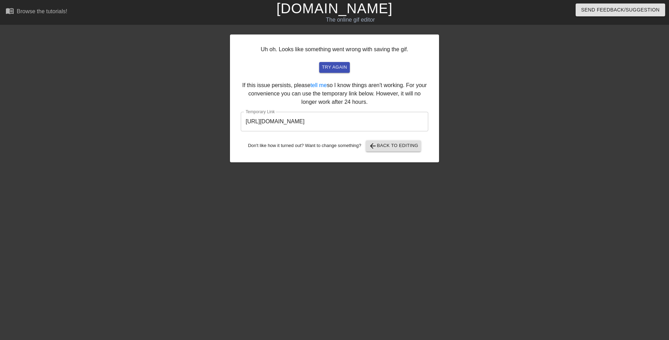
click at [316, 121] on input "https://www.gifntext.com/temp_generations/eXkv6xnG.gif" at bounding box center [334, 122] width 187 height 20
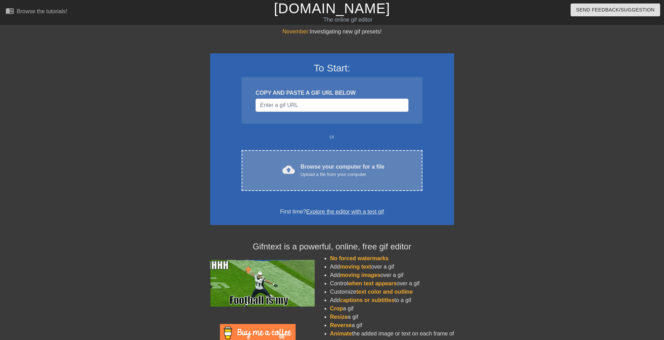
click at [362, 169] on div "Browse your computer for a file Upload a file from your computer" at bounding box center [342, 170] width 84 height 15
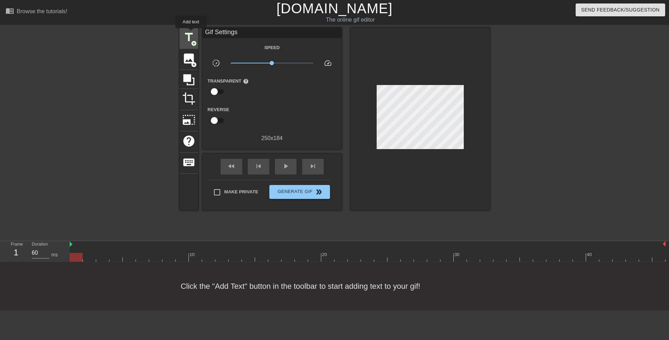
click at [191, 33] on span "title" at bounding box center [188, 37] width 13 height 13
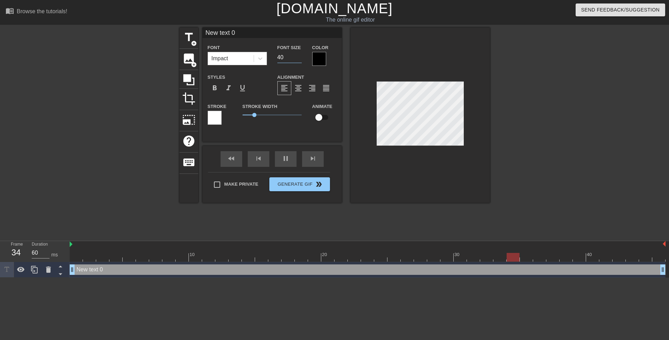
drag, startPoint x: 280, startPoint y: 55, endPoint x: 274, endPoint y: 54, distance: 6.4
click at [274, 54] on div "Font Size 40" at bounding box center [289, 54] width 35 height 23
click at [271, 57] on div "Font Impact Font Size 40 Color" at bounding box center [271, 54] width 139 height 23
type input "18"
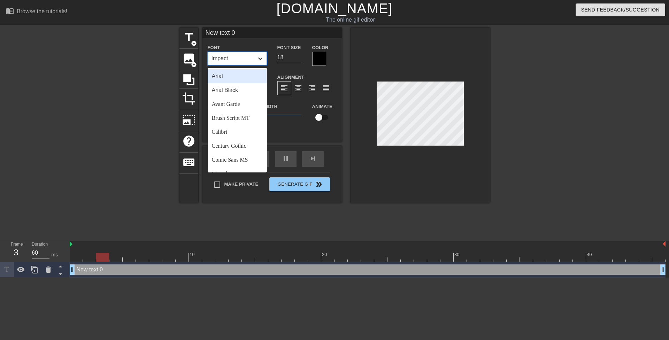
click at [261, 57] on icon at bounding box center [260, 58] width 7 height 7
click at [250, 158] on div "Comic Sans MS" at bounding box center [237, 160] width 59 height 14
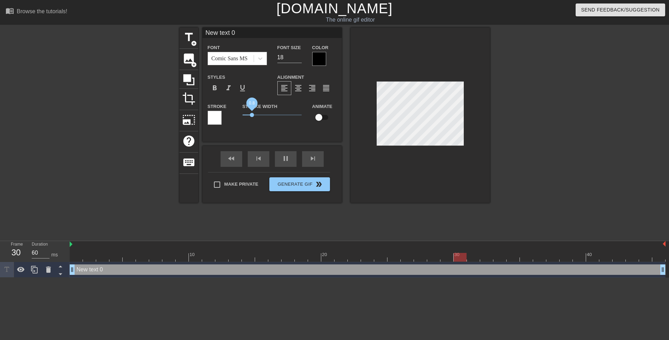
drag, startPoint x: 252, startPoint y: 114, endPoint x: 233, endPoint y: 115, distance: 18.8
click at [233, 115] on div "Stroke Stroke Width 0.8 Animate" at bounding box center [271, 116] width 139 height 29
click at [317, 59] on div at bounding box center [319, 59] width 14 height 14
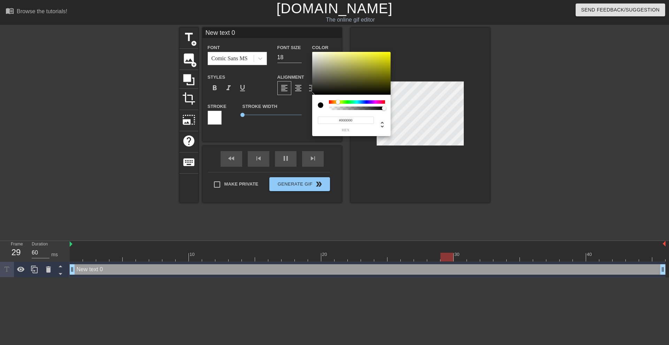
click at [338, 101] on div at bounding box center [357, 101] width 56 height 3
drag, startPoint x: 357, startPoint y: 71, endPoint x: 424, endPoint y: 30, distance: 78.9
click at [424, 30] on div "#FFFA00 hex" at bounding box center [334, 172] width 669 height 345
type input "#F9FF00"
click at [338, 102] on div at bounding box center [338, 102] width 4 height 4
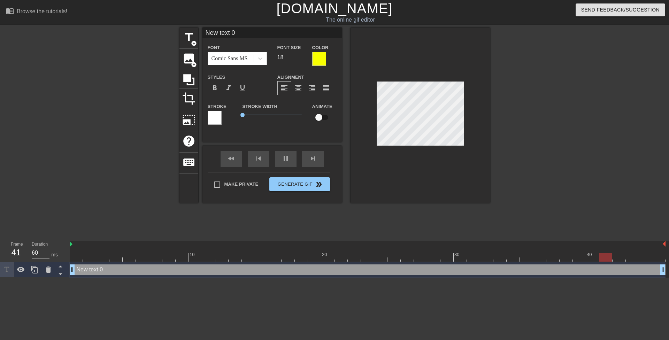
scroll to position [1, 1]
click at [316, 55] on div at bounding box center [319, 59] width 14 height 14
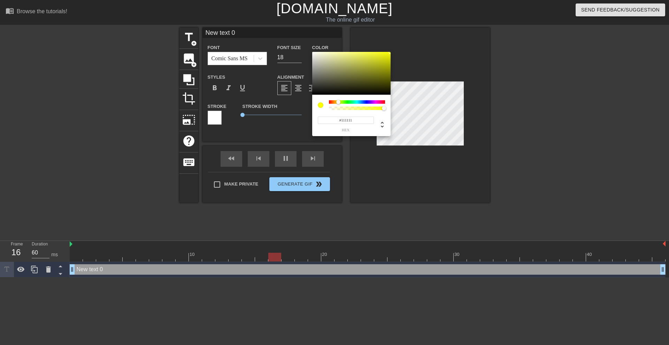
type input "#000000"
drag, startPoint x: 318, startPoint y: 90, endPoint x: 297, endPoint y: 123, distance: 39.4
click at [283, 122] on div "#000000 hex" at bounding box center [334, 172] width 669 height 345
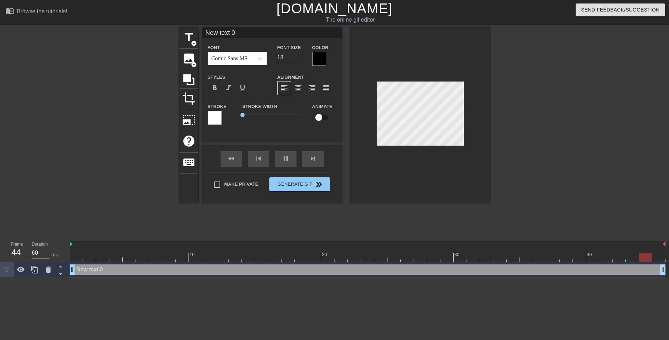
type input "My husband owns my heart. But my student owns my ass"
type textarea "My husband owns my heart. But my student owns my ass"
type input "My husband owns my heart.But my student owns my ass"
type textarea "My husband owns my heart.But my student owns my ass"
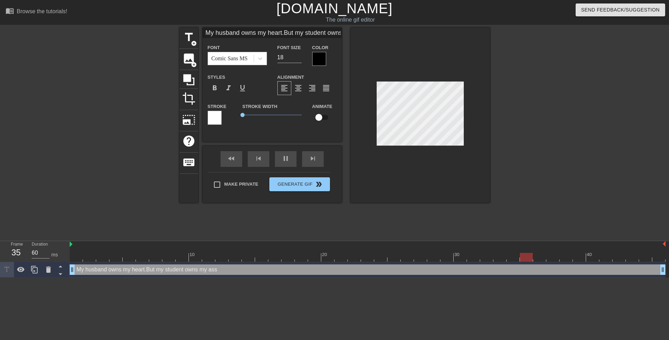
type input "My husband owns my heart.But my student owns my ass"
type textarea "My husband owns my heart. But my student owns my ass"
click at [510, 119] on div at bounding box center [550, 132] width 105 height 209
type input "My husband owns my heart.But my student owns my ass"
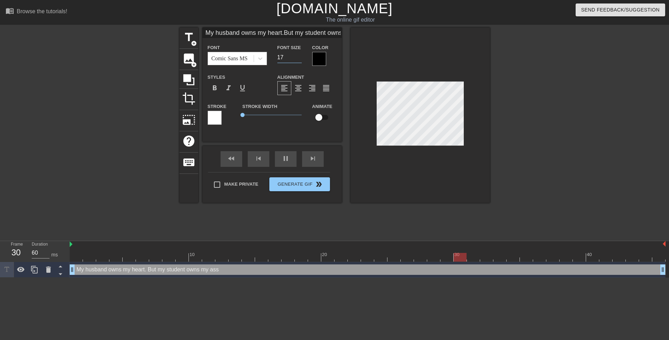
type input "17"
click at [299, 59] on input "17" at bounding box center [289, 57] width 24 height 11
type input "My husband owns my heart.But my student owns my ass"
type input "16"
click at [299, 59] on input "16" at bounding box center [289, 57] width 24 height 11
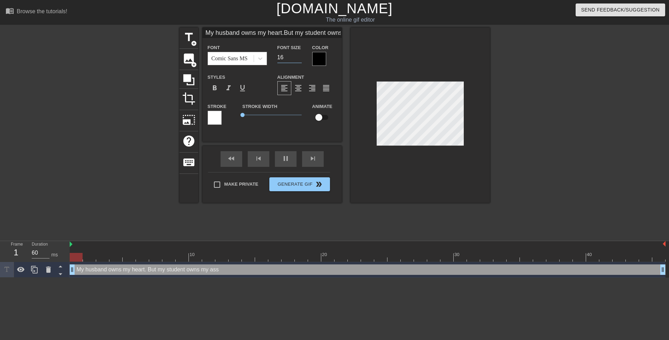
type input "My husband owns my heart.But my student owns my ass"
type input "15"
click at [299, 59] on input "15" at bounding box center [289, 57] width 24 height 11
type input "My husband owns my heart.But my student owns my ass"
type input "16"
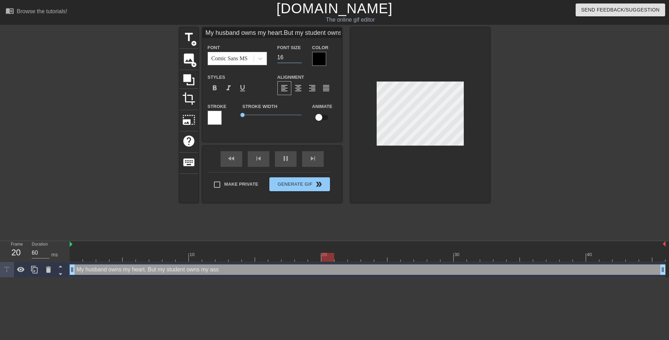
click at [301, 55] on input "16" at bounding box center [289, 57] width 24 height 11
type textarea "My husband owns my heart."
type input "My husband owns my heart."
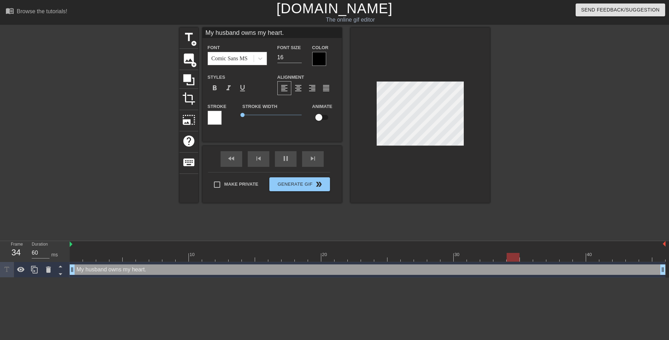
type textarea "My husband owns my heart"
type input "My husband owns my heart"
click at [451, 162] on div at bounding box center [419, 115] width 139 height 175
click at [504, 91] on div at bounding box center [550, 132] width 105 height 209
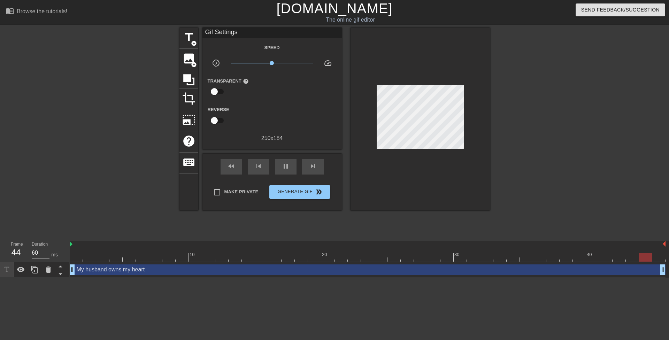
click at [512, 106] on div at bounding box center [550, 132] width 105 height 209
click at [34, 269] on icon at bounding box center [34, 269] width 8 height 8
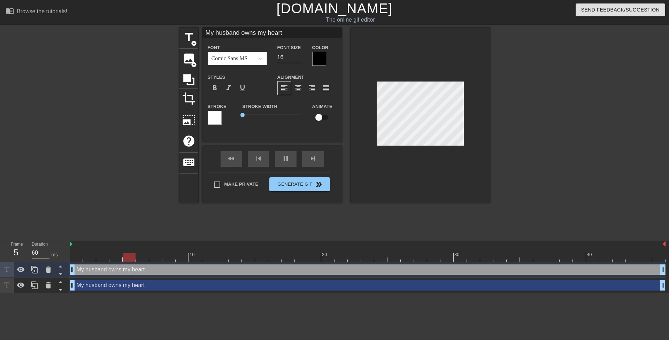
click at [419, 150] on div at bounding box center [419, 115] width 139 height 175
click at [49, 272] on icon at bounding box center [48, 269] width 5 height 6
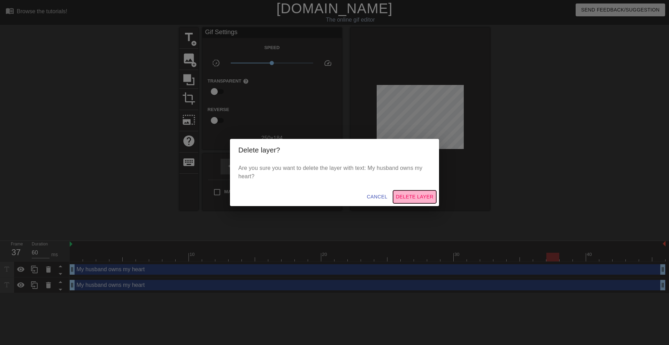
click at [411, 195] on span "Delete Layer" at bounding box center [415, 197] width 38 height 9
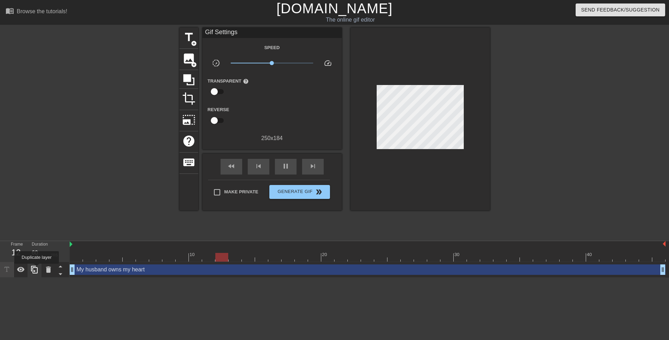
click at [37, 269] on icon at bounding box center [34, 269] width 8 height 8
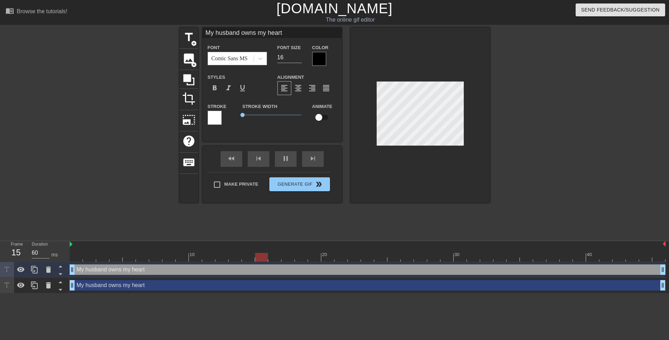
paste textarea "."
type input "My husband owns my heart."
type textarea "My husband owns my heart."
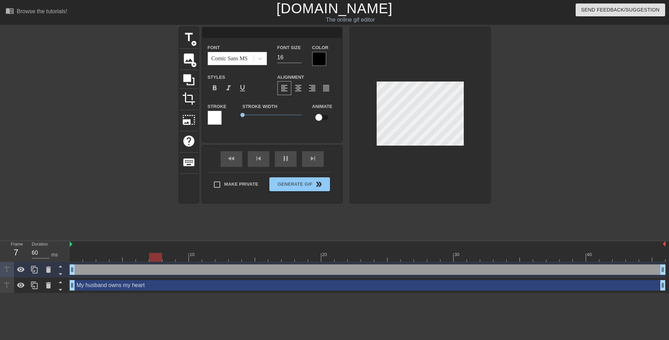
click at [544, 120] on div at bounding box center [550, 132] width 105 height 209
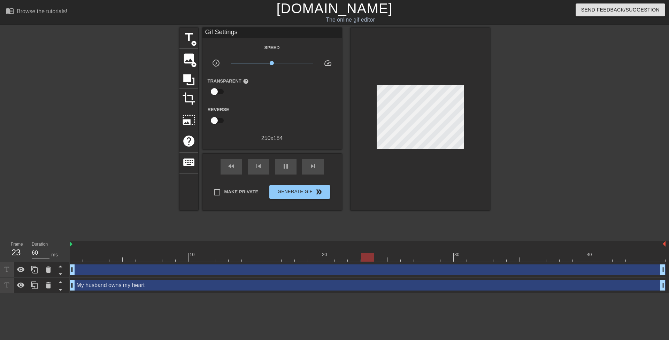
click at [222, 268] on div "drag_handle drag_handle" at bounding box center [368, 269] width 596 height 10
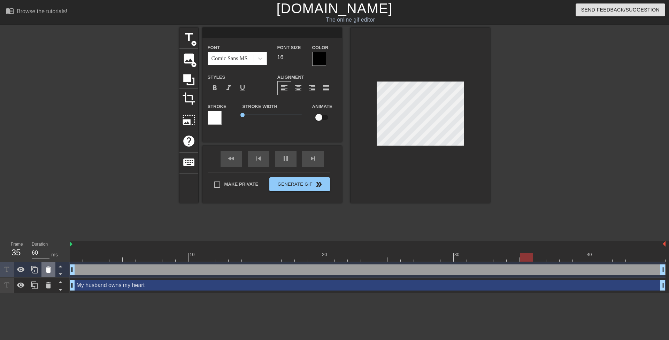
click at [46, 270] on icon at bounding box center [48, 269] width 5 height 6
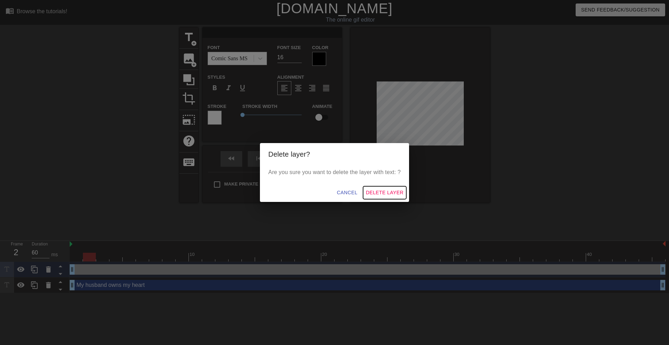
click at [380, 191] on span "Delete Layer" at bounding box center [385, 192] width 38 height 9
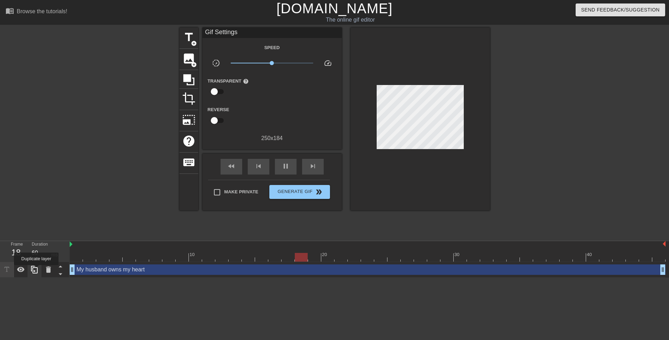
click at [36, 270] on icon at bounding box center [34, 269] width 8 height 8
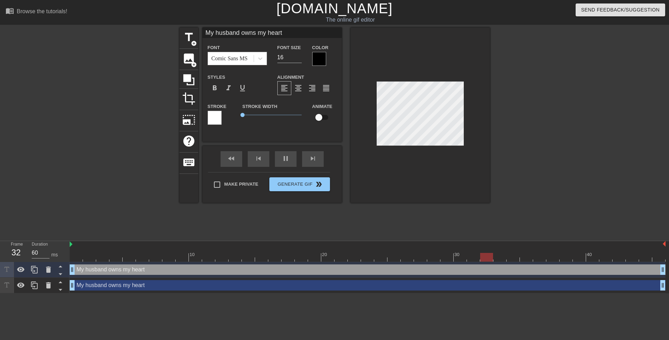
scroll to position [1, 2]
type input "B"
type textarea "B"
type input "Bu"
type textarea "Bu"
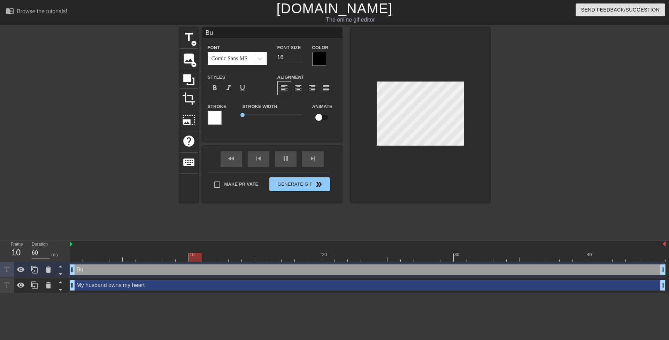
type input "But"
type textarea "But"
type input "But"
type textarea "But"
type input "But m"
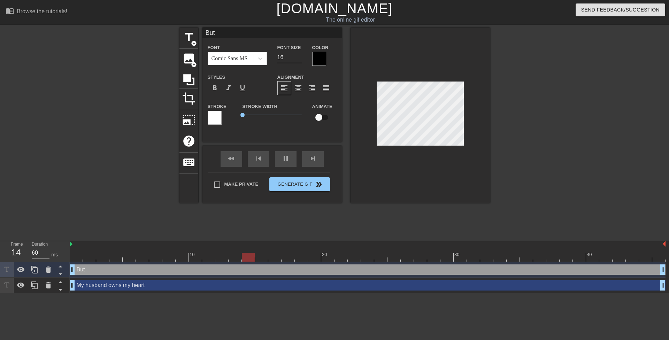
type textarea "But m"
type input "But my"
type textarea "But my"
type input "But my"
type textarea "But my"
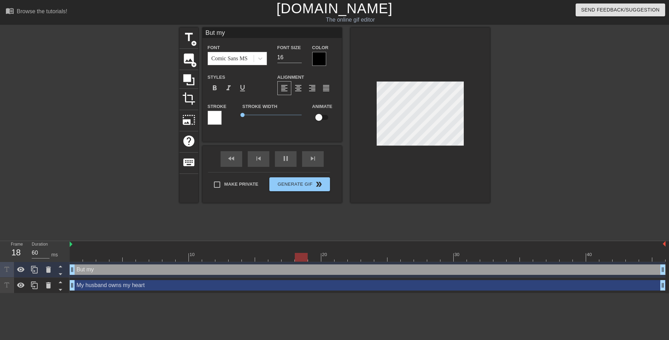
type input "But my s"
type textarea "But my s"
type input "But my st"
type textarea "But my st"
type input "But my stu"
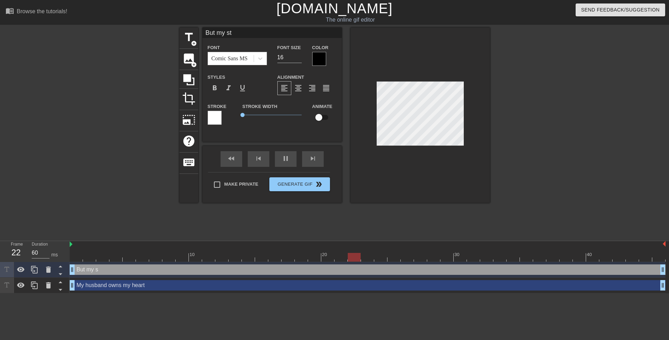
type textarea "But my stu"
type input "But my stud"
type textarea "But my stud"
type input "But my stude"
type textarea "But my stude"
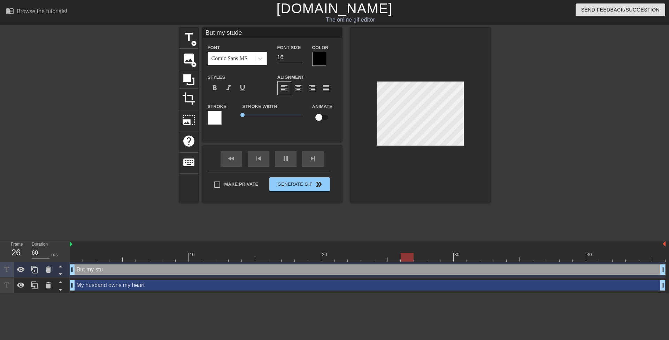
type input "But my studen"
type textarea "But my studen"
type input "But my student"
type textarea "But my student"
type input "But my student"
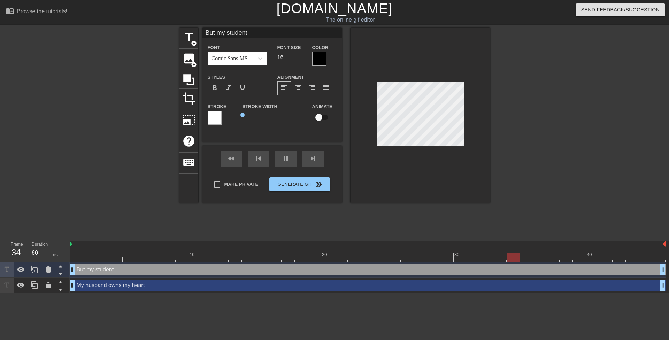
type textarea "But my student"
type input "But my student o"
type textarea "But my student o"
type input "But my student ow"
type textarea "But my student ow"
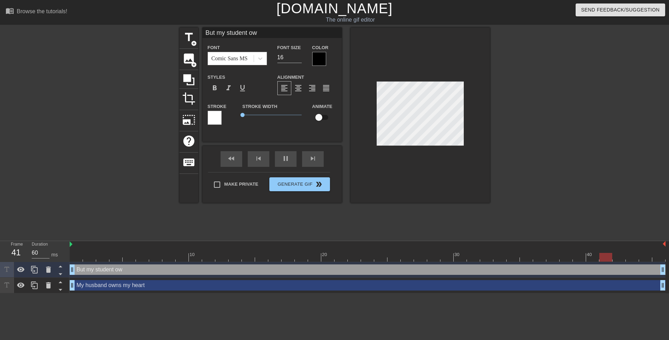
type input "But my student own"
type textarea "But my student own"
type input "But my student owns"
type textarea "But my student owns"
type input "But my student owns"
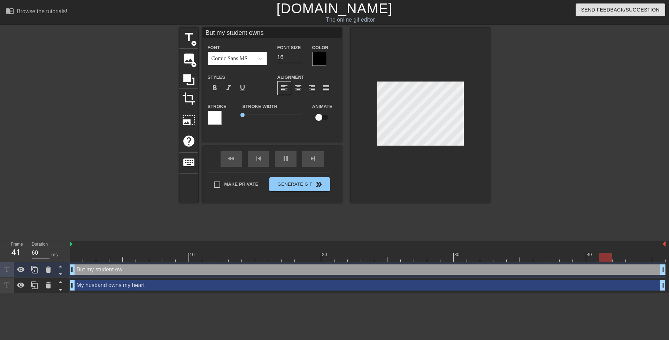
type textarea "But my student owns"
type input "But my student owns m"
type textarea "But my student owns m"
type input "But my student owns my"
type textarea "But my student owns my"
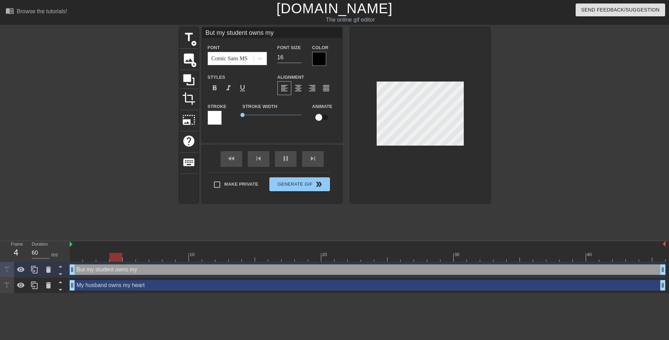
type input "But my student owns my"
type textarea "But my student owns my"
type input "But my student owns my a"
type textarea "But my student owns my a"
type input "But my student owns my as"
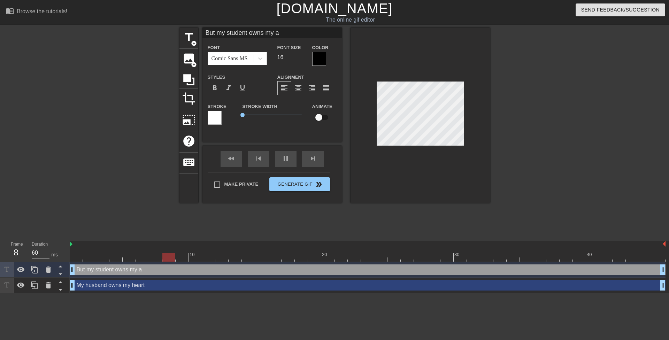
type textarea "But my student owns my as"
type input "But my student owns my ass"
type textarea "But my student owns my ass"
type input "But my student owns my ass."
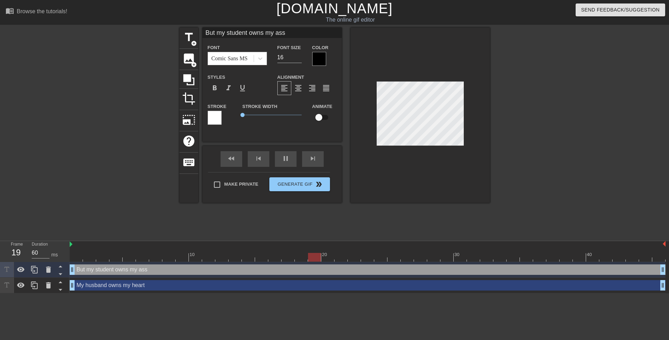
type textarea "But my student owns my ass."
click at [547, 110] on div at bounding box center [550, 132] width 105 height 209
type input "But my student owns my ass"
type textarea "But my student owns my ass"
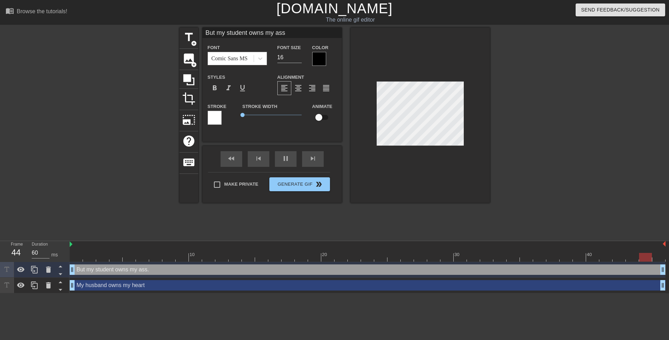
scroll to position [1, 4]
click at [527, 122] on div at bounding box center [550, 132] width 105 height 209
click at [541, 136] on div at bounding box center [550, 132] width 105 height 209
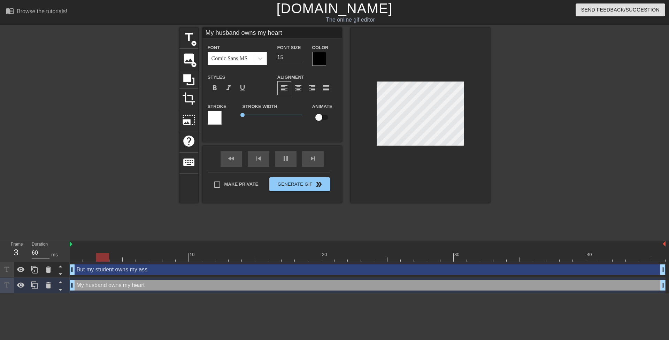
type input "15"
click at [299, 58] on input "15" at bounding box center [289, 57] width 24 height 11
click at [525, 88] on div at bounding box center [550, 132] width 105 height 209
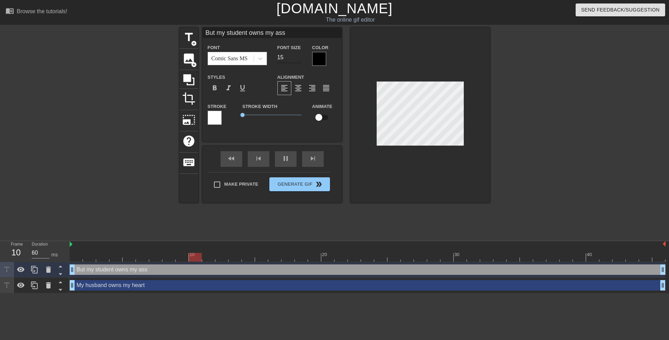
type input "15"
click at [298, 59] on input "15" at bounding box center [289, 57] width 24 height 11
click at [539, 103] on div at bounding box center [550, 132] width 105 height 209
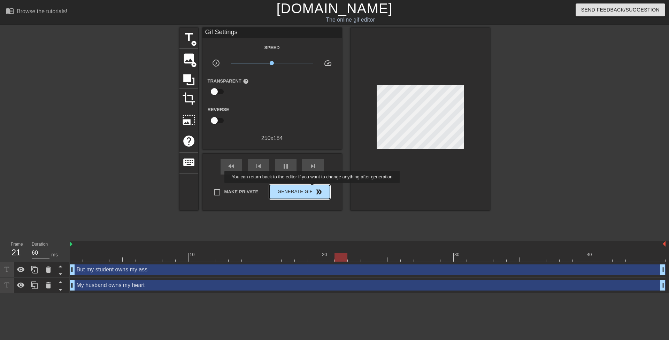
click at [313, 188] on span "Generate Gif double_arrow" at bounding box center [299, 192] width 55 height 8
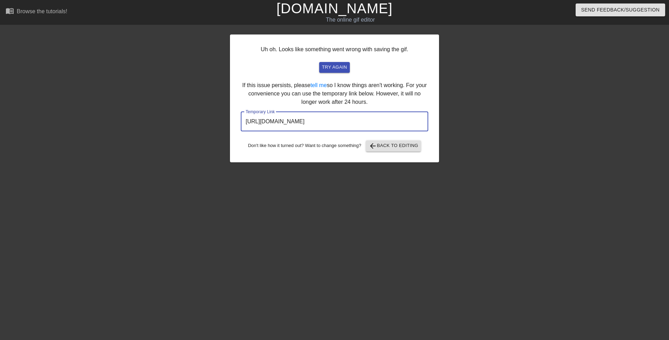
click at [342, 119] on input "https://www.gifntext.com/temp_generations/OD3FbRjD.gif" at bounding box center [334, 122] width 187 height 20
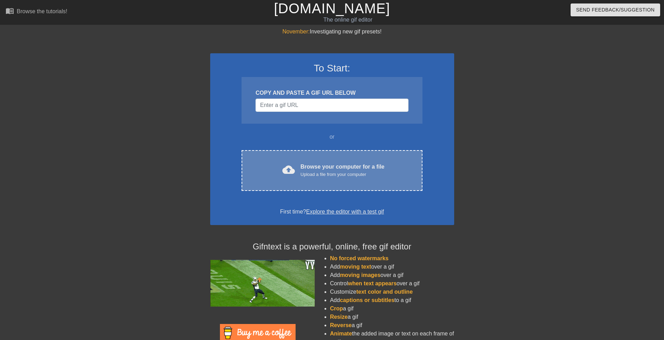
click at [364, 165] on div "Browse your computer for a file Upload a file from your computer" at bounding box center [342, 170] width 84 height 15
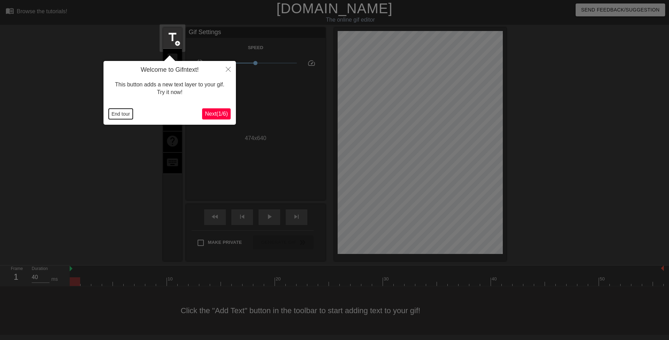
click at [125, 114] on button "End tour" at bounding box center [121, 114] width 24 height 10
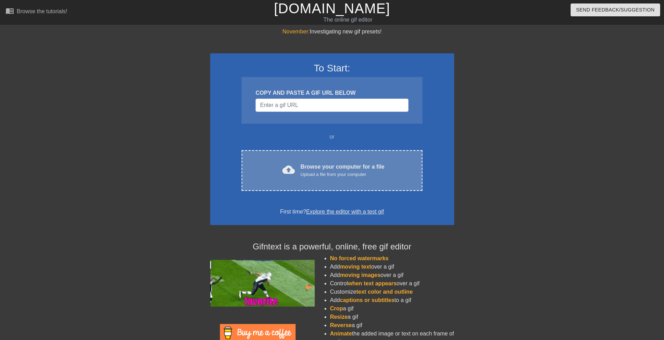
click at [307, 156] on div "cloud_upload Browse your computer for a file Upload a file from your computer C…" at bounding box center [331, 170] width 180 height 41
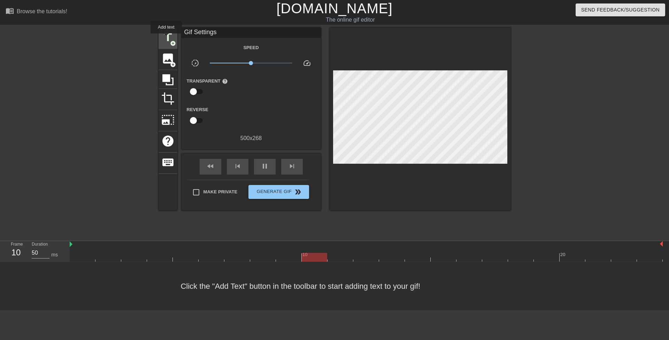
click at [166, 38] on span "title" at bounding box center [167, 37] width 13 height 13
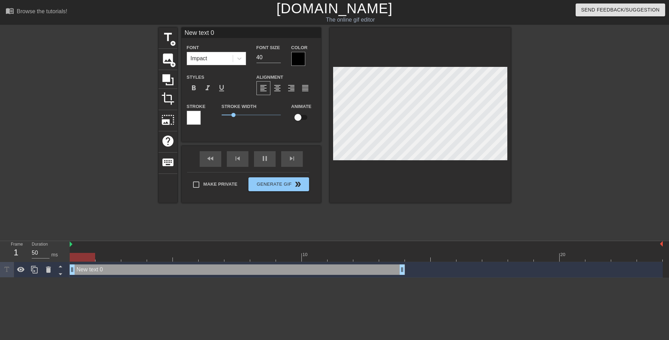
drag, startPoint x: 358, startPoint y: 270, endPoint x: 31, endPoint y: 261, distance: 327.2
click at [30, 261] on div "Frame 1 Duration 50 ms 10 20 New text 0 drag_handle drag_handle" at bounding box center [334, 259] width 669 height 37
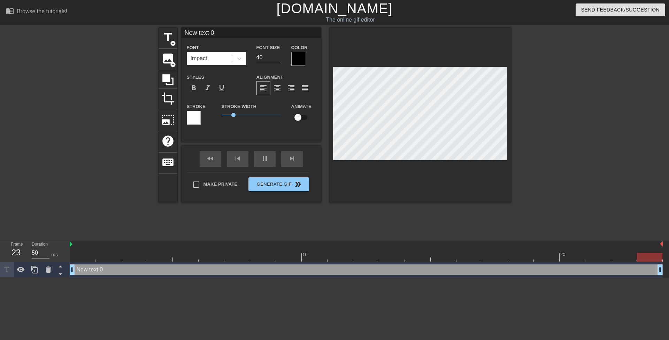
drag, startPoint x: 403, startPoint y: 271, endPoint x: 651, endPoint y: 258, distance: 248.4
click at [656, 263] on div "New text 0 drag_handle drag_handle" at bounding box center [366, 270] width 593 height 16
click at [241, 53] on div at bounding box center [239, 58] width 13 height 13
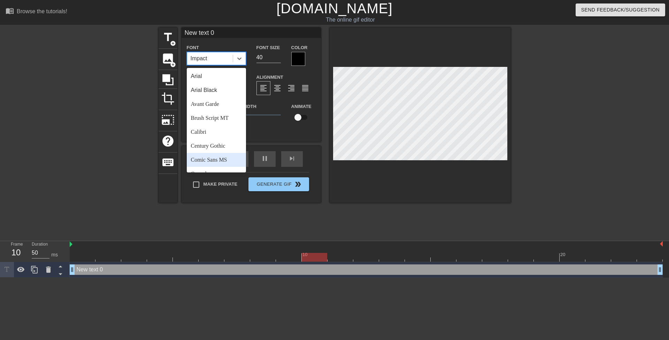
click at [229, 160] on div "Comic Sans MS" at bounding box center [216, 160] width 59 height 14
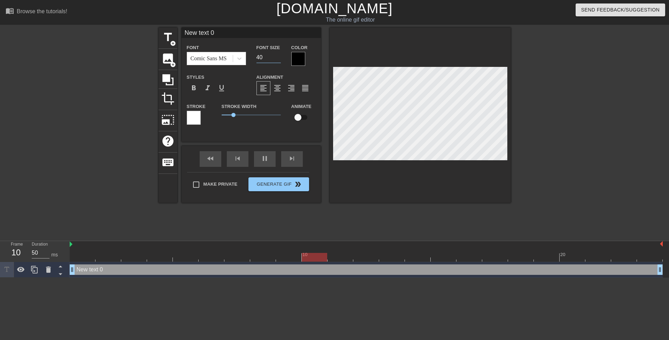
drag, startPoint x: 260, startPoint y: 55, endPoint x: 253, endPoint y: 54, distance: 6.8
click at [253, 54] on div "Font Size 40" at bounding box center [268, 54] width 35 height 23
type input "20"
click at [295, 60] on div at bounding box center [298, 59] width 14 height 14
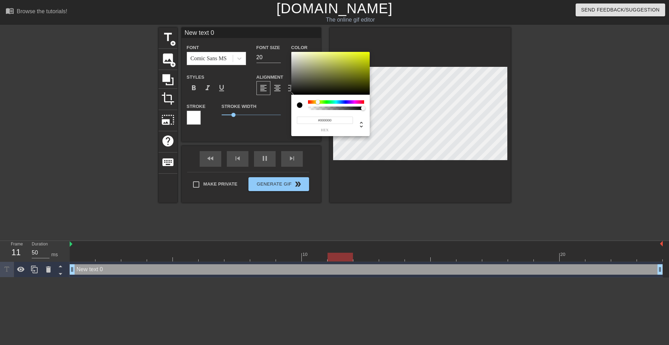
click at [318, 102] on div at bounding box center [336, 101] width 56 height 3
drag, startPoint x: 328, startPoint y: 74, endPoint x: 400, endPoint y: 32, distance: 83.8
click at [400, 32] on div "#EFFF00 hex" at bounding box center [334, 172] width 669 height 345
type input "#F9FF00"
click at [317, 102] on div at bounding box center [317, 102] width 4 height 4
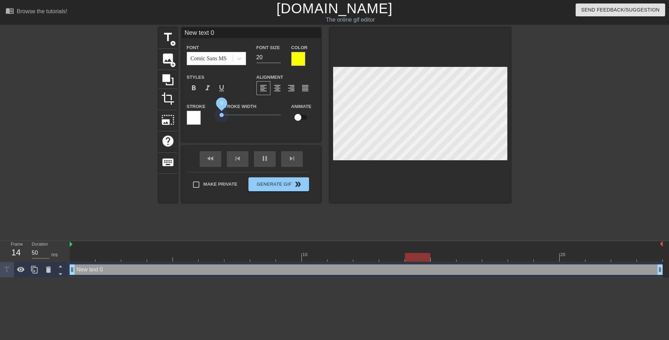
drag, startPoint x: 230, startPoint y: 114, endPoint x: 192, endPoint y: 114, distance: 38.3
click at [192, 114] on div "Stroke Stroke Width 0 Animate" at bounding box center [250, 116] width 139 height 29
click at [255, 134] on div "New text 0 Font Comic Sans MS Font Size 20 Color Styles format_bold format_ital…" at bounding box center [250, 85] width 139 height 114
type textarea "O"
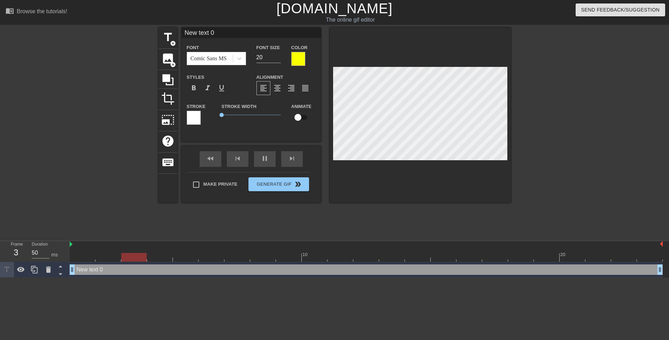
type input "O"
type textarea "Op"
type input "Op"
type textarea "Ope"
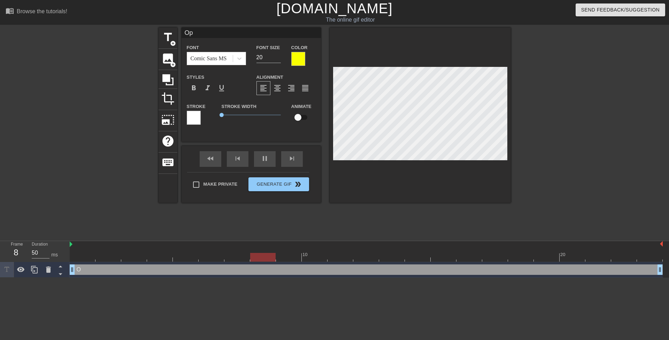
type input "Ope"
type textarea "Open"
type input "Open"
type textarea "Open"
type input "Open"
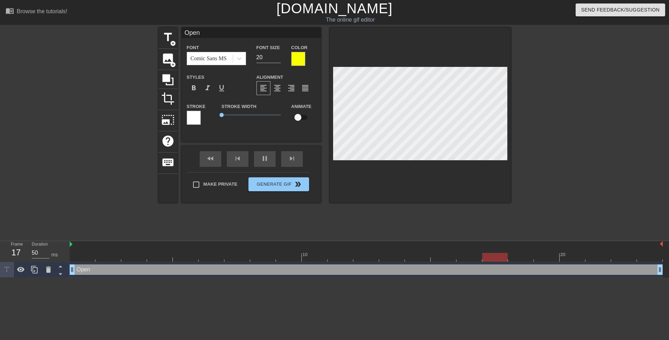
type textarea "Open y"
type input "Open y"
type textarea "Open yo"
type input "Open yo"
type textarea "Open you"
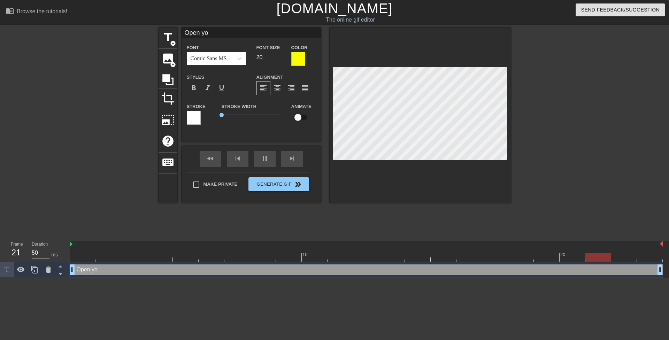
type input "Open you"
type textarea "Open your"
type input "Open your"
type textarea "Open your"
type input "Open your"
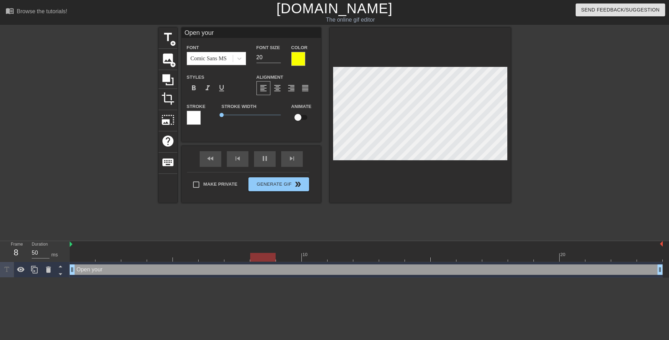
type textarea "Open your m"
type input "Open your m"
type textarea "Open your mo"
type input "Open your mo"
type textarea "Open your mou"
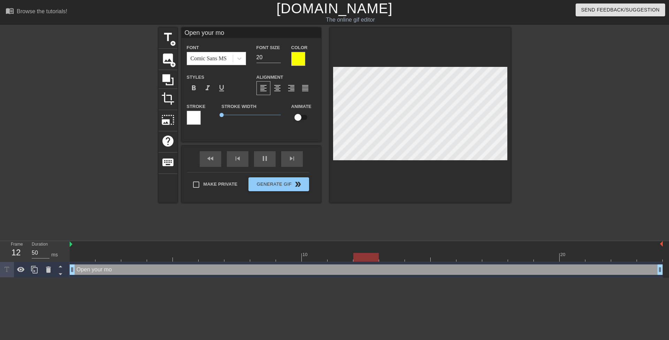
type input "Open your mou"
type textarea "Open your mout"
type input "Open your mout"
type textarea "Open your mouth"
type input "Open your mouth"
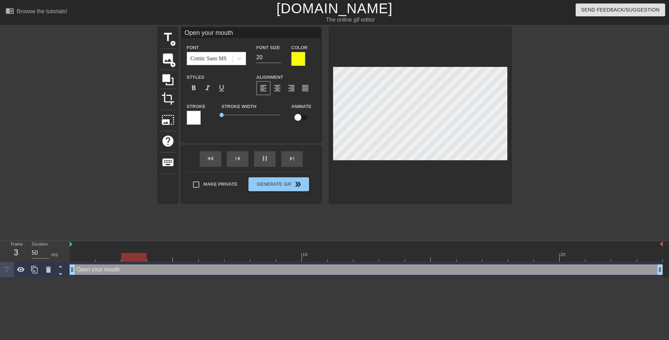
type textarea "Open your mouth"
type input "Open your mouth"
type textarea "Open your mouth M"
type input "Open your mouthM"
type textarea "Open your mouth Mr"
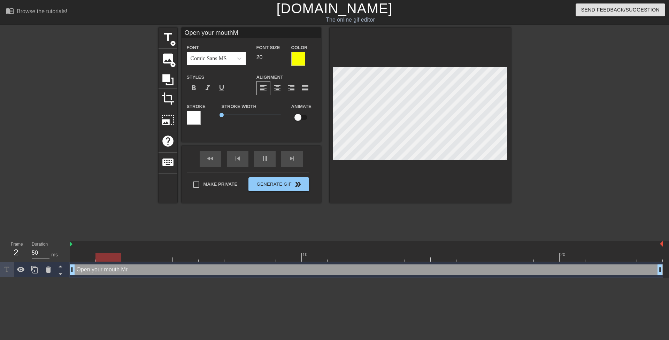
type input "Open your mouthMr"
type textarea "Open your mouth Mrs"
type input "Open your mouthMrs"
type textarea "Open your mouth Mrs."
type input "Open your mouthMrs."
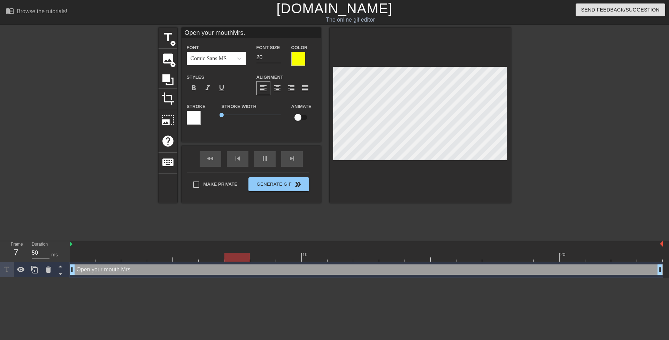
type textarea "Open your mouth Mrs."
type input "Open your mouthMrs."
type textarea "Open your mouth Mrs. C"
type input "Open your mouthMrs. C"
type textarea "Open your mouth Mrs. Ca"
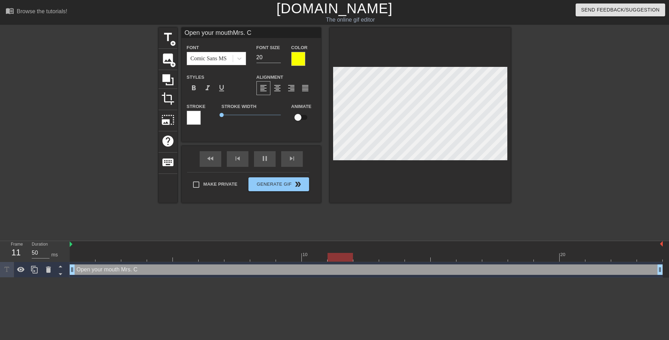
type input "Open your mouthMrs. Ca"
type textarea "Open your mouth Mrs. Car"
type input "Open your mouthMrs. Car"
type textarea "Open your mouth Mrs. Cart"
type input "Open your mouthMrs. Cart"
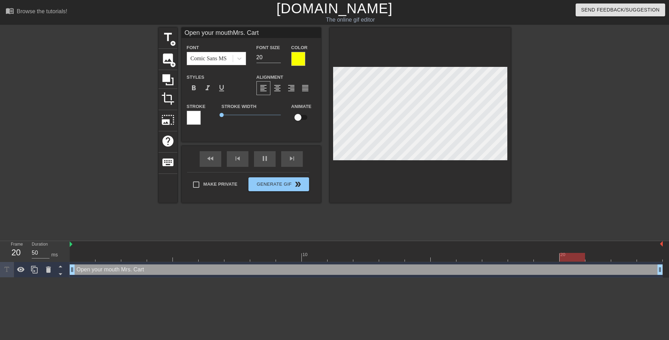
type textarea "Open your mouth Mrs. Carte"
type input "Open your mouthMrs. Carte"
type textarea "Open your mouth Mrs. Carter"
type input "Open your mouthMrs. Carter"
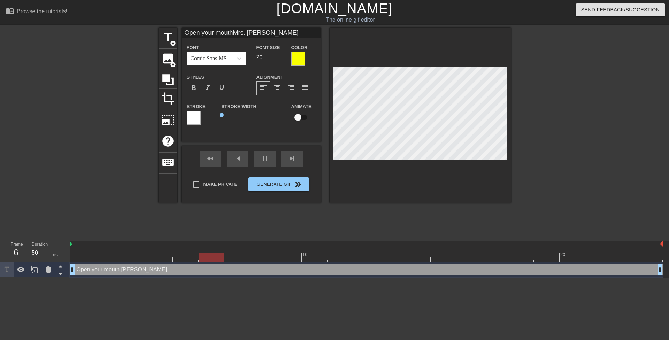
type textarea "Open your mouth Mrs. Carter!"
type input "Open your mouthMrs. Carter!"
type textarea "Open your mouth Mrs. Carter!"
click at [327, 80] on div "title add_circle image add_circle crop photo_size_select_large help keyboard Op…" at bounding box center [334, 115] width 352 height 175
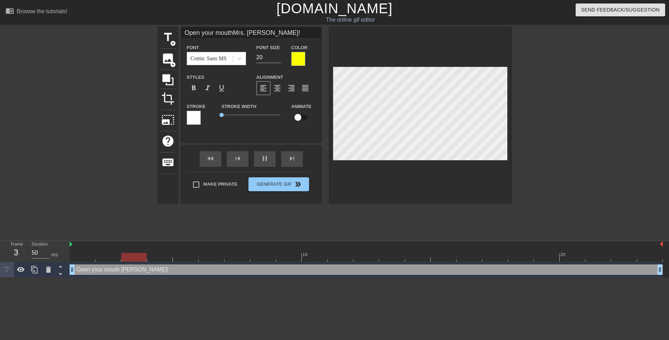
scroll to position [1, 1]
type textarea "Open your mouthMrs. Carter!"
type input "Open your mouth Mrs. Carter!"
type textarea "Open your mouth Mrs. Carter!"
type input "Open your mouth Mrs. B!"
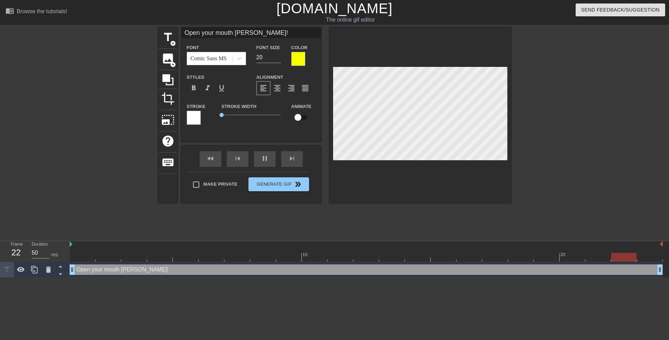
type textarea "Open your mouth Mrs. B!"
type input "Open your mouth Mrs. Ba!"
type textarea "Open your mouth Mrs. Ba!"
type input "Open your mouth Mrs. Bal!"
type textarea "Open your mouth Mrs. Bal!"
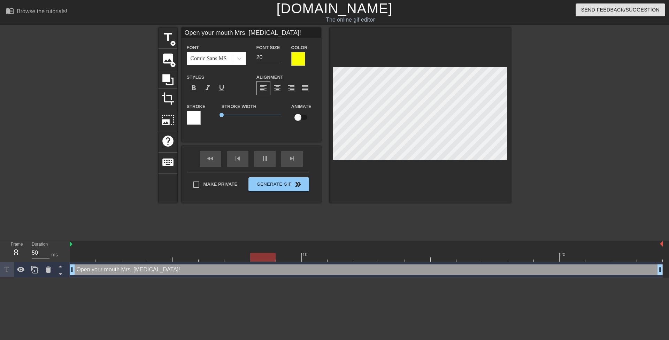
scroll to position [1, 5]
type input "Open your mouth Mrs. Ball!"
type textarea "Open your mouth Mrs. Ball!"
type input "Open your mouth Mrs. Bell!"
type textarea "Open your mouth Mrs. Bell!"
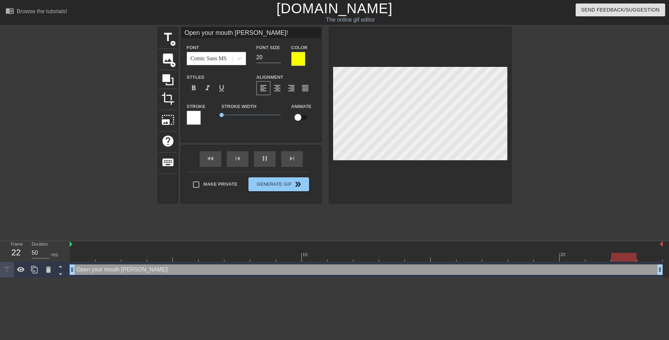
scroll to position [1, 5]
type input "O"
type textarea "O"
type input "Oh"
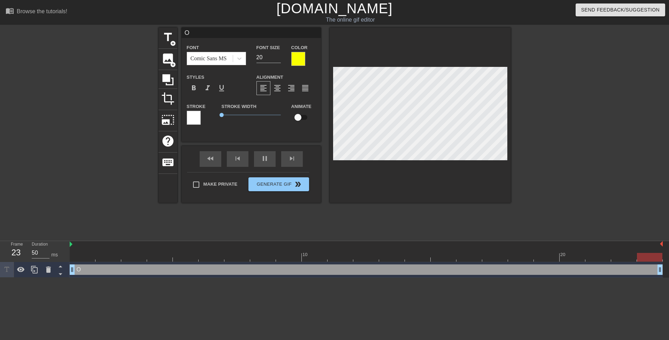
type textarea "Oh"
type input "Oh"
type textarea "Oh"
type input "Oh f"
type textarea "Oh f"
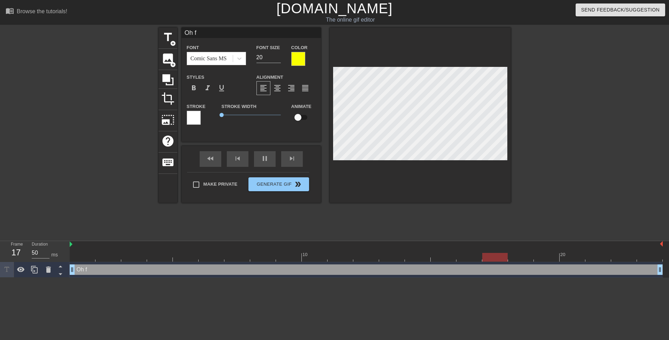
type input "Oh fu"
type textarea "Oh fu"
type input "Oh fuc"
type textarea "Oh fuc"
type input "Oh fuck"
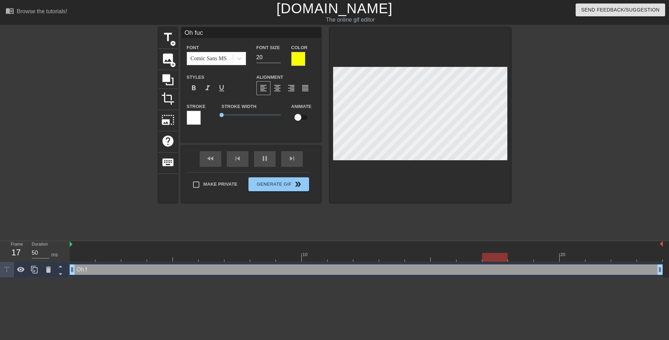
type textarea "Oh fuck"
type input "Oh fuck!"
type textarea "Oh fuck!"
type input "M"
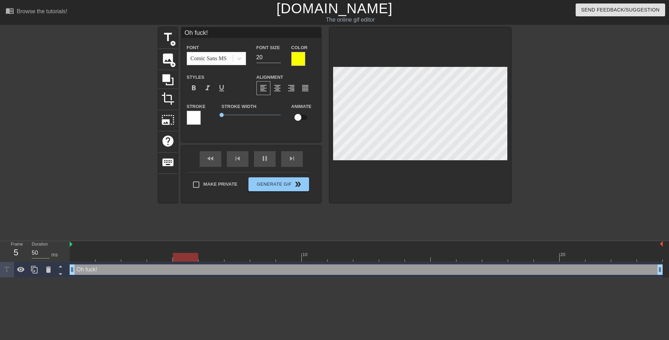
type textarea "M"
type input "Mr"
type textarea "Mr"
type input "Mrs"
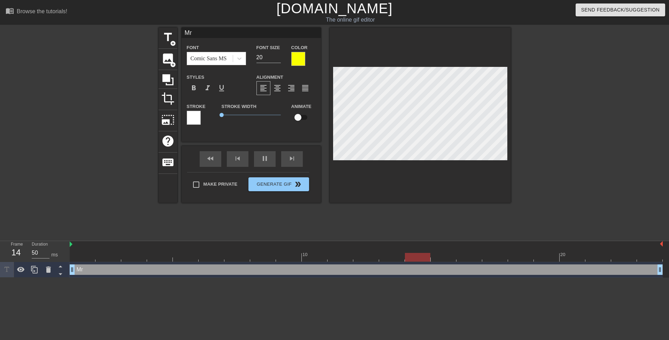
type textarea "Mrs"
type input "Mrs."
type textarea "Mrs."
type input "Mrs."
type textarea "Mrs."
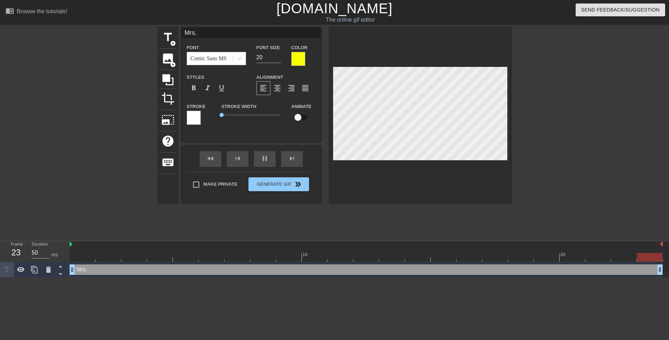
type input "Mrs. C"
type textarea "Mrs. C"
type input "Mrs. Ca"
type textarea "Mrs. Ca"
type input "Mrs. Car"
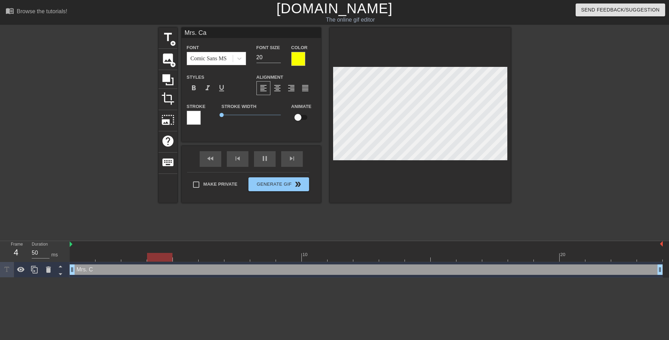
type textarea "Mrs. Car"
type input "Mrs. Cart"
type textarea "Mrs. Cart"
type input "[PERSON_NAME]"
type textarea "[PERSON_NAME]"
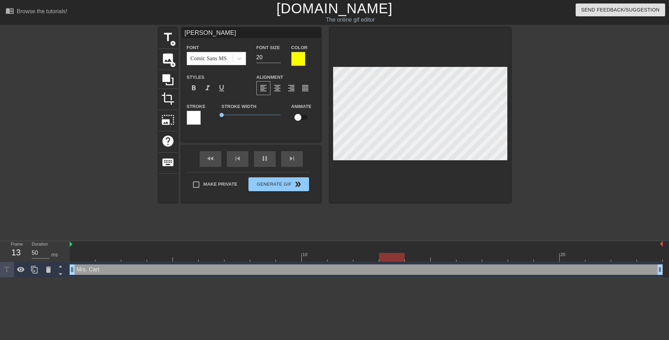
type input "[PERSON_NAME]"
type textarea "[PERSON_NAME]"
type input "[PERSON_NAME]"
type textarea "[PERSON_NAME]"
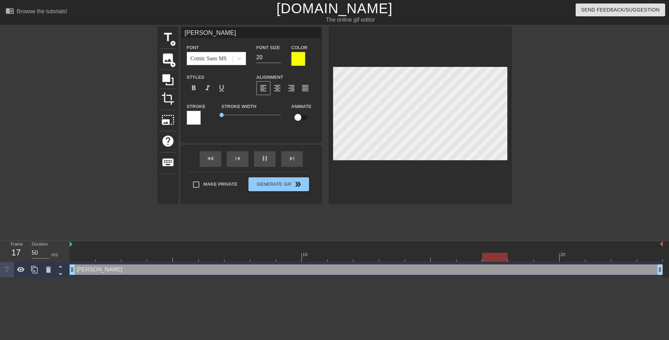
type input "Mrs. Carter h"
type textarea "Mrs. Carter h"
type input "Mrs. Carter ha"
type textarea "Mrs. Carter ha"
type input "Mrs. Carter has"
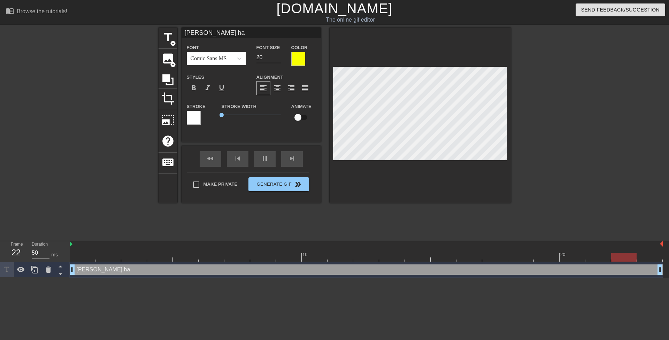
type textarea "Mrs. Carter has"
type input "Mrs. Carter has"
type textarea "Mrs. Carter has"
type input "Mrs. Carter has n"
type textarea "Mrs. Carter has nm"
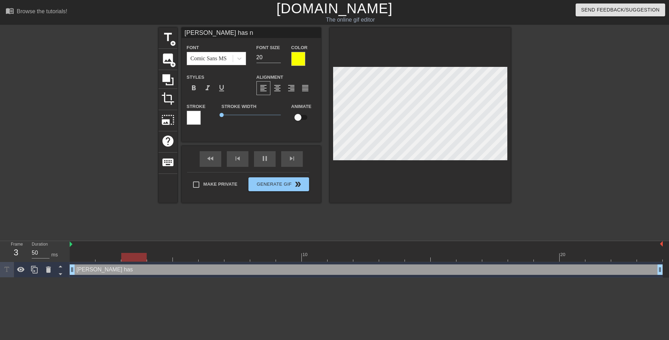
type input "Mrs. Carter has nmo"
type textarea "Mrs. Carter has nmo"
type input "Mrs. Carter has nmo"
type textarea "Mrs. Carter has nmo"
type input "Mrs. Carter has nmo"
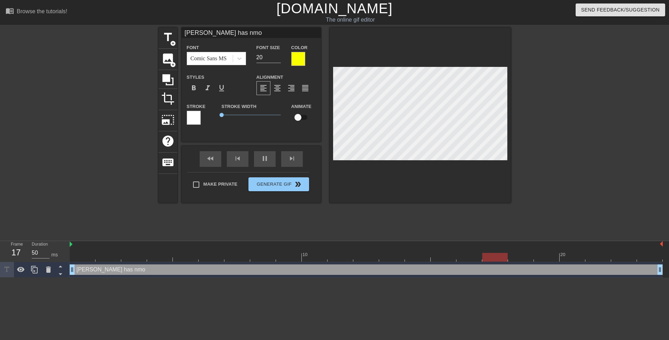
type textarea "Mrs. Carter has nmo"
type input "Mrs. Carter has nm"
type textarea "Mrs. Carter has nm"
type input "Mrs. Carter has n"
type textarea "Mrs. Carter has n"
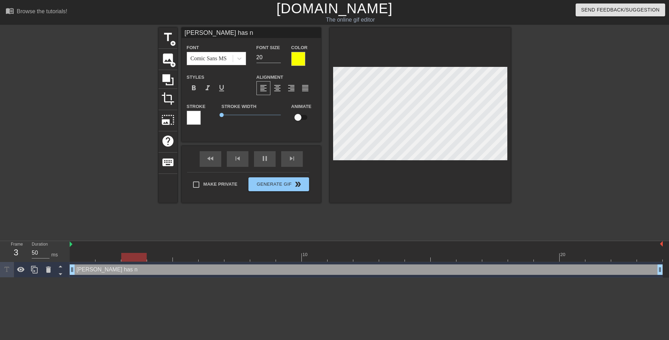
type input "Mrs. Carter has no"
type textarea "Mrs. Carter has no"
type input "Mrs. Carter has no"
type textarea "Mrs. Carter has no"
type input "Mrs. Carter has no s"
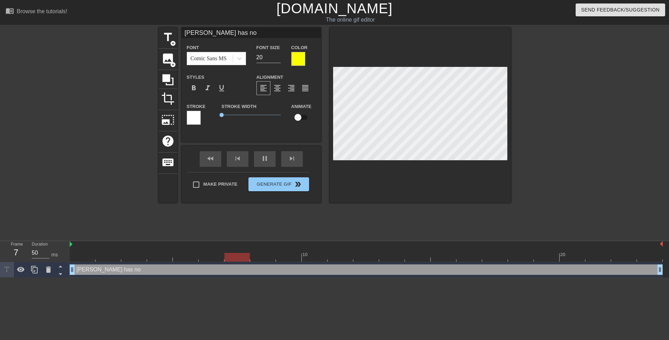
type textarea "Mrs. Carter has no s"
type input "Mrs. Carter has no sh"
type textarea "Mrs. Carter has no sh"
type input "Mrs. Carter has no sha"
type textarea "Mrs. Carter has no sha"
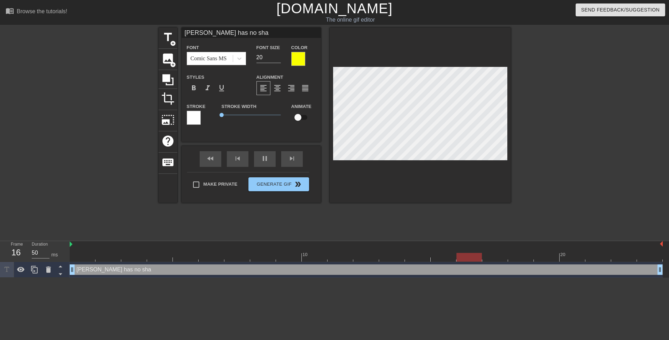
type input "Mrs. Carter has no sham"
type textarea "Mrs. Carter has no sham"
type input "Mrs. Carter has no shame"
type textarea "Mrs. Carter has no shame"
type input "Mrs. Carter has no shame."
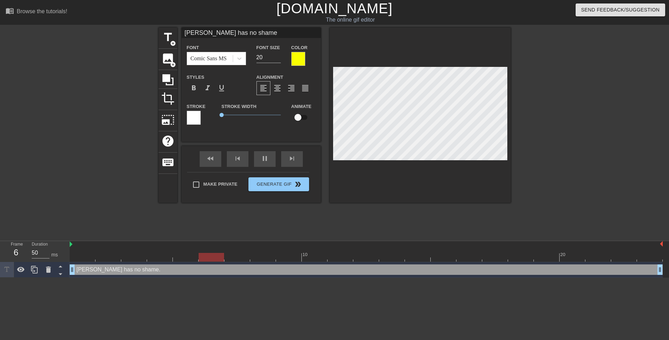
type textarea "Mrs. Carter has no shame."
type input "Mrs. Carter has no shame."
type textarea "Mrs. Carter has no shame."
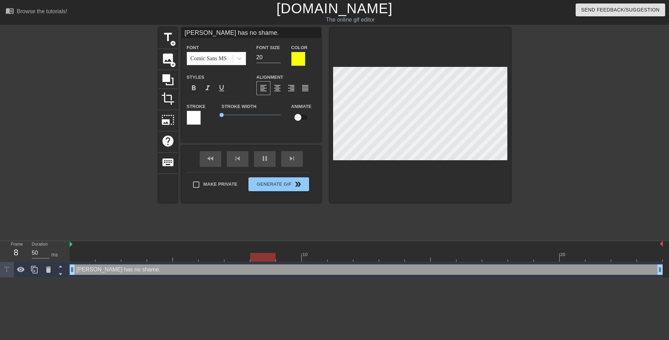
drag, startPoint x: 530, startPoint y: 103, endPoint x: 510, endPoint y: 103, distance: 20.6
click at [528, 103] on div at bounding box center [571, 132] width 105 height 209
type input "Mrs. Carter has no shame.S"
type textarea "Mrs. Carter has no shame. S"
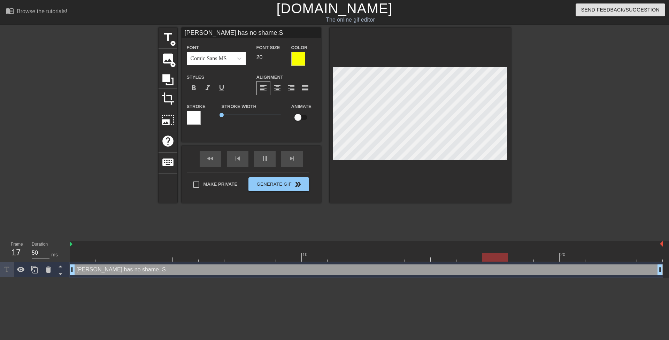
type input "Mrs. Carter has no shame.Sh"
type textarea "Mrs. Carter has no shame. Sh"
type input "Mrs. Carter has no shame.She"
type textarea "Mrs. Carter has no shame. She"
type input "Mrs. Carter has no shame.She"
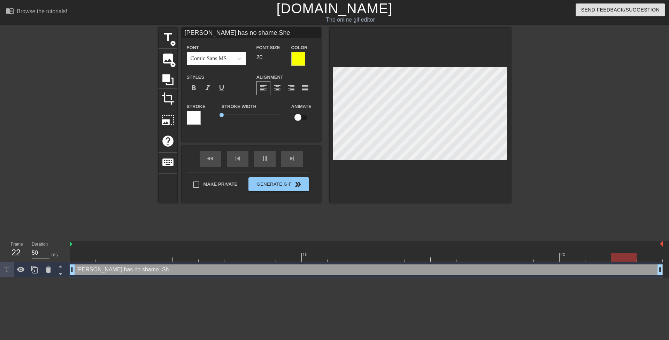
type textarea "Mrs. Carter has no shame. She"
type input "Mrs. Carter has no shame.She l"
type textarea "Mrs. Carter has no shame. She l"
type input "Mrs. Carter has no shame.She lo"
type textarea "Mrs. Carter has no shame. She lo"
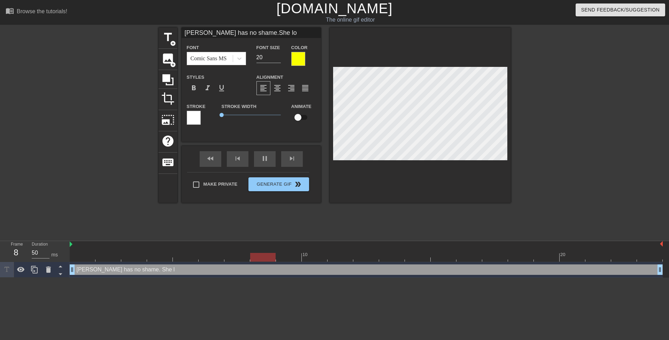
type input "Mrs. Carter has no shame.She lov"
type textarea "Mrs. Carter has no shame. She lov"
type input "Mrs. Carter has no shame.She love"
type textarea "Mrs. Carter has no shame. She love"
type input "Mrs. Carter has no shame.She loves"
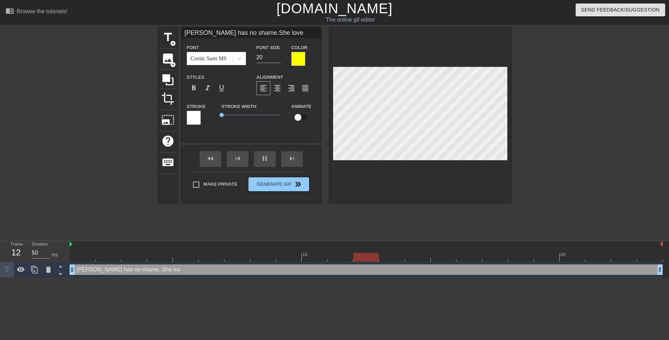
type textarea "Mrs. Carter has no shame. She loves"
type input "Mrs. Carter has no shame.She love"
type textarea "Mrs. Carter has no shame. She love"
type input "Mrs. Carter has no shame.She lov"
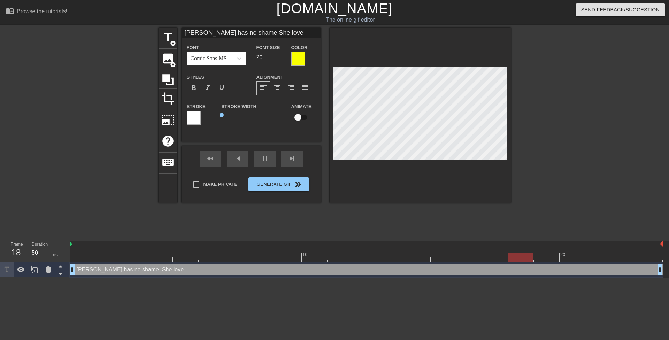
type textarea "Mrs. Carter has no shame. She lov"
type input "Mrs. Carter has no shame.She lo"
type textarea "Mrs. Carter has no shame. She lo"
type input "Mrs. Carter has no shame.She l"
type textarea "Mrs. Carter has no shame. She l"
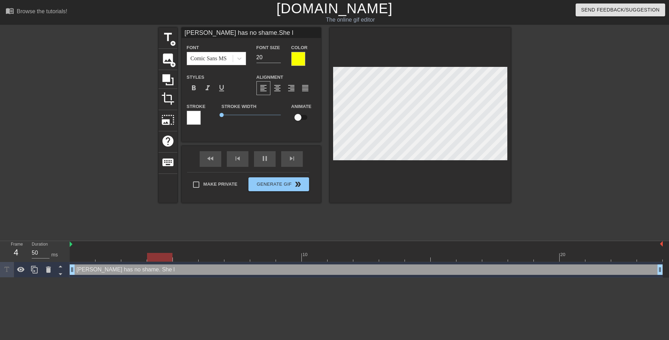
type input "Mrs. Carter has no shame.She"
type textarea "Mrs. Carter has no shame. She"
type input "Mrs. Carter has no shame.She l"
type textarea "Mrs. Carter has no shame. She l"
type input "Mrs. Carter has no shame.She le"
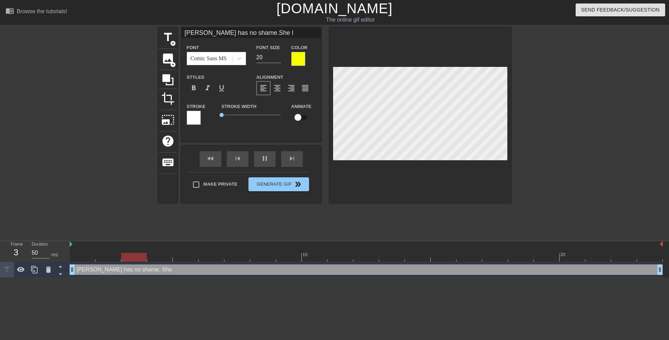
type textarea "Mrs. Carter has no shame. She le"
type input "Mrs. Carter has no shame.She let"
type textarea "Mrs. Carter has no shame. She let"
type input "Mrs. Carter has no shame.She lets"
type textarea "Mrs. Carter has no shame. She lets"
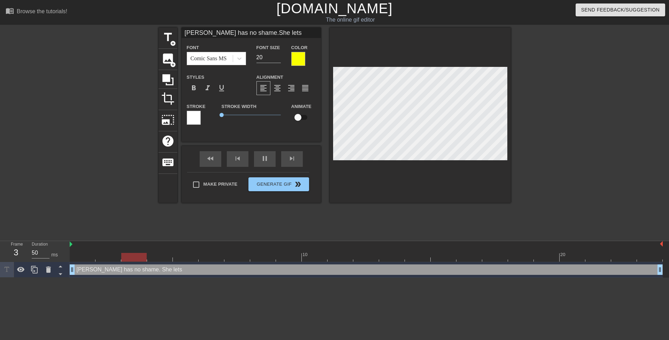
type input "Mrs. Carter has no shame.She lets"
type textarea "Mrs. Carter has no shame. She lets"
type input "Mrs. Carter has no shame.She lets h"
type textarea "Mrs. Carter has no shame. She lets h"
type input "Mrs. Carter has no shame.She lets he"
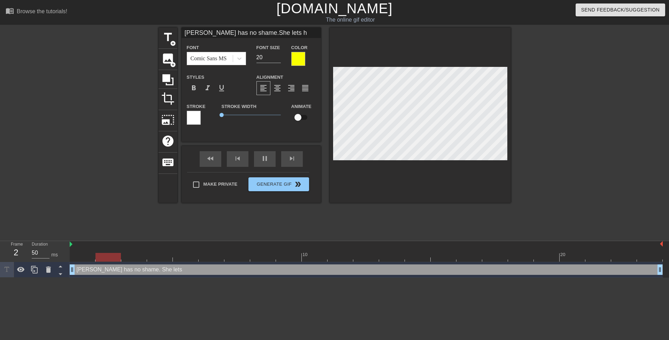
type textarea "Mrs. Carter has no shame. She lets he"
type input "Mrs. Carter has no shame.She lets her"
type textarea "Mrs. Carter has no shame. She lets her"
type input "Mrs. Carter has no shame.She lets her"
type textarea "Mrs. Carter has no shame. She lets her"
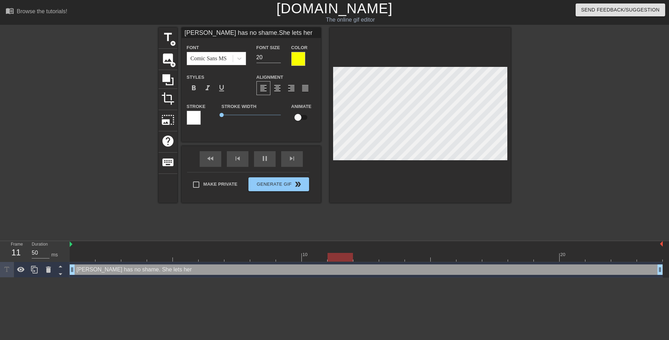
type input "Mrs. Carter has no shame.She lets her t"
type textarea "Mrs. Carter has no shame. She lets her t"
type input "Mrs. Carter has no shame.She lets her te"
type textarea "Mrs. Carter has no shame. She lets her te"
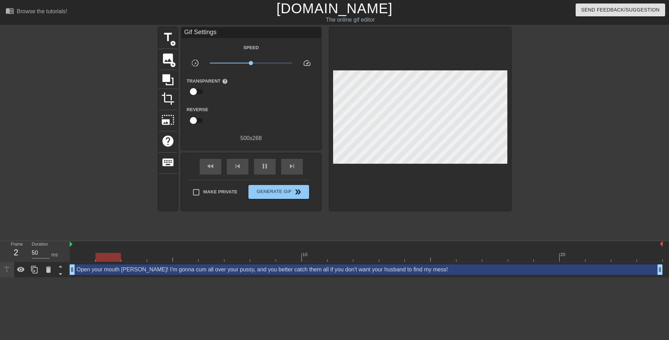
click at [542, 96] on div at bounding box center [571, 132] width 105 height 209
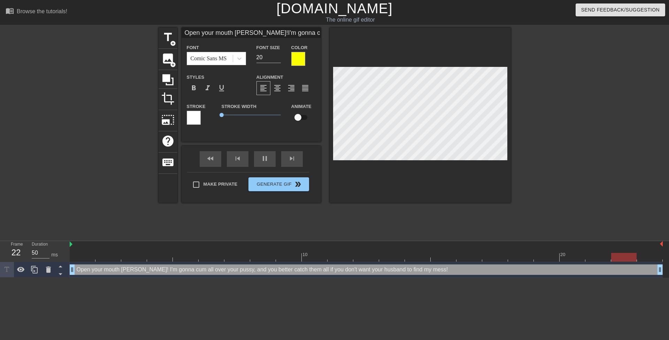
click at [548, 94] on div at bounding box center [571, 132] width 105 height 209
paste textarea "Open your mouth Mrs. Carter! You better ca"
click at [332, 95] on div at bounding box center [420, 115] width 181 height 175
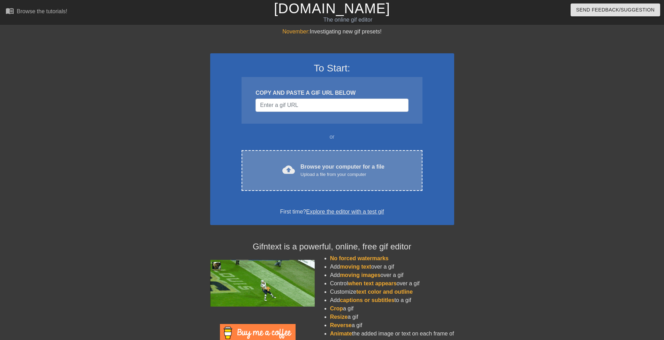
click at [322, 176] on div "Upload a file from your computer" at bounding box center [342, 174] width 84 height 7
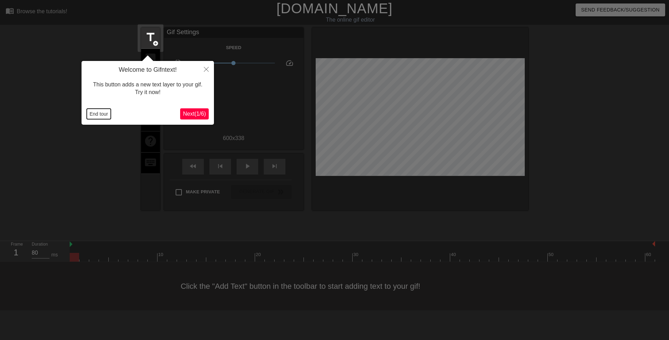
click at [94, 112] on button "End tour" at bounding box center [99, 114] width 24 height 10
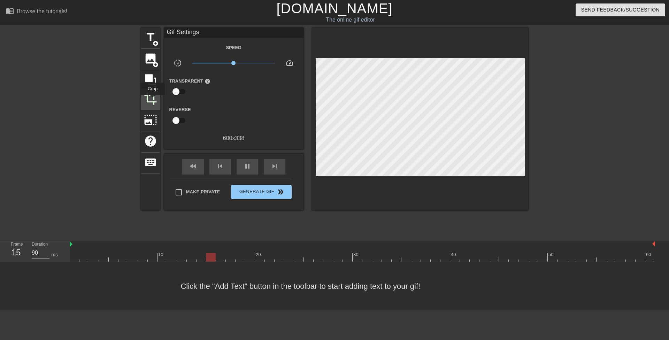
click at [152, 98] on span "crop" at bounding box center [150, 98] width 13 height 13
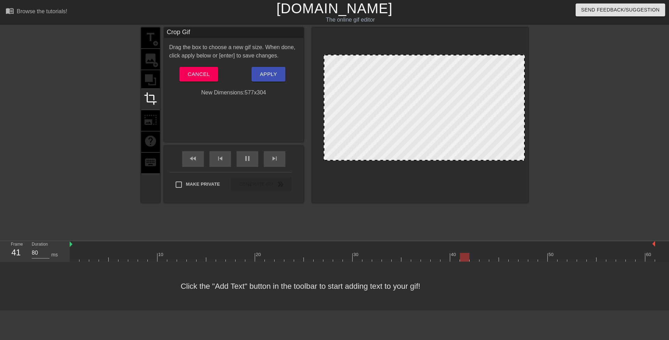
drag, startPoint x: 318, startPoint y: 171, endPoint x: 326, endPoint y: 159, distance: 14.3
click at [268, 77] on span "Apply" at bounding box center [268, 74] width 17 height 9
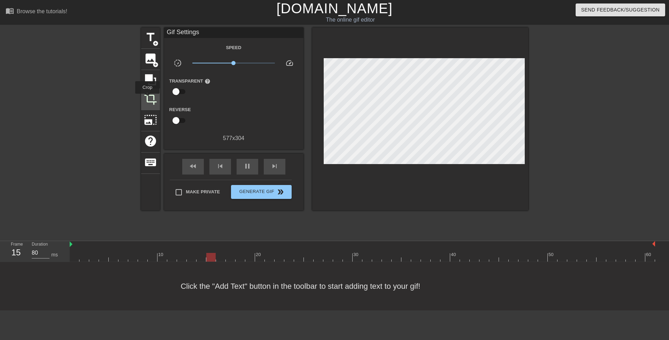
click at [147, 99] on span "crop" at bounding box center [150, 98] width 13 height 13
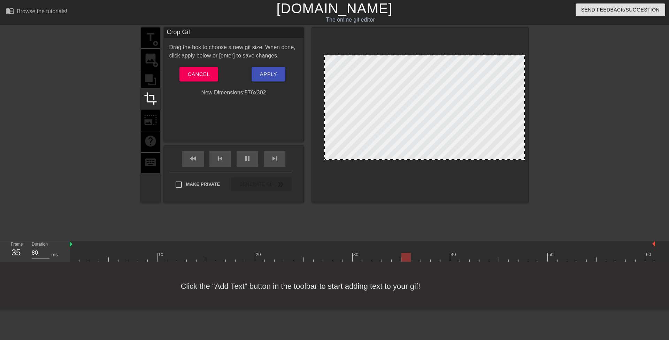
click at [324, 160] on div at bounding box center [324, 159] width 7 height 7
click at [259, 78] on button "Apply" at bounding box center [268, 74] width 34 height 15
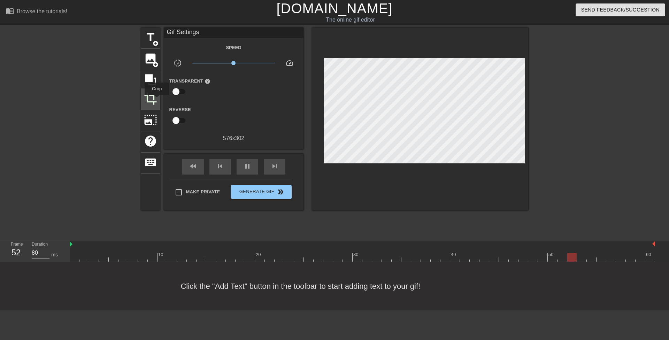
click at [153, 98] on span "crop" at bounding box center [150, 98] width 13 height 13
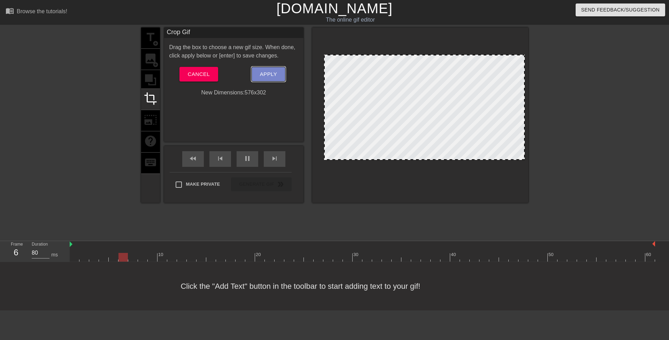
click at [265, 73] on span "Apply" at bounding box center [268, 74] width 17 height 9
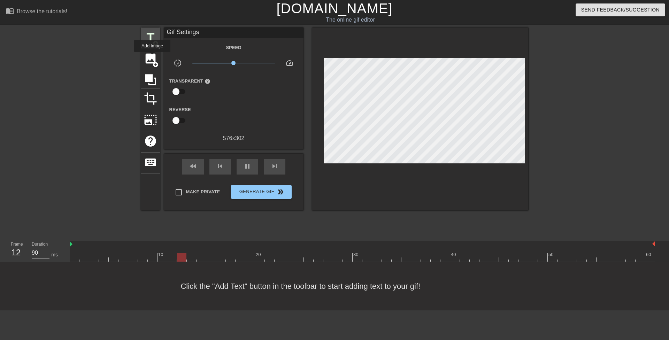
click at [150, 37] on span "title" at bounding box center [150, 37] width 13 height 13
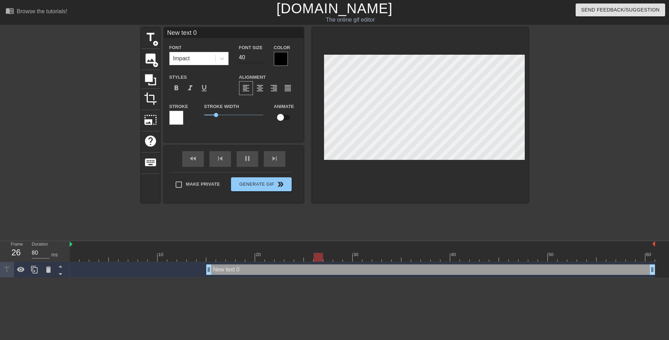
type input "90"
click at [239, 53] on input "40" at bounding box center [251, 57] width 24 height 11
type input "20"
type input "80"
type input "20"
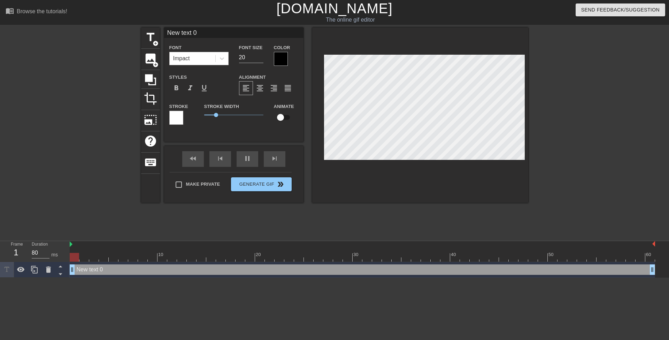
drag, startPoint x: 207, startPoint y: 271, endPoint x: 25, endPoint y: 256, distance: 182.1
click at [2, 263] on div "Frame 1 Duration 80 ms 10 20 30 40 50 60 New text 0 drag_handle drag_handle" at bounding box center [334, 259] width 669 height 37
click at [219, 57] on icon at bounding box center [221, 58] width 7 height 7
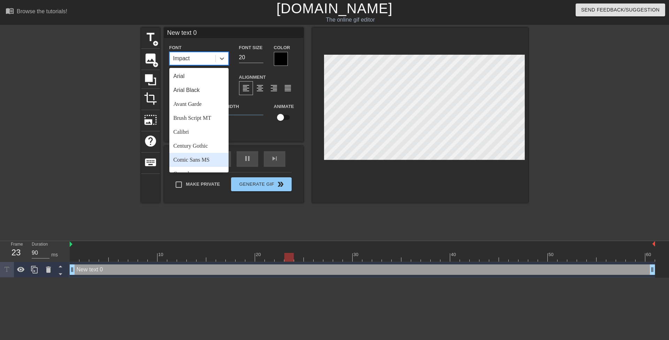
click at [211, 156] on div "Comic Sans MS" at bounding box center [198, 160] width 59 height 14
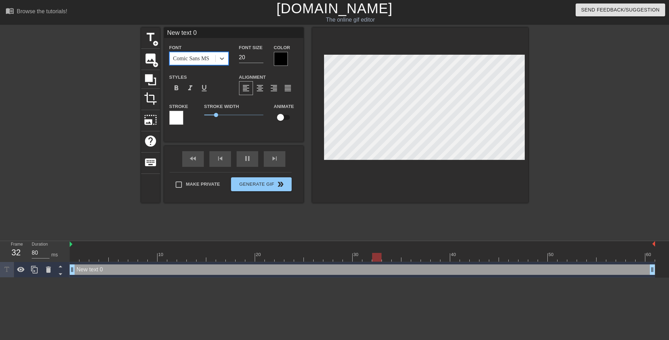
click at [281, 55] on div at bounding box center [281, 59] width 14 height 14
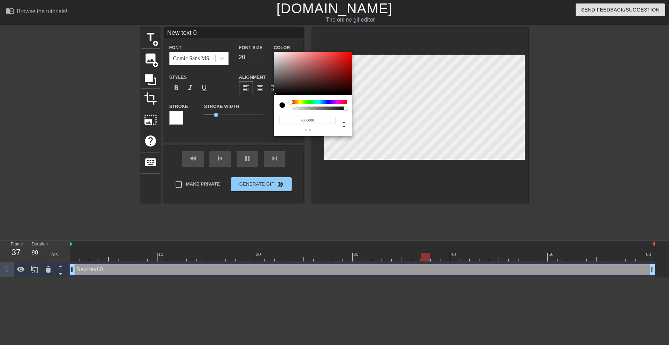
type input "80"
type input "#534A4A"
type input "90"
type input "#030303"
type input "80"
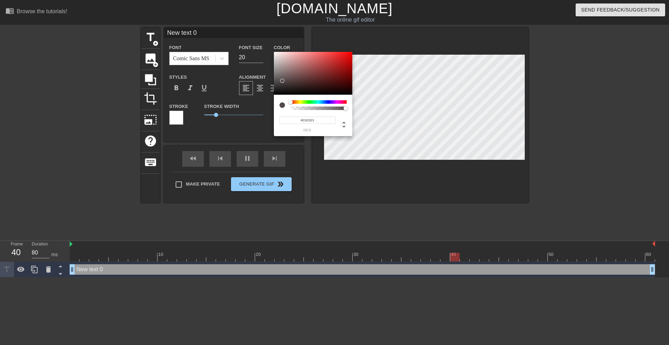
type input "#000000"
drag, startPoint x: 283, startPoint y: 80, endPoint x: 250, endPoint y: 120, distance: 52.0
click at [250, 120] on div "#000000 hex" at bounding box center [334, 172] width 669 height 345
type input "80"
type input "#3A2929"
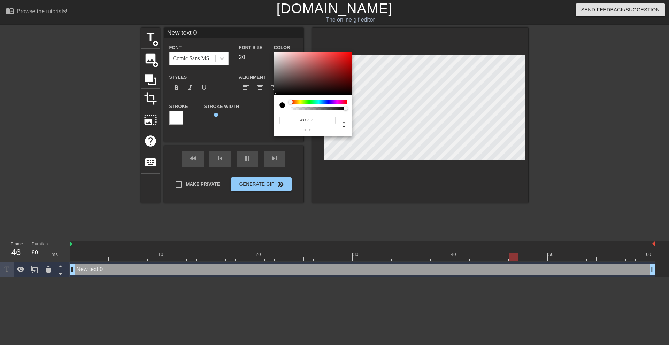
type input "90"
type input "#BA1E1E"
type input "80"
type input "#FF0000"
drag, startPoint x: 322, startPoint y: 73, endPoint x: 385, endPoint y: 30, distance: 76.5
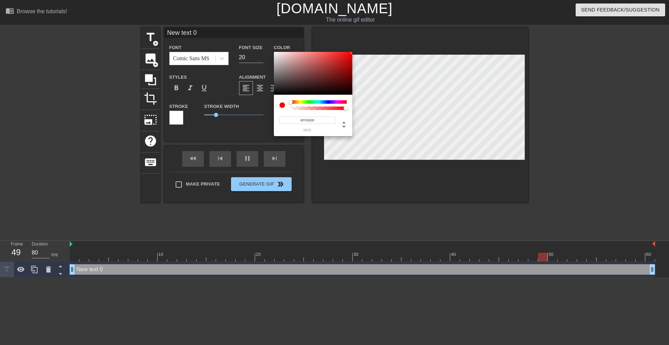
click at [385, 30] on div "#FF0000 hex" at bounding box center [334, 172] width 669 height 345
type input "80"
type input "#FF5A00"
type input "90"
type input "#FF1800"
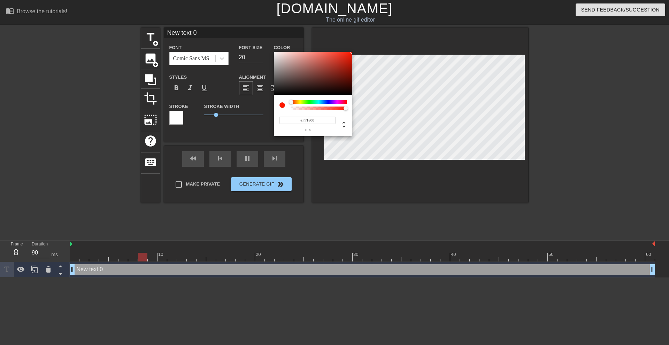
type input "80"
type input "#FF0000"
drag, startPoint x: 294, startPoint y: 102, endPoint x: 278, endPoint y: 103, distance: 16.4
click at [278, 103] on div "#FF0000 hex" at bounding box center [313, 115] width 78 height 41
type input "90"
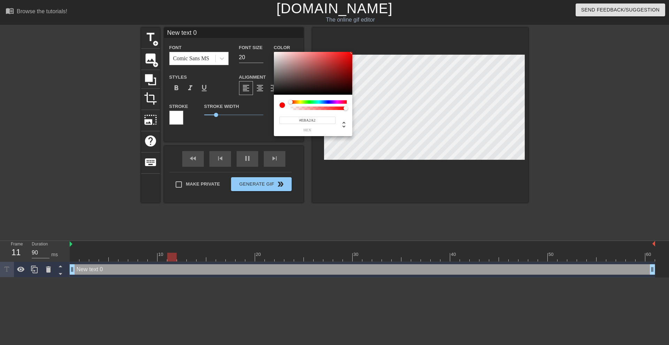
type input "#DBA2A2"
type input "80"
type input "#000000"
drag, startPoint x: 288, startPoint y: 64, endPoint x: 257, endPoint y: 134, distance: 76.4
click at [220, 134] on div "#000000 hex" at bounding box center [334, 172] width 669 height 345
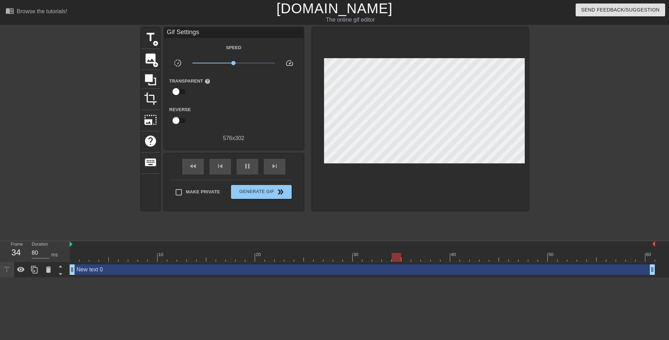
click at [276, 264] on div "New text 0 drag_handle drag_handle" at bounding box center [362, 270] width 585 height 16
click at [277, 267] on div "New text 0 drag_handle drag_handle" at bounding box center [362, 269] width 585 height 10
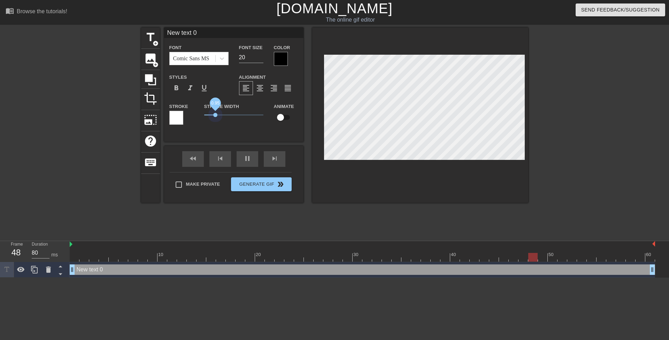
drag, startPoint x: 216, startPoint y: 112, endPoint x: 180, endPoint y: 113, distance: 35.5
click at [179, 113] on div "Stroke Stroke Width 0.95 Animate" at bounding box center [233, 116] width 139 height 29
type input "90"
type input "M"
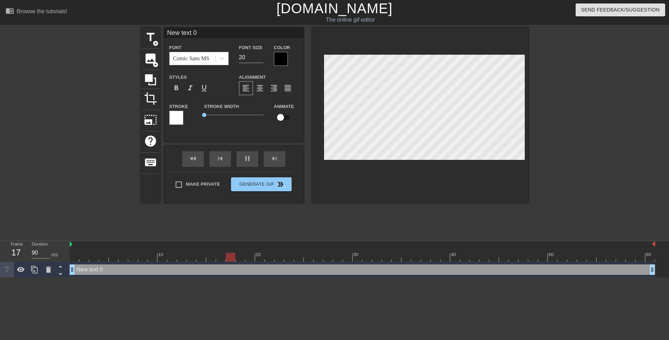
type textarea "M"
type input "90"
type input "Mr"
type textarea "Mr"
type input "Mrs"
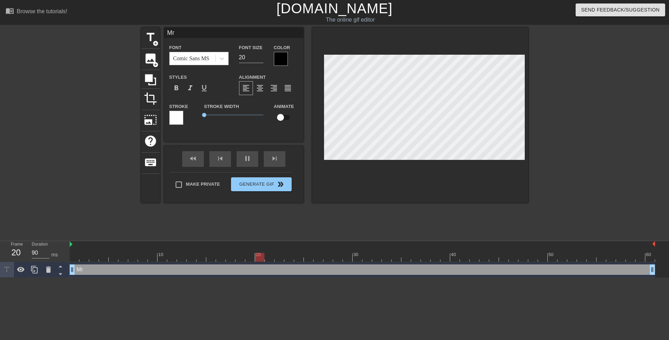
type textarea "Mrs"
type input "80"
type input "Mrs."
type textarea "Mrs."
type input "Mrs."
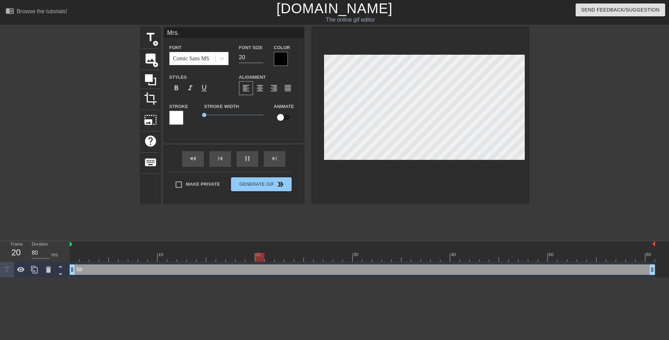
type textarea "Mrs."
type input "80"
type input "Mrs. C"
type textarea "Mrs. C"
type input "90"
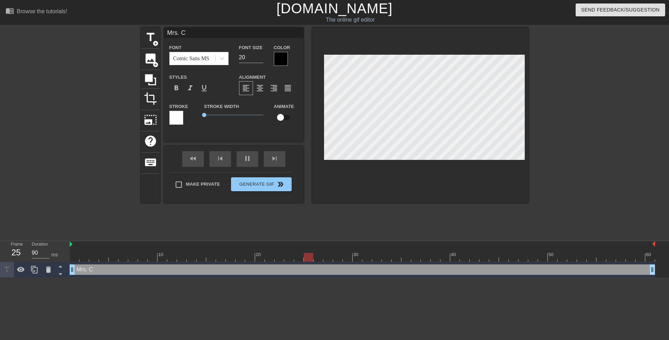
type input "Mrs. Ca"
type textarea "Mrs. Ca"
type input "80"
type input "Mrs. Car"
type textarea "Mrs. Car"
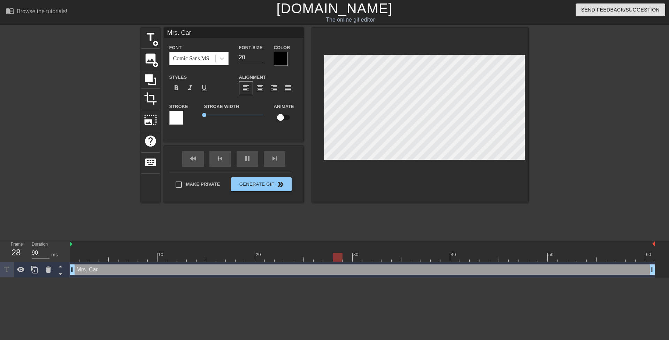
type input "80"
type input "Mrs. Cart"
type textarea "Mrs. Cart"
type input "80"
type input "[PERSON_NAME]"
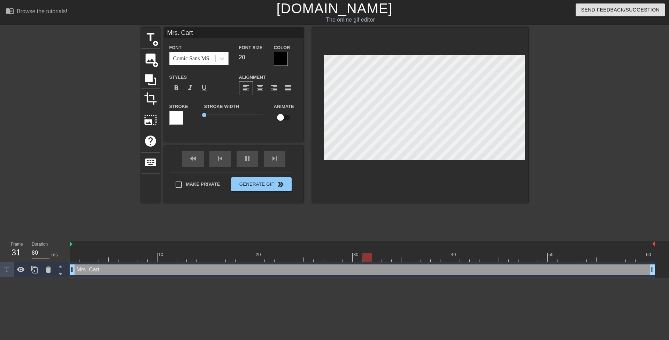
type textarea "[PERSON_NAME]"
type input "[PERSON_NAME]"
type textarea "[PERSON_NAME]"
type input "90"
type input "[PERSON_NAME]"
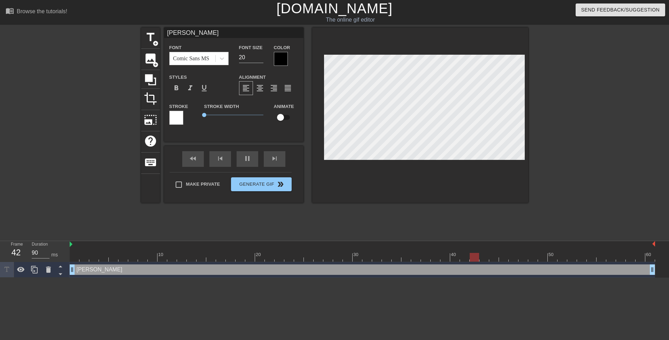
type textarea "[PERSON_NAME]"
type input "80"
type input "[PERSON_NAME] b"
type textarea "[PERSON_NAME] b"
type input "90"
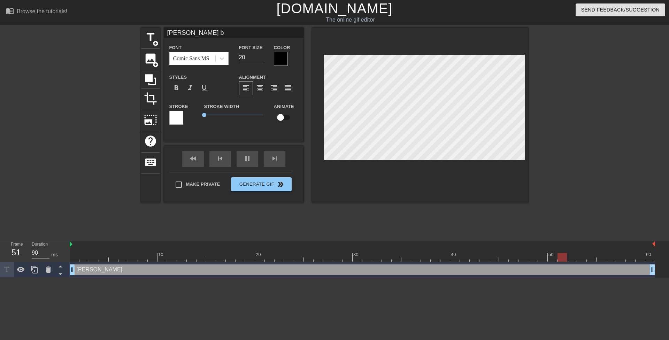
type input "[PERSON_NAME] be"
type textarea "[PERSON_NAME] be"
type input "80"
type input "[PERSON_NAME] bec"
type textarea "[PERSON_NAME] bec"
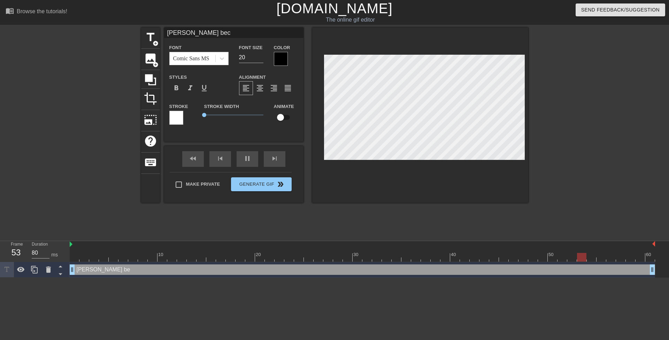
type input "[PERSON_NAME] beca"
type textarea "[PERSON_NAME] beca"
type input "80"
type input "[PERSON_NAME] becam"
type textarea "[PERSON_NAME] becam"
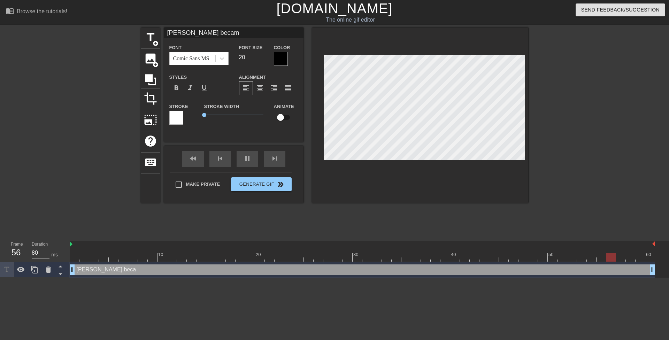
type input "[PERSON_NAME] became"
type textarea "[PERSON_NAME] became"
type input "90"
type input "[PERSON_NAME] became"
type textarea "[PERSON_NAME] became"
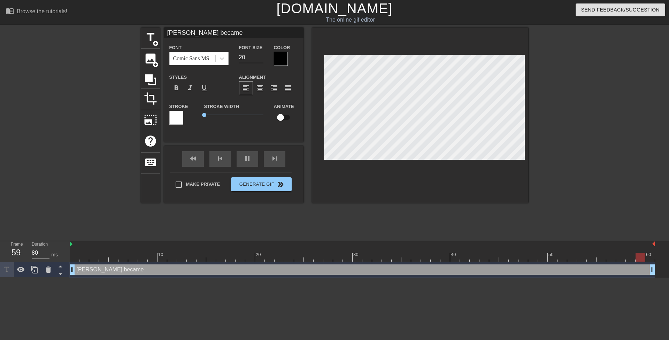
type input "90"
type input "[PERSON_NAME] became a"
type textarea "[PERSON_NAME] became a"
type input "80"
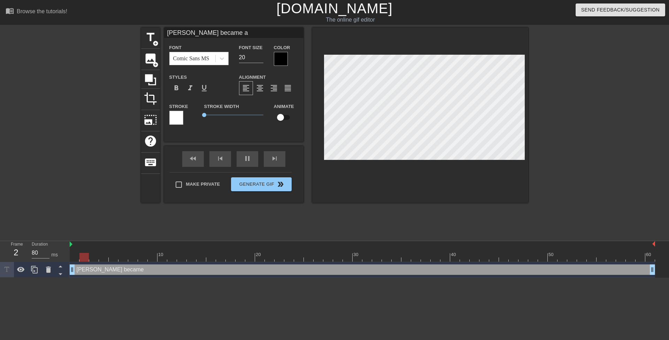
type input "[PERSON_NAME] became a"
type textarea "[PERSON_NAME] became a"
type input "80"
type input "[PERSON_NAME] became a"
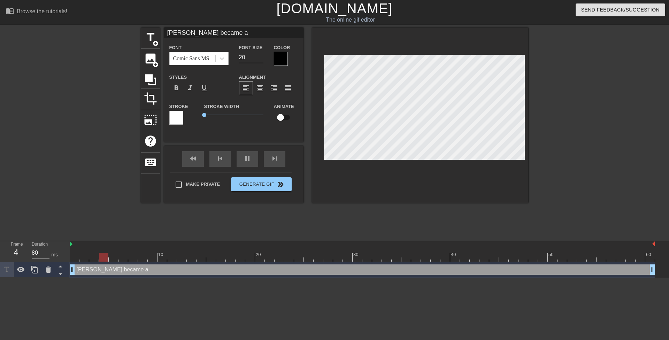
type textarea "[PERSON_NAME] became a"
type input "90"
type input "[PERSON_NAME] became ah"
type textarea "[PERSON_NAME] became a h"
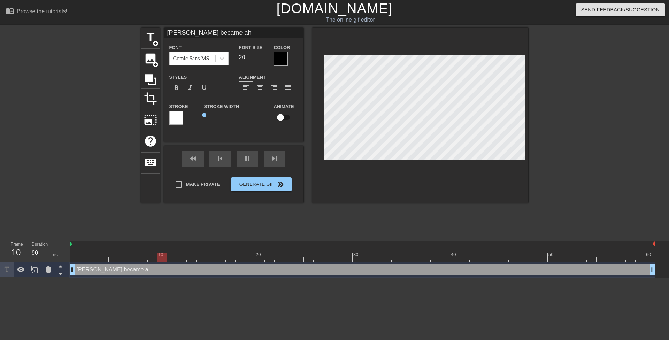
type input "80"
type input "[PERSON_NAME] became ahi"
type textarea "[PERSON_NAME] became a hi"
type input "[PERSON_NAME] became ahig"
type textarea "[PERSON_NAME] became a hig"
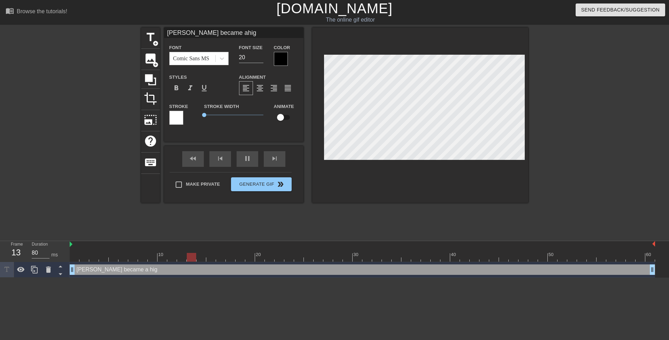
type input "90"
type input "[PERSON_NAME] became ahigh"
type textarea "[PERSON_NAME] became a high"
type input "80"
type input "[PERSON_NAME] became ahigh"
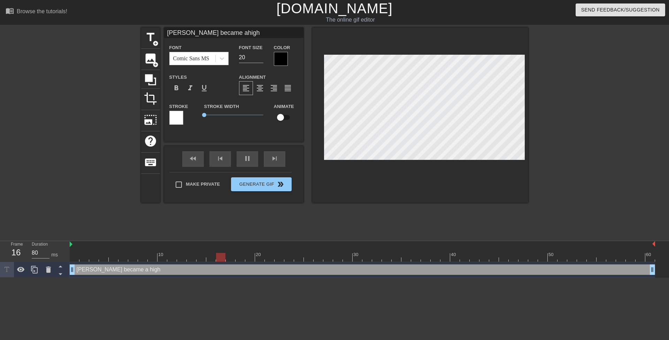
type textarea "[PERSON_NAME] became a high"
type input "90"
type input "[PERSON_NAME] became ahigh s"
type textarea "[PERSON_NAME] became a high s"
type input "[PERSON_NAME] became ahigh sc"
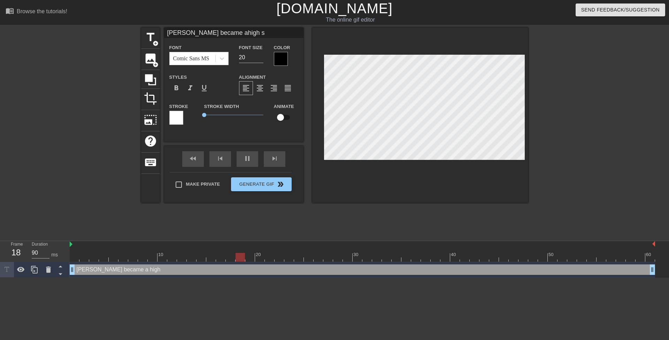
type textarea "[PERSON_NAME] became a high sc"
type input "80"
type input "[PERSON_NAME] became ahigh sch"
type textarea "[PERSON_NAME] became a high sch"
type input "80"
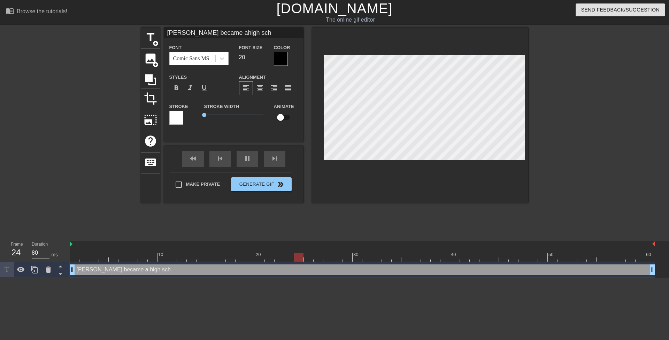
type input "[PERSON_NAME] became ahigh scho"
type textarea "[PERSON_NAME] became a high scho"
type input "[PERSON_NAME] became ahigh schoo"
type textarea "[PERSON_NAME] became a high schoo"
type input "90"
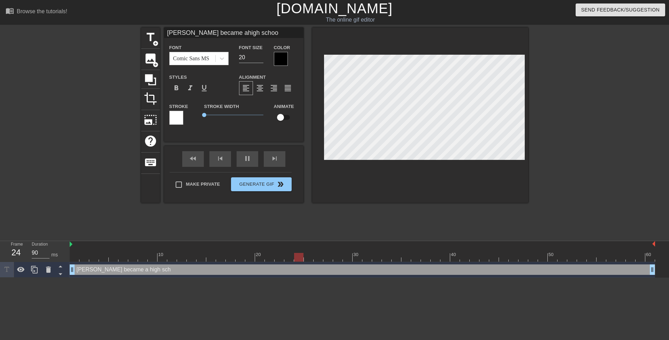
type input "[PERSON_NAME] became ahigh school"
type textarea "[PERSON_NAME] became a high school"
type input "80"
type input "[PERSON_NAME] became ahigh school"
type textarea "[PERSON_NAME] became a high school"
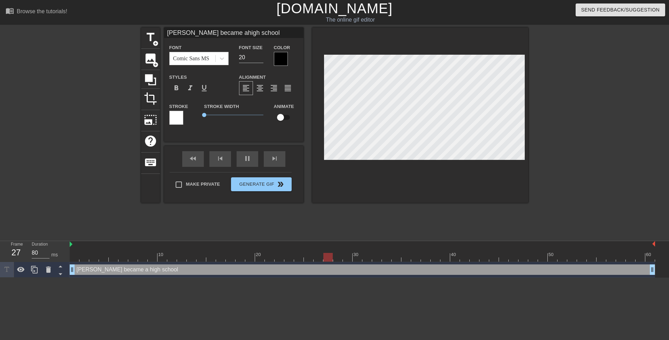
type input "90"
type input "[PERSON_NAME] became ahigh school p"
type textarea "[PERSON_NAME] became a high school p"
type input "[PERSON_NAME] became ahigh school pr"
type textarea "[PERSON_NAME] became a high school pr"
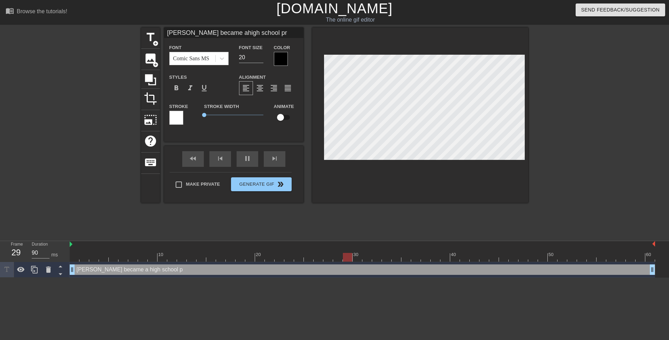
type input "80"
type input "[PERSON_NAME] became ahigh school pri"
type textarea "[PERSON_NAME] became a high school pri"
type input "90"
type input "[PERSON_NAME] became ahigh school prin"
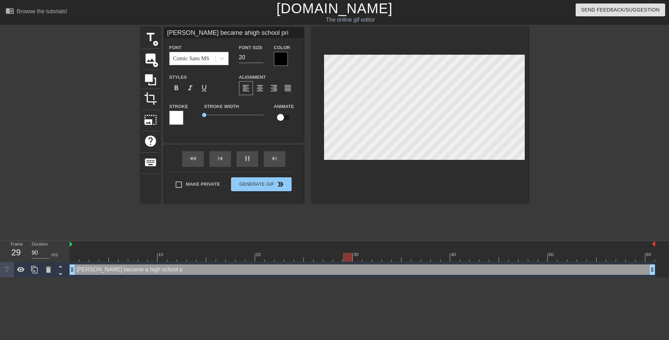
type textarea "[PERSON_NAME] became a high school prin"
type input "80"
type input "[PERSON_NAME] became ahigh school princ"
type textarea "[PERSON_NAME] became a high school princ"
type input "90"
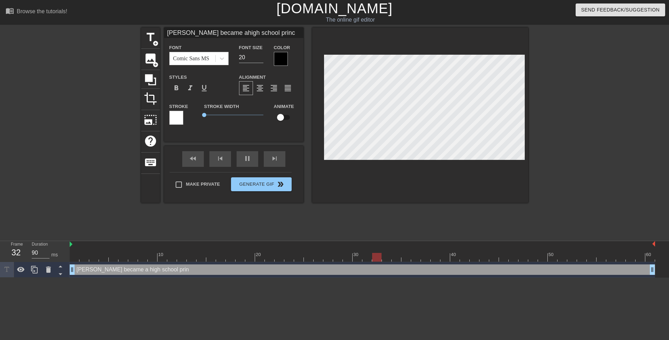
type input "[PERSON_NAME] became ahigh school princi"
type textarea "[PERSON_NAME] became a high school princi"
type input "90"
type input "[PERSON_NAME] became ahigh school princip"
type textarea "[PERSON_NAME] became a high school princip"
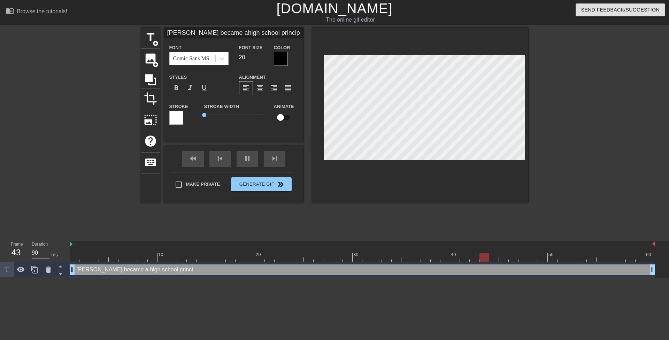
type input "[PERSON_NAME] became ahigh school principl"
type textarea "[PERSON_NAME] became a high school principl"
type input "80"
type input "[PERSON_NAME] became ahigh school principle"
type textarea "[PERSON_NAME] became a high school principle"
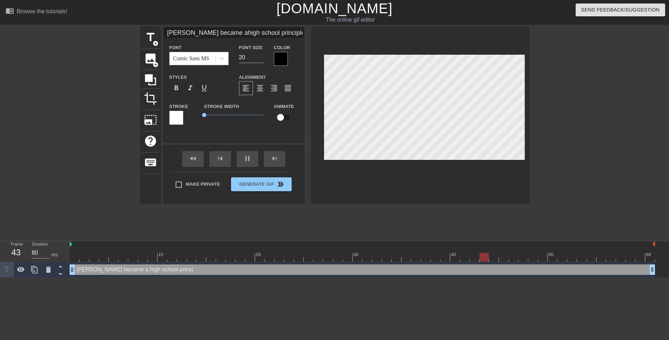
scroll to position [1, 3]
type input "90"
type textarea "[PERSON_NAME] became a high school principle"
type input "90"
type input "[PERSON_NAME] became ahigh school principl"
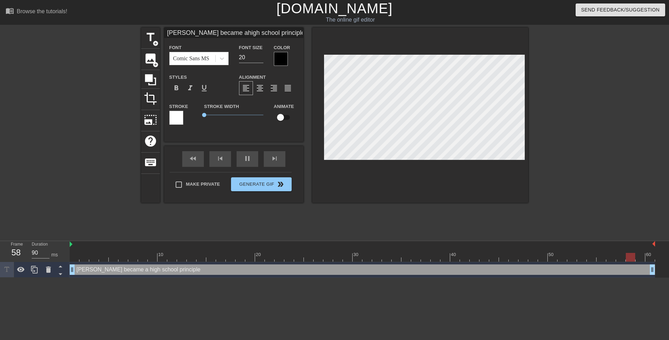
type textarea "[PERSON_NAME] became a high school principl"
type input "80"
type input "[PERSON_NAME] became ahigh school princip"
type textarea "[PERSON_NAME] became a high school princip"
type input "90"
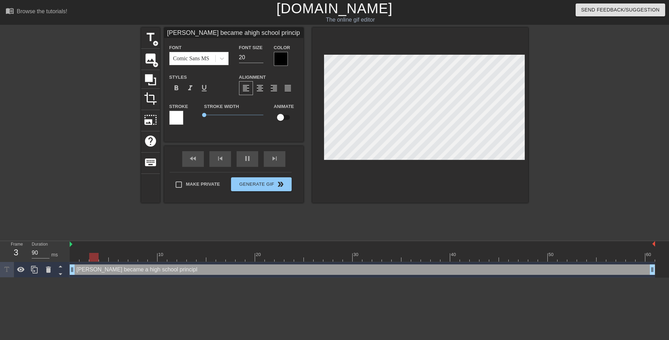
type input "[PERSON_NAME] became ahigh school princi"
type textarea "[PERSON_NAME] became a high school princi"
type input "[PERSON_NAME] became ahigh school princ"
type textarea "[PERSON_NAME] became a high school princ"
type input "[PERSON_NAME] became ahigh school prin"
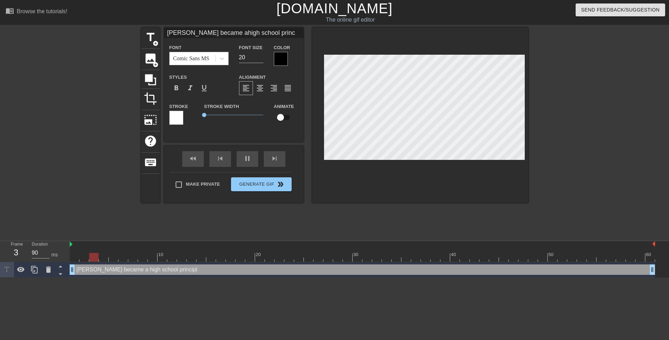
type textarea "[PERSON_NAME] became a high school prin"
type input "80"
type input "[PERSON_NAME] became ahigh school pri"
type textarea "[PERSON_NAME] became a high school pri"
type input "[PERSON_NAME] became ahigh school pr"
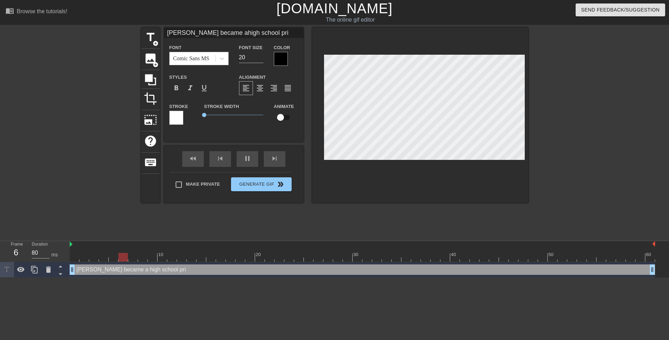
type textarea "[PERSON_NAME] became a high school pr"
type input "[PERSON_NAME] became ahigh school p"
type textarea "[PERSON_NAME] became a high school p"
type input "[PERSON_NAME] became ahigh school"
type textarea "[PERSON_NAME] became a high school"
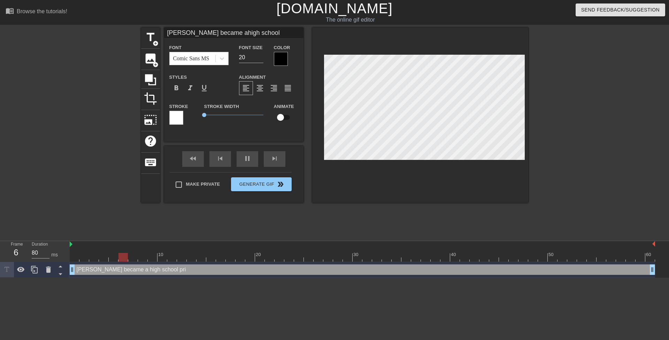
type input "[PERSON_NAME] became ahigh school"
type textarea "[PERSON_NAME] became a high school"
type input "90"
type input "[PERSON_NAME] became ahigh schoo"
type textarea "[PERSON_NAME] became a high schoo"
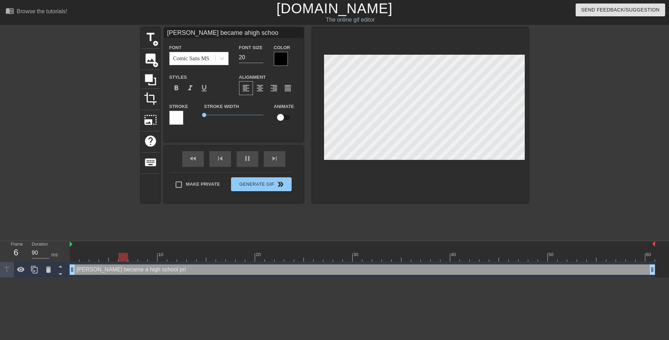
type input "[PERSON_NAME] became ahigh scho"
type textarea "[PERSON_NAME] became a high scho"
type input "[PERSON_NAME] became ahigh sch"
type textarea "[PERSON_NAME] became a high sch"
type input "80"
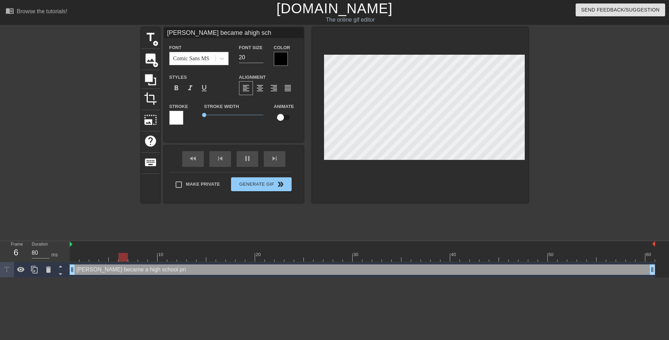
type input "[PERSON_NAME] became ahigh sc"
type textarea "[PERSON_NAME] became a high sc"
type input "[PERSON_NAME] became ahigh s"
type textarea "[PERSON_NAME] became a high s"
type input "[PERSON_NAME] became ahigh"
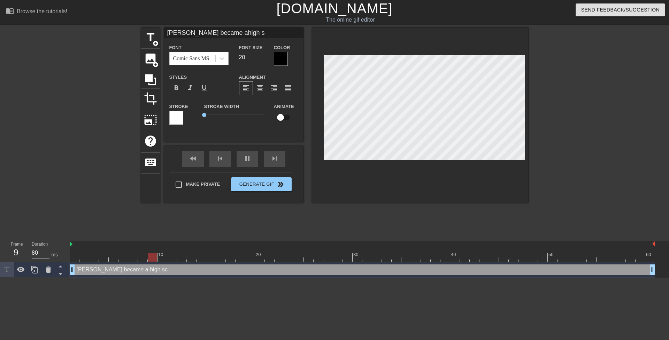
type textarea "[PERSON_NAME] became a high"
type input "[PERSON_NAME] became ahigh"
type textarea "[PERSON_NAME] became a high"
type input "[PERSON_NAME] became ahig"
type textarea "[PERSON_NAME] became a hig"
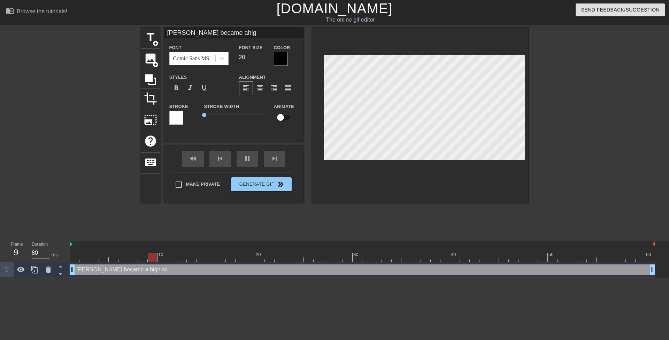
type input "90"
type input "[PERSON_NAME] became ahi"
type textarea "[PERSON_NAME] became a hi"
type input "[PERSON_NAME] became ah"
type textarea "[PERSON_NAME] became a h"
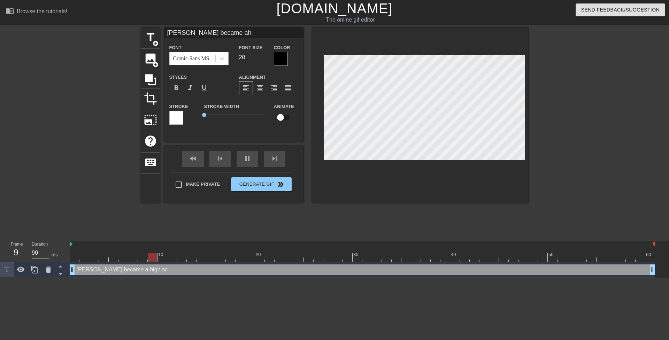
type input "[PERSON_NAME] became a"
type textarea "[PERSON_NAME] became a"
type input "80"
type textarea "[PERSON_NAME] became a"
type input "[PERSON_NAME] became"
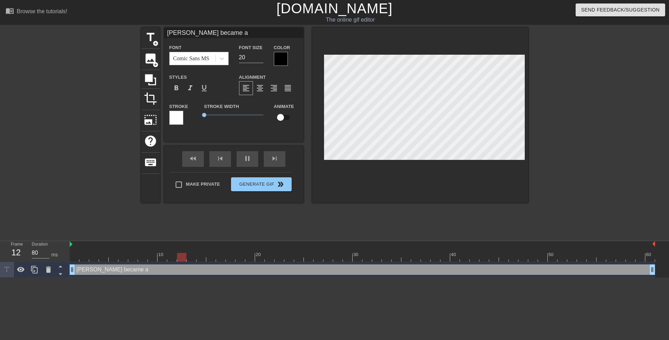
type textarea "[PERSON_NAME] became"
click at [283, 60] on div at bounding box center [281, 59] width 14 height 14
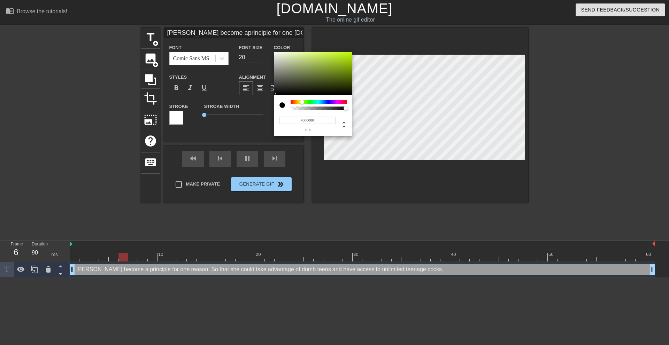
click at [301, 102] on div at bounding box center [319, 101] width 56 height 3
drag, startPoint x: 360, startPoint y: 53, endPoint x: 343, endPoint y: 59, distance: 17.5
click at [379, 33] on div "#D1FF00 hex" at bounding box center [334, 172] width 669 height 345
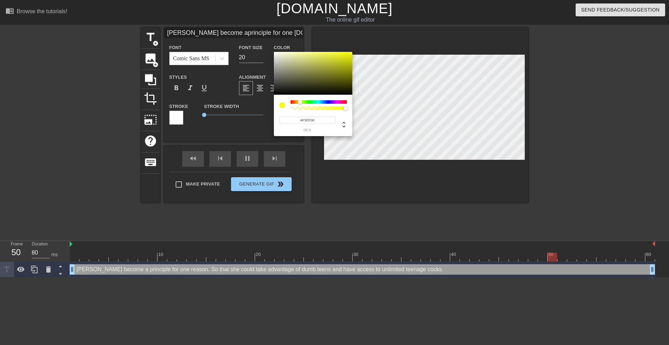
click at [300, 102] on div at bounding box center [300, 102] width 4 height 4
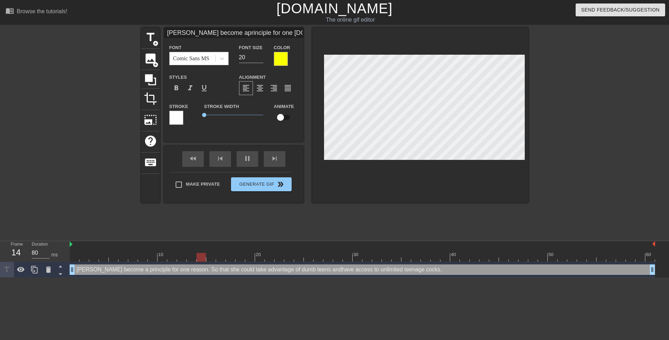
scroll to position [3, 1]
click at [38, 271] on icon at bounding box center [34, 269] width 8 height 8
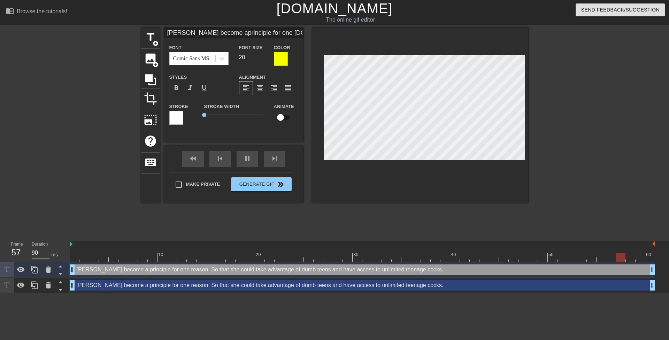
click at [96, 285] on div "[PERSON_NAME] become a principle for one reason. So that she could take advanta…" at bounding box center [362, 285] width 585 height 10
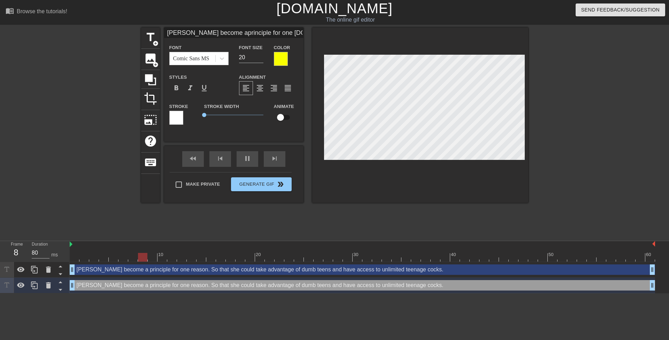
click at [276, 57] on div at bounding box center [281, 59] width 14 height 14
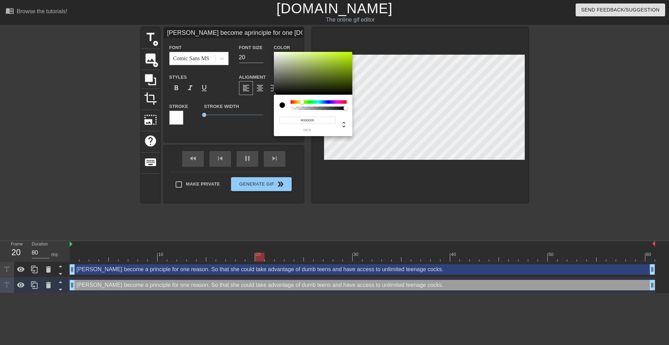
drag, startPoint x: 276, startPoint y: 93, endPoint x: 229, endPoint y: 138, distance: 64.8
click at [234, 132] on div "#000000 hex" at bounding box center [334, 172] width 669 height 345
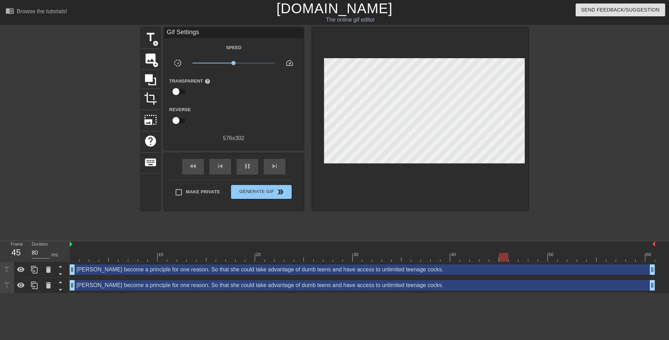
click at [201, 287] on div "[PERSON_NAME] become a principle for one reason. So that she could take advanta…" at bounding box center [362, 285] width 585 height 10
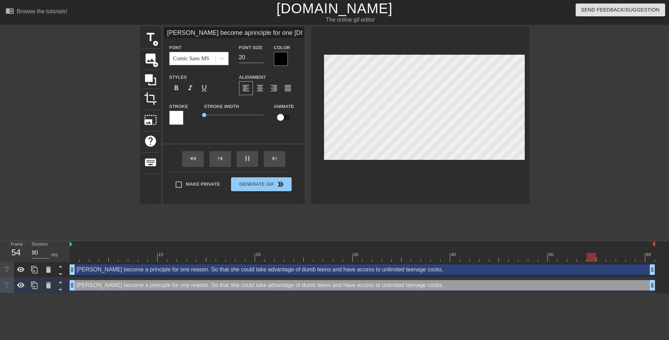
click at [179, 117] on div at bounding box center [176, 118] width 14 height 14
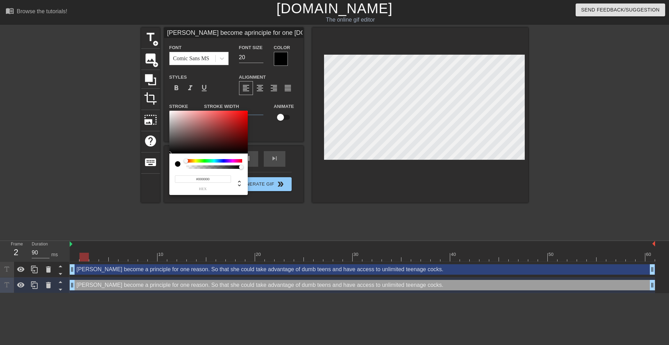
drag, startPoint x: 178, startPoint y: 153, endPoint x: 119, endPoint y: 227, distance: 94.2
click at [118, 217] on div "#000000 hex" at bounding box center [334, 172] width 669 height 345
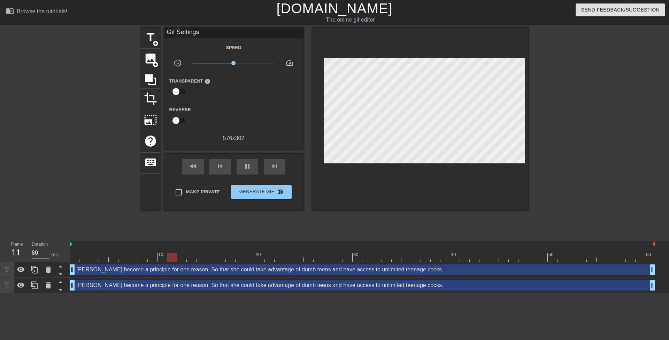
click at [157, 287] on div "[PERSON_NAME] become a principle for one reason. So that she could take advanta…" at bounding box center [362, 285] width 585 height 10
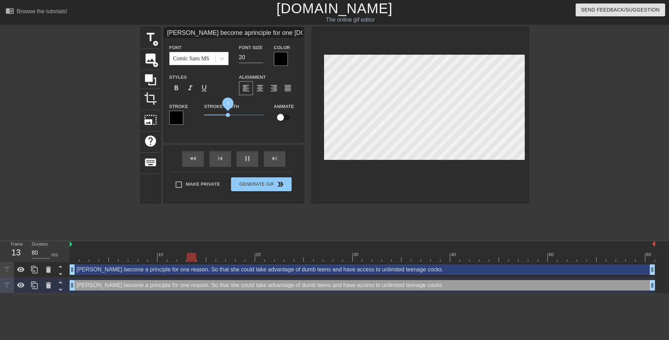
drag, startPoint x: 211, startPoint y: 114, endPoint x: 227, endPoint y: 115, distance: 16.1
click at [227, 115] on span "2" at bounding box center [233, 115] width 59 height 8
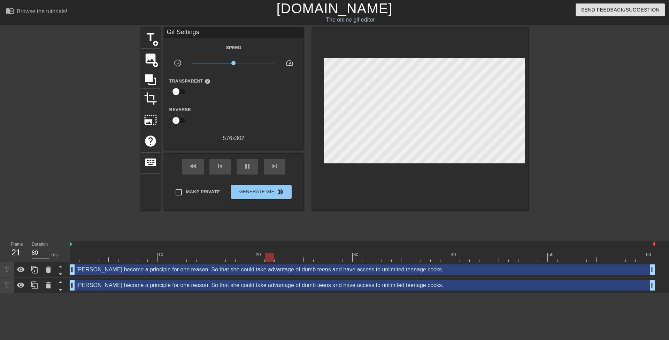
click at [378, 223] on div "title add_circle image add_circle crop photo_size_select_large help keyboard Gi…" at bounding box center [334, 132] width 387 height 209
click at [23, 269] on icon at bounding box center [21, 269] width 8 height 5
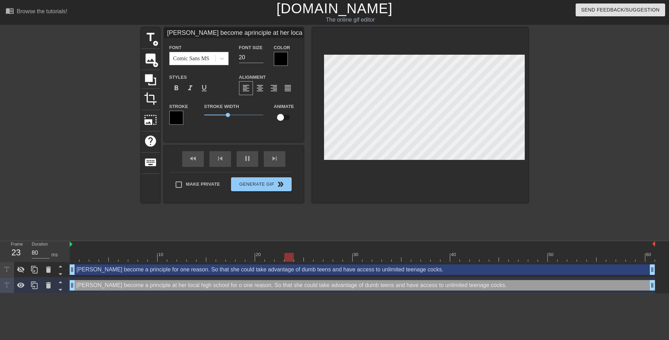
scroll to position [1, 3]
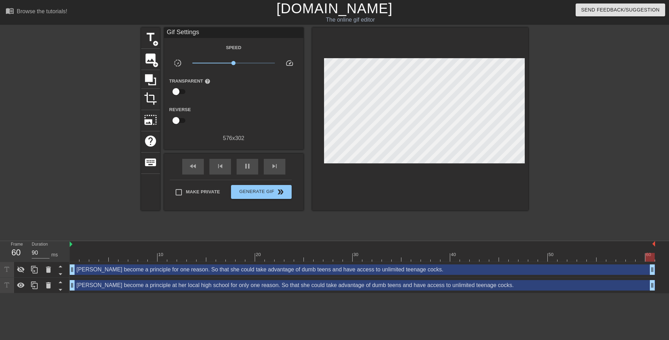
click at [570, 101] on div at bounding box center [588, 132] width 105 height 209
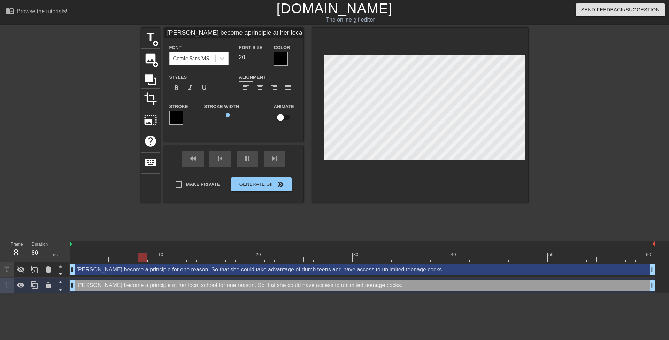
scroll to position [2, 3]
click at [536, 48] on div at bounding box center [588, 132] width 105 height 209
click at [46, 270] on icon at bounding box center [48, 269] width 8 height 8
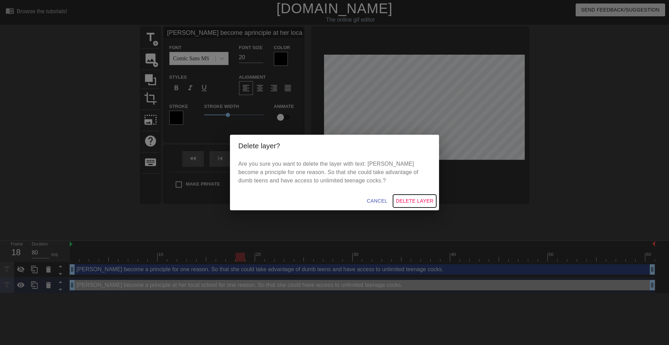
click at [419, 199] on span "Delete Layer" at bounding box center [415, 201] width 38 height 9
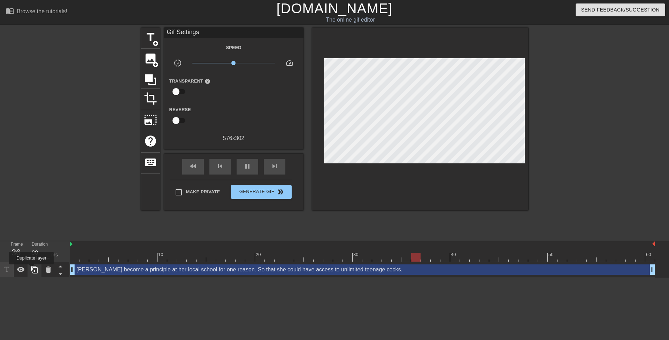
click at [35, 269] on icon at bounding box center [34, 269] width 8 height 8
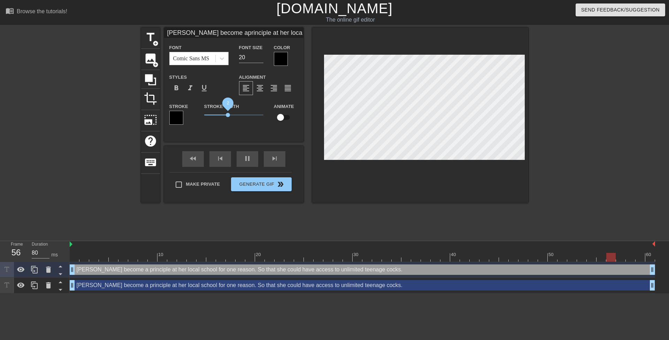
drag, startPoint x: 208, startPoint y: 115, endPoint x: 160, endPoint y: 119, distance: 48.6
click at [161, 118] on div "title add_circle image add_circle crop photo_size_select_large help keyboard [P…" at bounding box center [334, 115] width 387 height 175
click at [173, 117] on div at bounding box center [176, 118] width 14 height 14
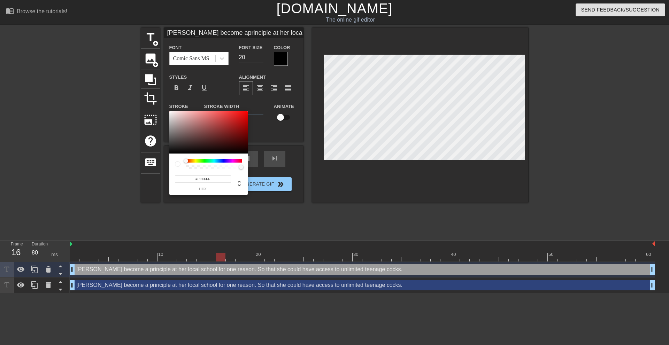
drag, startPoint x: 179, startPoint y: 146, endPoint x: 164, endPoint y: 103, distance: 45.2
click at [164, 103] on div "#FFFFFF hex" at bounding box center [334, 172] width 669 height 345
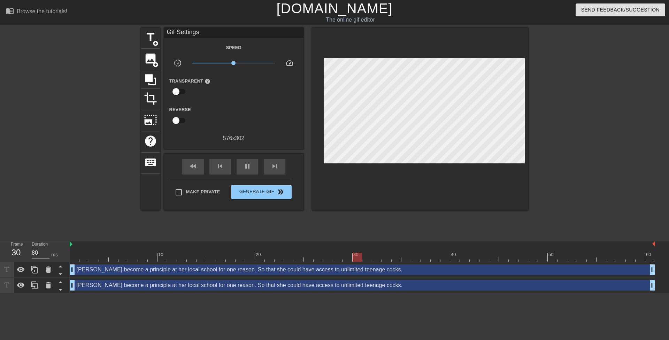
click at [215, 271] on div "[PERSON_NAME] become a principle at her local school for one reason. So that sh…" at bounding box center [362, 269] width 585 height 10
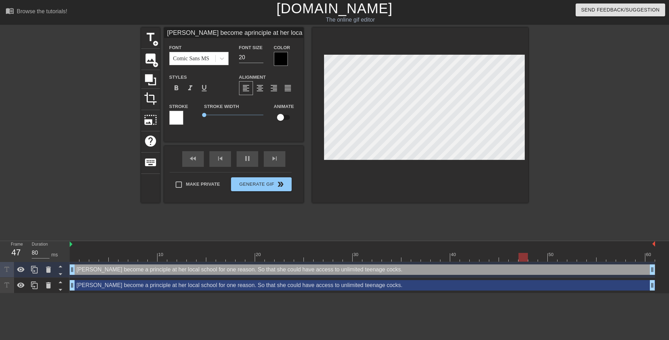
click at [277, 58] on div at bounding box center [281, 59] width 14 height 14
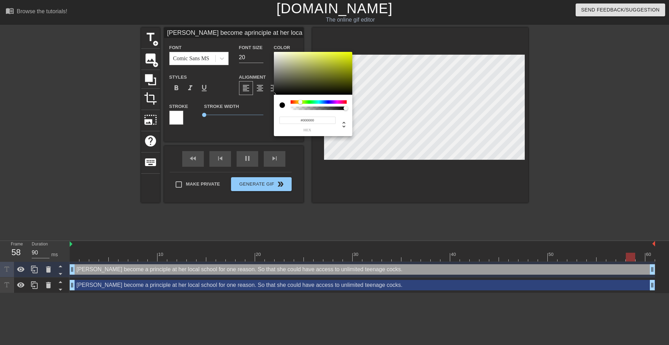
click at [301, 101] on div at bounding box center [319, 101] width 56 height 3
drag, startPoint x: 322, startPoint y: 78, endPoint x: 384, endPoint y: 26, distance: 81.8
click at [385, 25] on div "#E6FF00 hex" at bounding box center [334, 172] width 669 height 345
click at [300, 102] on div at bounding box center [300, 102] width 4 height 4
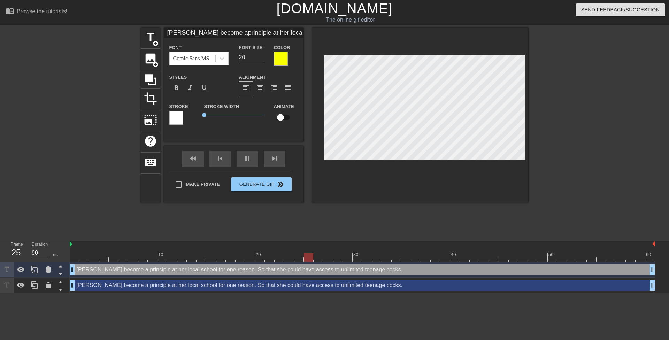
click at [267, 289] on div "[PERSON_NAME] become a principle at her local school for one reason. So that sh…" at bounding box center [362, 285] width 585 height 10
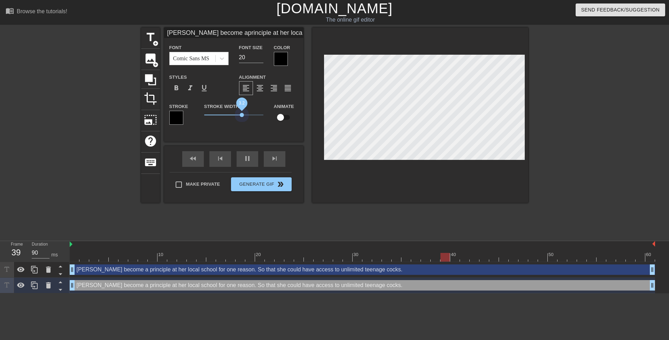
drag, startPoint x: 227, startPoint y: 116, endPoint x: 242, endPoint y: 119, distance: 14.8
click at [242, 119] on span "3.2" at bounding box center [233, 115] width 59 height 8
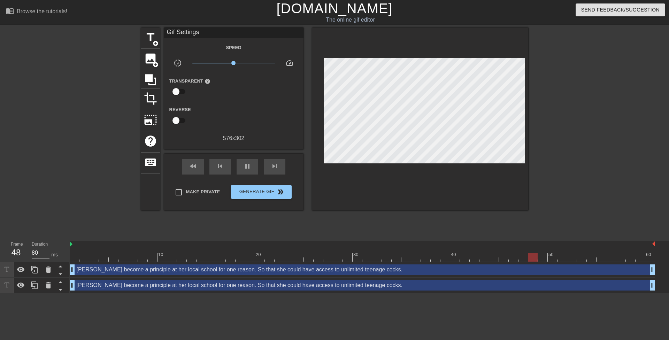
click at [382, 198] on div at bounding box center [420, 119] width 216 height 183
click at [266, 195] on span "Generate Gif double_arrow" at bounding box center [261, 192] width 55 height 8
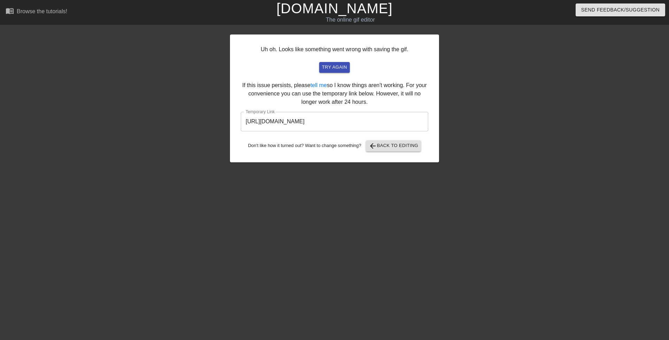
click at [381, 119] on input "[URL][DOMAIN_NAME]" at bounding box center [334, 122] width 187 height 20
click at [473, 168] on div at bounding box center [499, 132] width 105 height 209
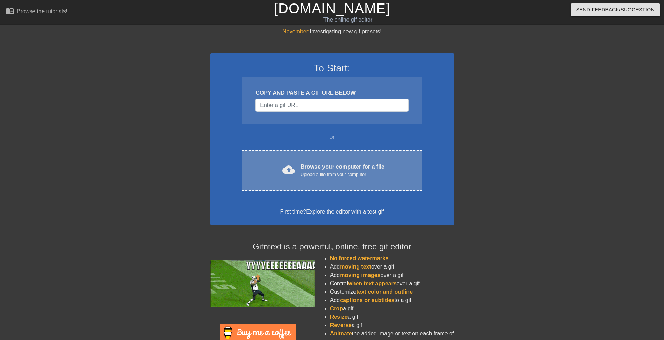
click at [341, 177] on div "Upload a file from your computer" at bounding box center [342, 174] width 84 height 7
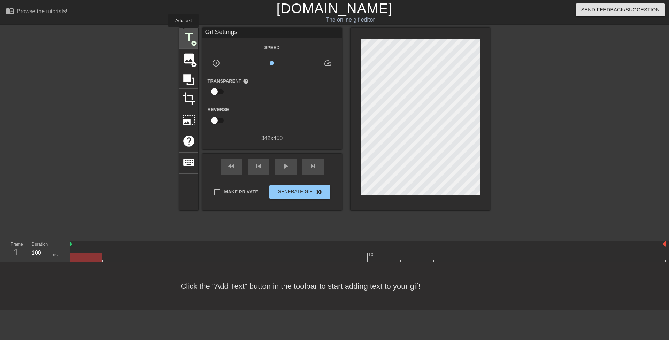
click at [184, 32] on span "title" at bounding box center [188, 37] width 13 height 13
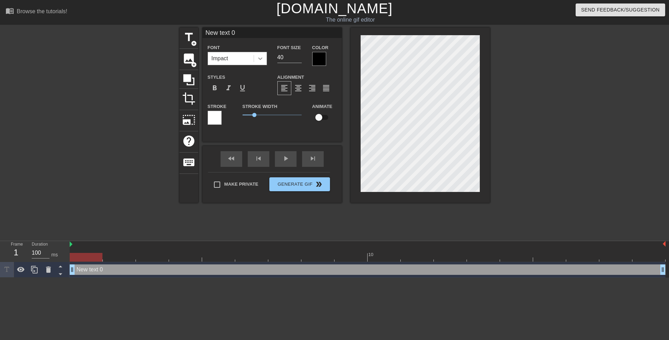
click at [264, 56] on div at bounding box center [260, 58] width 13 height 13
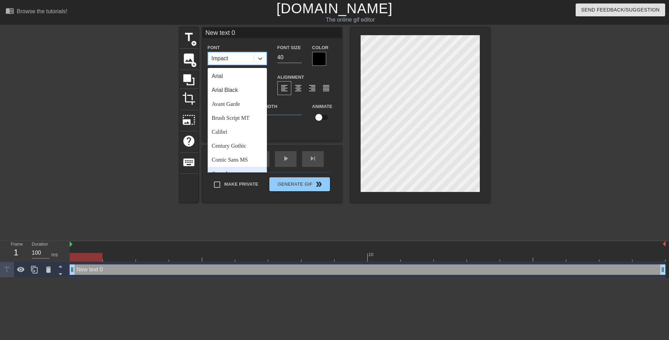
click at [234, 168] on div "Consolas" at bounding box center [237, 174] width 59 height 14
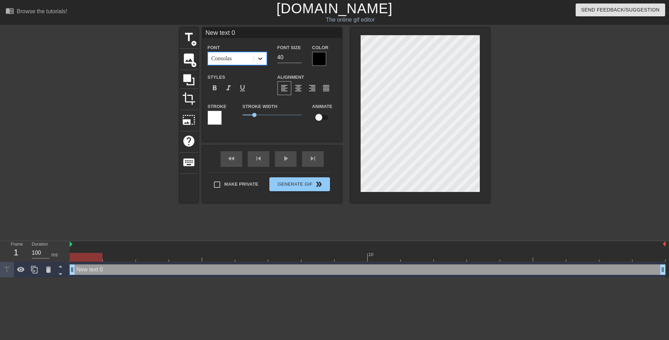
click at [259, 57] on icon at bounding box center [260, 58] width 7 height 7
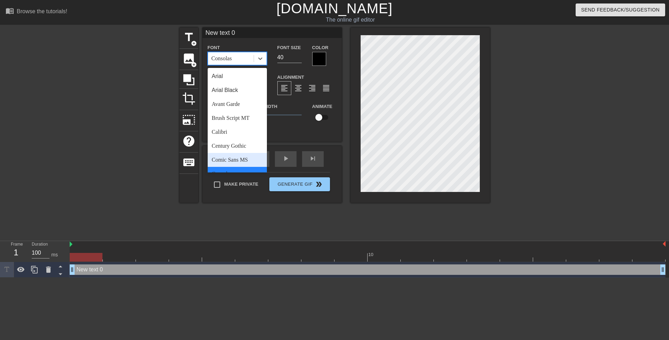
drag, startPoint x: 241, startPoint y: 165, endPoint x: 238, endPoint y: 137, distance: 27.7
click at [241, 164] on div "Comic Sans MS" at bounding box center [237, 160] width 59 height 14
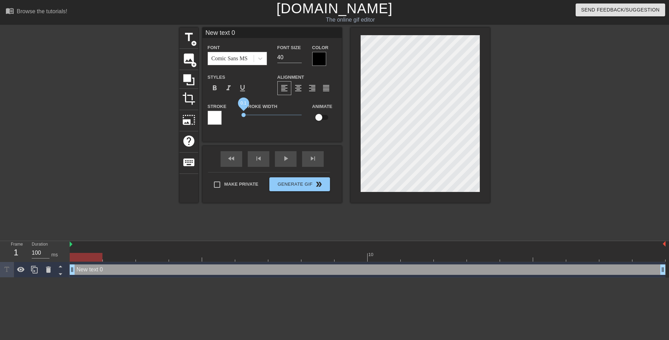
drag, startPoint x: 254, startPoint y: 113, endPoint x: 231, endPoint y: 103, distance: 25.6
click at [231, 106] on div "Stroke Stroke Width 0.1 Animate" at bounding box center [271, 116] width 139 height 29
drag, startPoint x: 281, startPoint y: 58, endPoint x: 274, endPoint y: 56, distance: 6.6
click at [274, 56] on div "Font Size 40" at bounding box center [289, 54] width 35 height 23
type input "20"
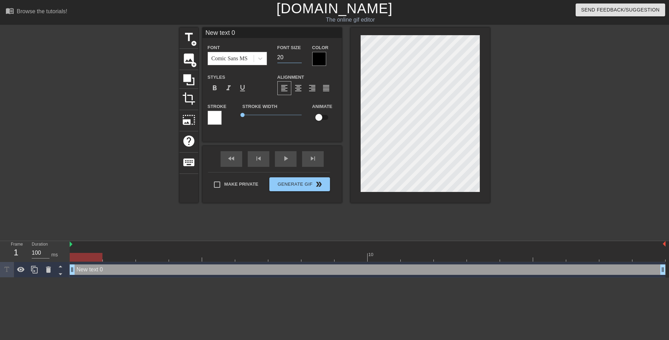
click at [323, 57] on div at bounding box center [319, 59] width 14 height 14
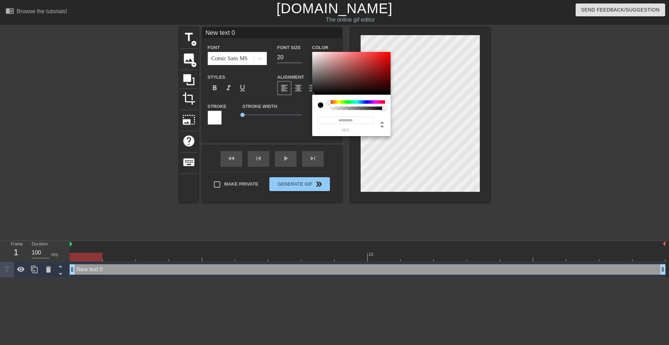
click at [339, 101] on div at bounding box center [357, 101] width 56 height 3
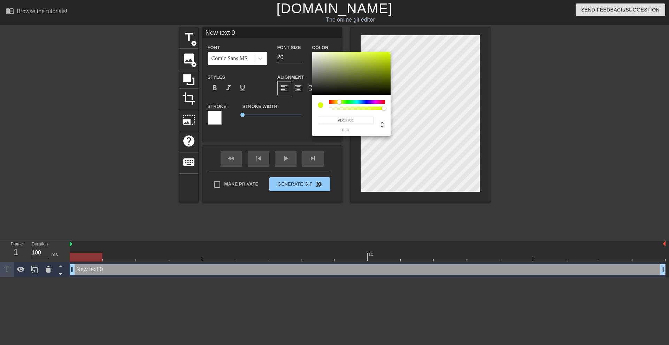
drag, startPoint x: 366, startPoint y: 68, endPoint x: 423, endPoint y: 28, distance: 70.0
click at [423, 28] on div "#DCFF00 hex" at bounding box center [334, 172] width 669 height 345
type input "#F9FF00"
click at [338, 102] on div at bounding box center [338, 102] width 4 height 4
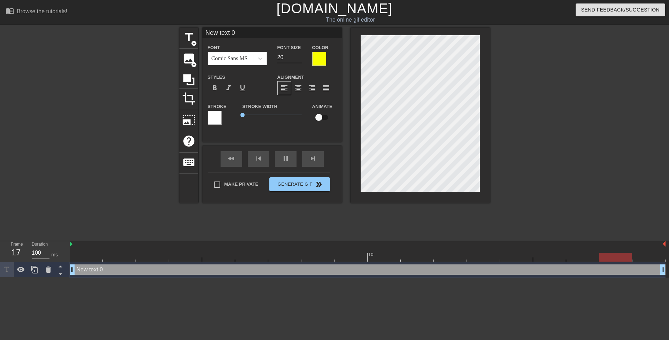
scroll to position [1, 1]
paste textarea "Okay, your mom's gone... Let's play doctor again!"
type textarea "Okay, your mom's gone... Let's play doctor again!"
type input "Okay, your mom's gone... Let's play doctor again!"
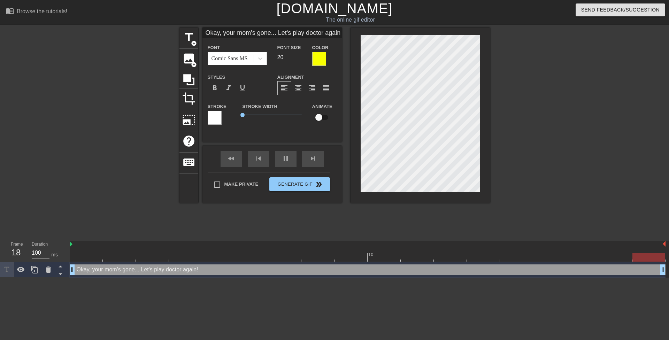
click at [528, 116] on div at bounding box center [550, 132] width 105 height 209
type input "Okay, your mom's gone. Let's play doctor again!"
type textarea "Okay, your mom's gone. Let's play doctor again!"
type input "Okay, your mom's gone. Let's play doctor again!"
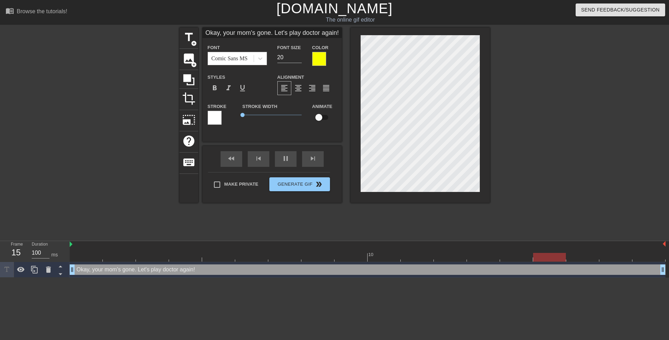
type textarea "Okay, your mom's gone. Let's play doctor again!"
click at [521, 117] on div at bounding box center [550, 132] width 105 height 209
type input "Okay, your mom's gone.Let's play doctor again!"
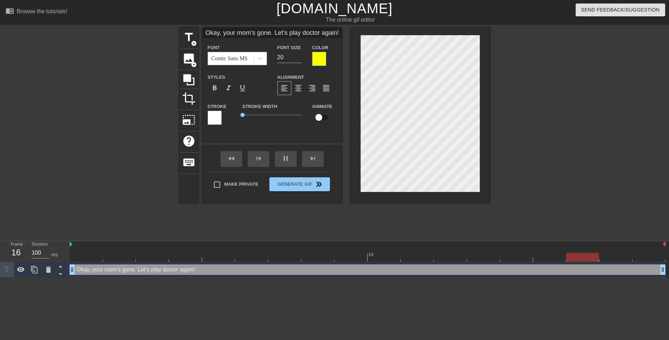
type textarea "Okay, your mom's gone. Let's play doctor again!"
type input "Okay, your mom's gone.Let's play doctor again!"
type textarea "Okay, your mom's gone. Let's play doctor again!"
type input "Okay, your mom's gone.Let's play doctor again!"
type textarea "Okay, your mom's gone. Let's play doctor again!"
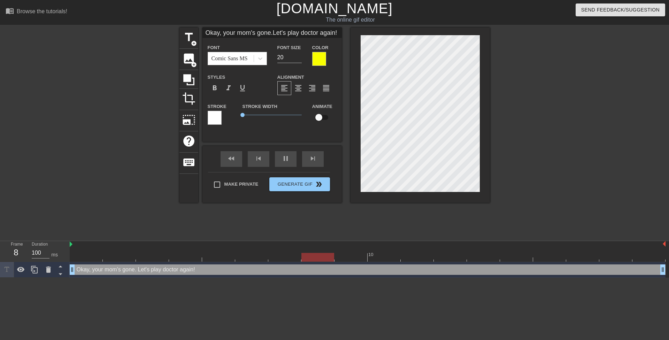
click at [541, 117] on div at bounding box center [550, 132] width 105 height 209
click at [523, 144] on div at bounding box center [550, 132] width 105 height 209
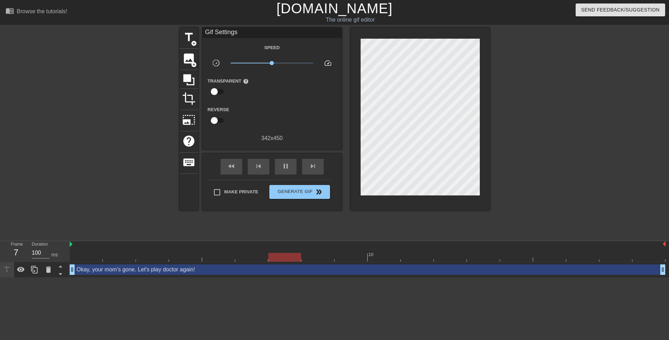
click at [538, 160] on div at bounding box center [550, 132] width 105 height 209
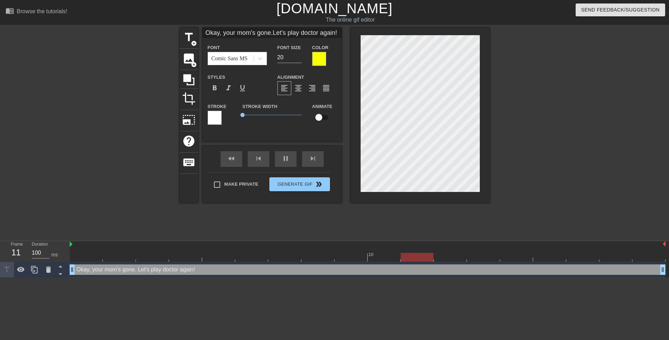
type input "Okay, [PERSON_NAME]'s gone.Let's play doctor again!"
type textarea "Okay, [PERSON_NAME]'s gone. Let's play doctor again!"
type input "Okay, [PERSON_NAME]'s gone.Let's play doctor again!"
type textarea "Okay, your mom's gone. Let's play doctor again!"
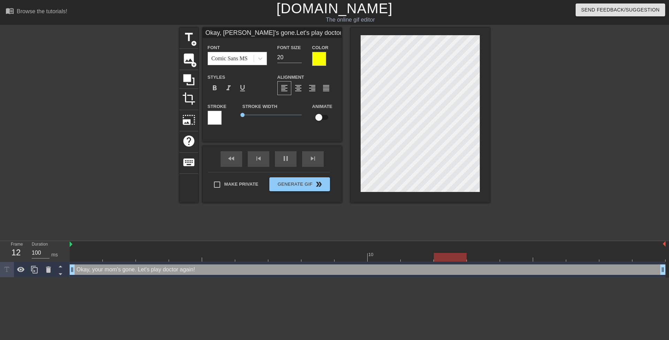
type input "Okay, [PERSON_NAME]'s gone.Let's playdoctor again!"
type textarea "Okay, your mom's gone. Let's playdoctor again!"
type input "Okay, [PERSON_NAME]'s gone.Let's playdoctor again!"
type textarea "Okay, your mom's gone. Let's play doctor again!"
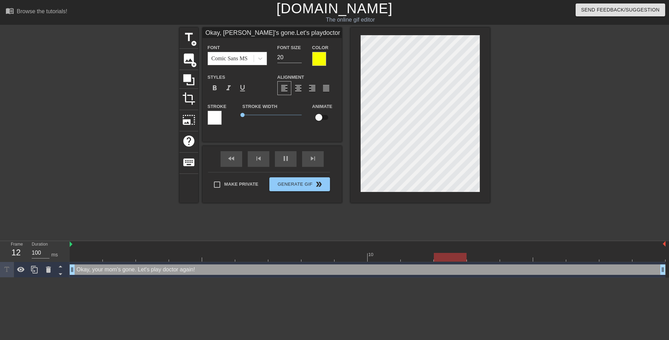
click at [324, 59] on div at bounding box center [319, 59] width 14 height 14
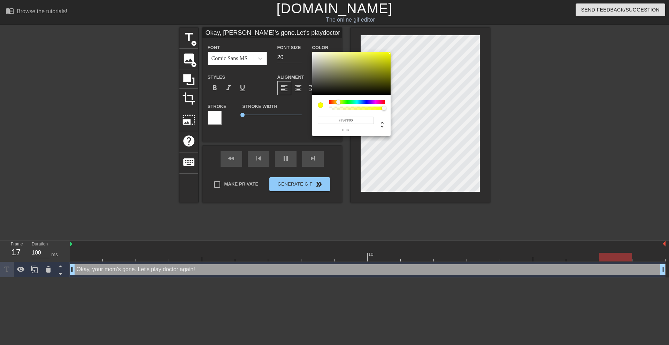
type input "Okay, [PERSON_NAME]'s gone.Let's playdoctor again!"
type input "#717259"
type input "Okay, [PERSON_NAME]'s gone.Let's playdoctor again!"
type input "#61614E"
type input "Okay, [PERSON_NAME]'s gone.Let's playdoctor again!"
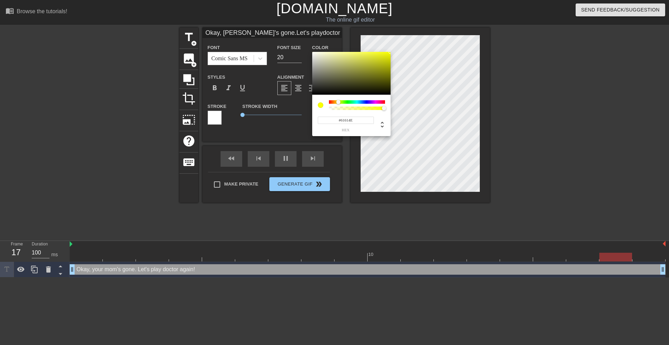
type input "#151513"
type input "Okay, [PERSON_NAME]'s gone.Let's playdoctor again!"
type input "#000000"
drag, startPoint x: 322, startPoint y: 89, endPoint x: 289, endPoint y: 141, distance: 60.9
click at [289, 140] on div "#000000 hex" at bounding box center [334, 172] width 669 height 345
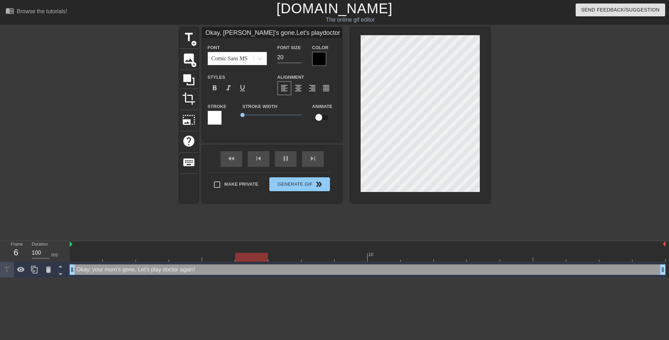
scroll to position [1, 1]
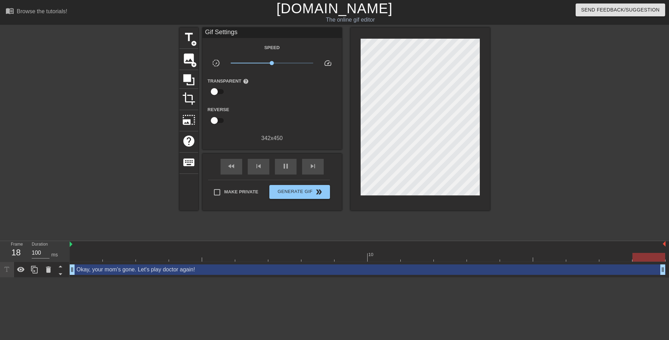
click at [513, 65] on div at bounding box center [550, 132] width 105 height 209
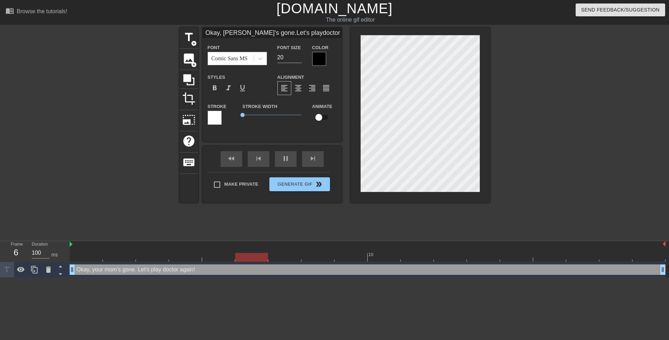
click at [518, 64] on div at bounding box center [550, 132] width 105 height 209
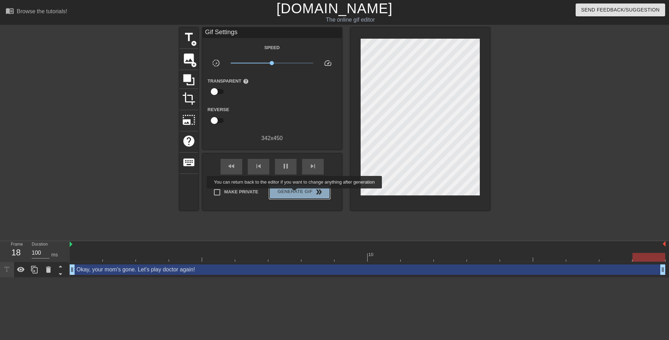
click at [295, 193] on span "Generate Gif double_arrow" at bounding box center [299, 192] width 55 height 8
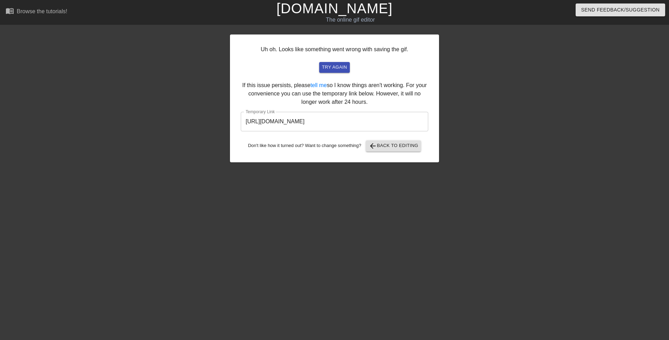
click at [350, 115] on input "[URL][DOMAIN_NAME]" at bounding box center [334, 122] width 187 height 20
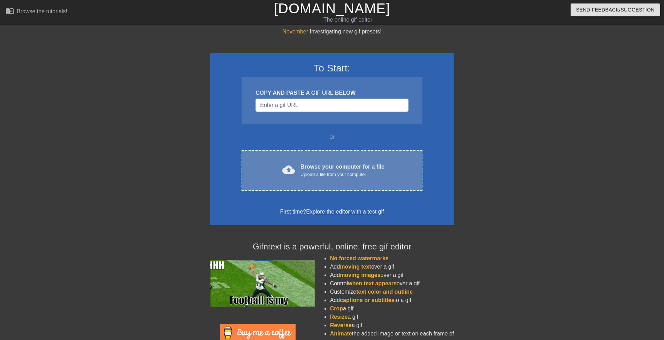
click at [314, 175] on div "Upload a file from your computer" at bounding box center [342, 174] width 84 height 7
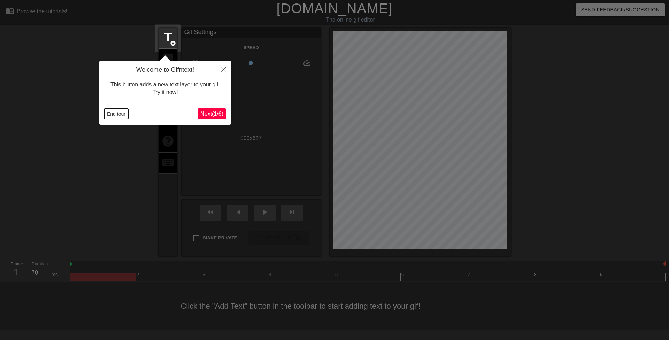
click at [120, 110] on button "End tour" at bounding box center [116, 114] width 24 height 10
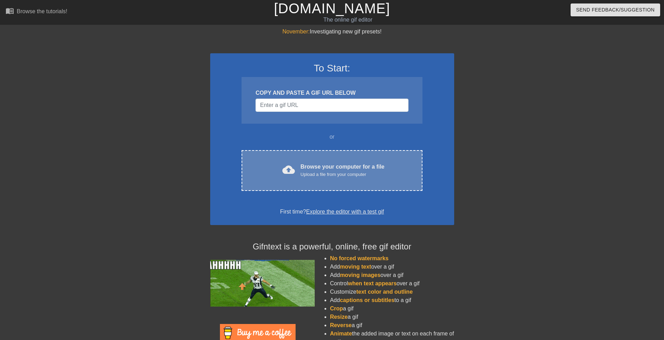
click at [311, 171] on div "Upload a file from your computer" at bounding box center [342, 174] width 84 height 7
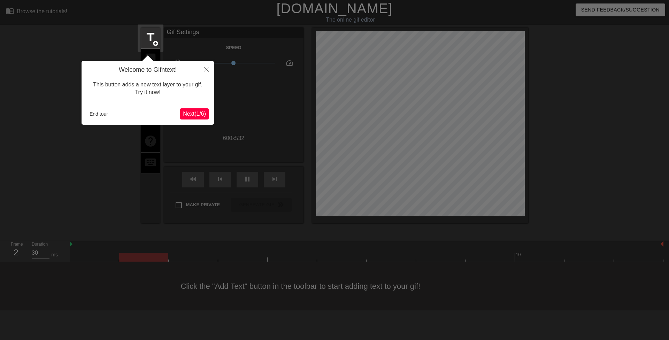
click button "Next ( 1 / 6 )" at bounding box center [194, 113] width 29 height 11
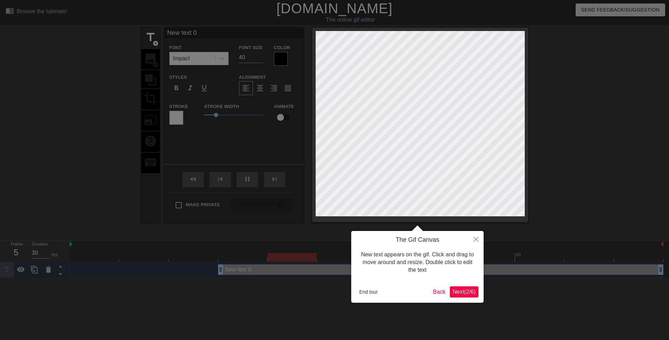
click button "Next ( 2 / 6 )" at bounding box center [464, 291] width 29 height 11
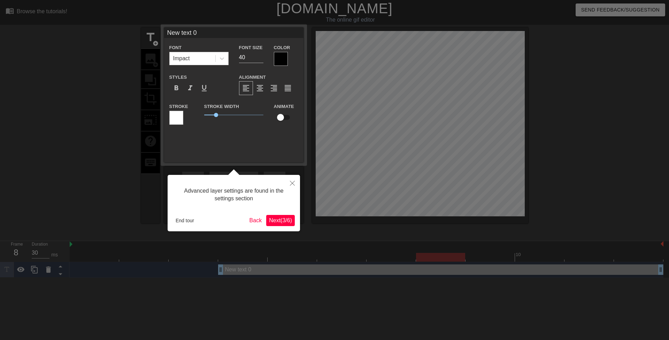
click button "Next ( 3 / 6 )" at bounding box center [280, 220] width 29 height 11
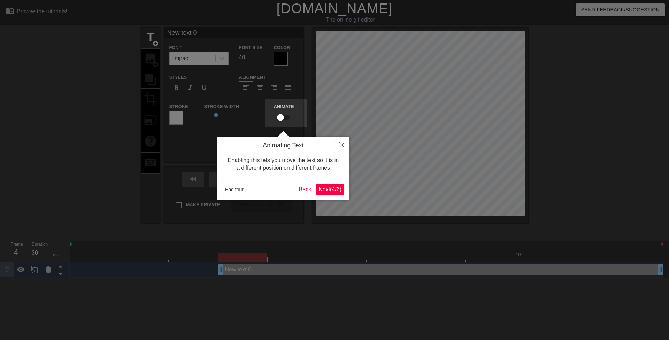
click button "Next ( 4 / 6 )" at bounding box center [330, 189] width 29 height 11
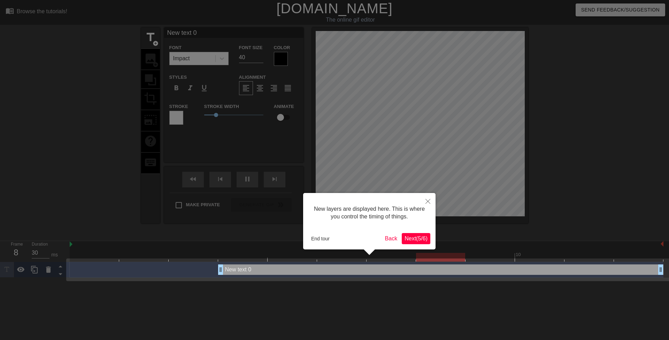
click button "Next ( 5 / 6 )" at bounding box center [416, 238] width 29 height 11
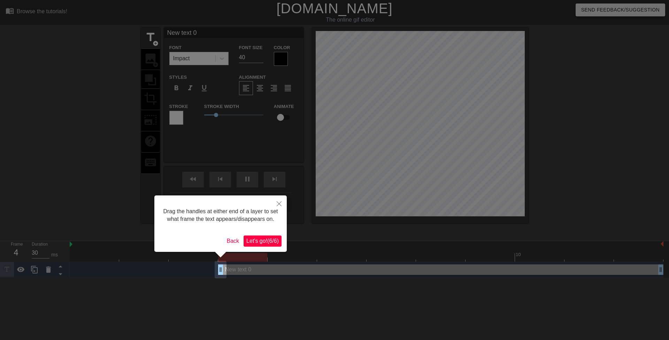
click button "Let's go! ( 6 / 6 )" at bounding box center [262, 240] width 38 height 11
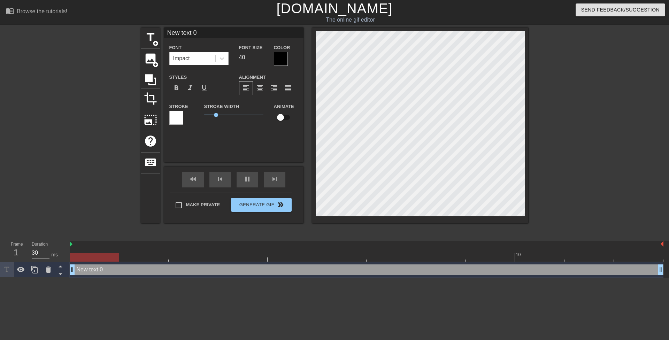
drag, startPoint x: 219, startPoint y: 271, endPoint x: 6, endPoint y: 256, distance: 213.0
click at [0, 260] on div "Frame 1 Duration 30 ms 10 New text 0 drag_handle drag_handle" at bounding box center [334, 259] width 669 height 37
drag, startPoint x: 241, startPoint y: 58, endPoint x: 235, endPoint y: 56, distance: 6.1
click at [235, 56] on div "Font Size 20" at bounding box center [251, 54] width 35 height 23
click at [222, 59] on icon at bounding box center [222, 58] width 4 height 2
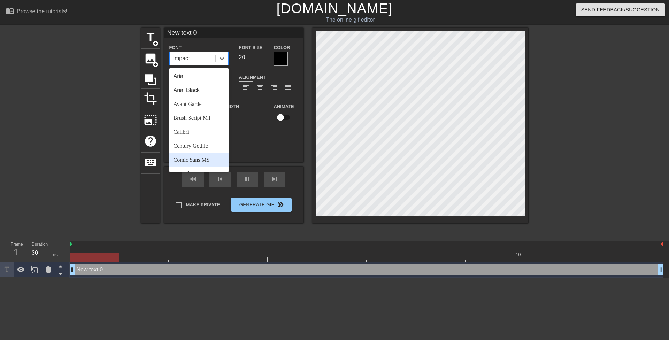
click at [207, 161] on div "Comic Sans MS" at bounding box center [198, 160] width 59 height 14
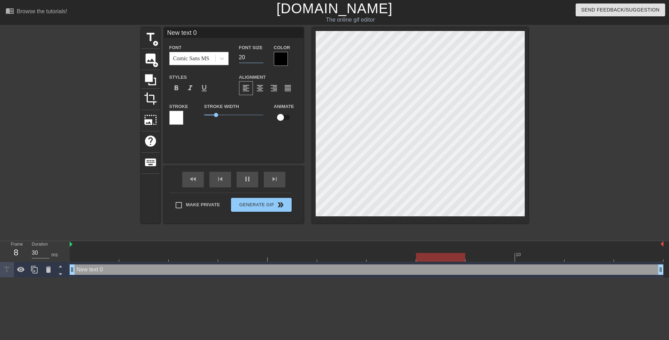
drag, startPoint x: 247, startPoint y: 56, endPoint x: 233, endPoint y: 59, distance: 14.6
click at [233, 59] on div "Font Comic Sans MS Font Size 20 Color" at bounding box center [233, 54] width 139 height 23
type input "25"
drag, startPoint x: 214, startPoint y: 115, endPoint x: 184, endPoint y: 114, distance: 29.6
click at [184, 114] on div "Stroke Stroke Width 0.5 Animate" at bounding box center [233, 116] width 139 height 29
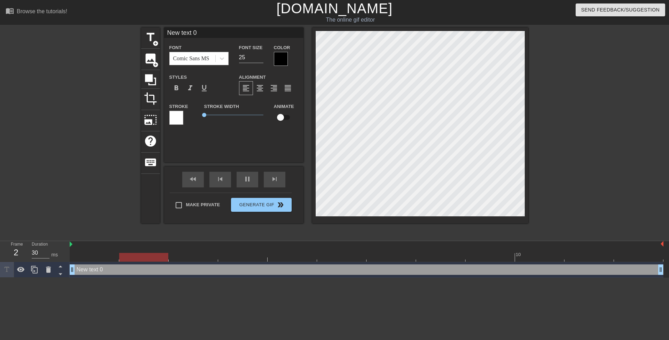
click at [281, 56] on div at bounding box center [281, 59] width 14 height 14
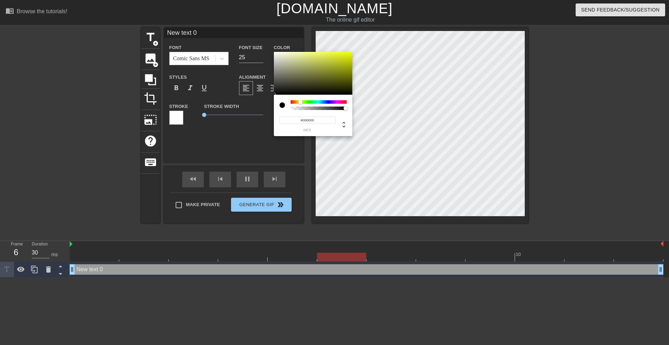
click at [300, 101] on div at bounding box center [319, 101] width 56 height 3
drag, startPoint x: 356, startPoint y: 51, endPoint x: 372, endPoint y: 34, distance: 23.2
click at [372, 34] on div "#F0FF00 hex" at bounding box center [334, 172] width 669 height 345
type input "#F9FF00"
click at [300, 103] on div at bounding box center [300, 102] width 4 height 4
